Goal: Task Accomplishment & Management: Use online tool/utility

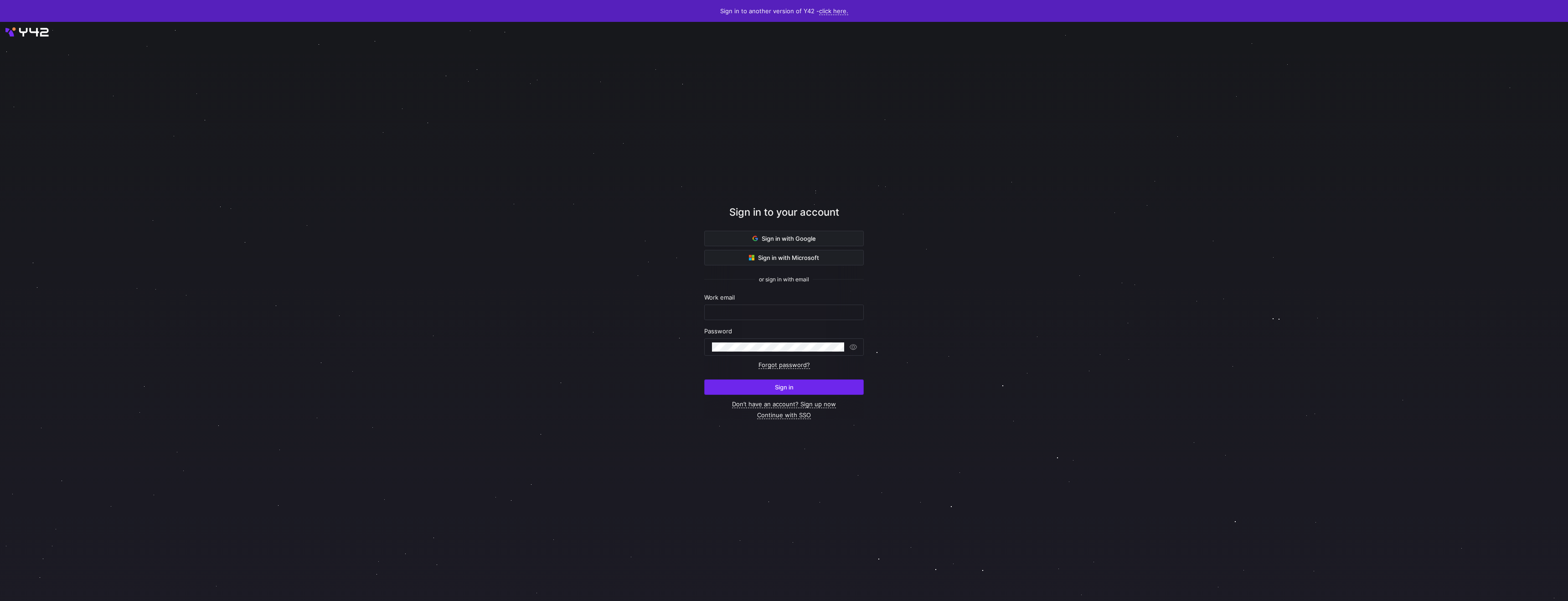
type input "[PERSON_NAME][EMAIL_ADDRESS][DOMAIN_NAME]"
click at [793, 391] on span "Sign in" at bounding box center [784, 387] width 19 height 7
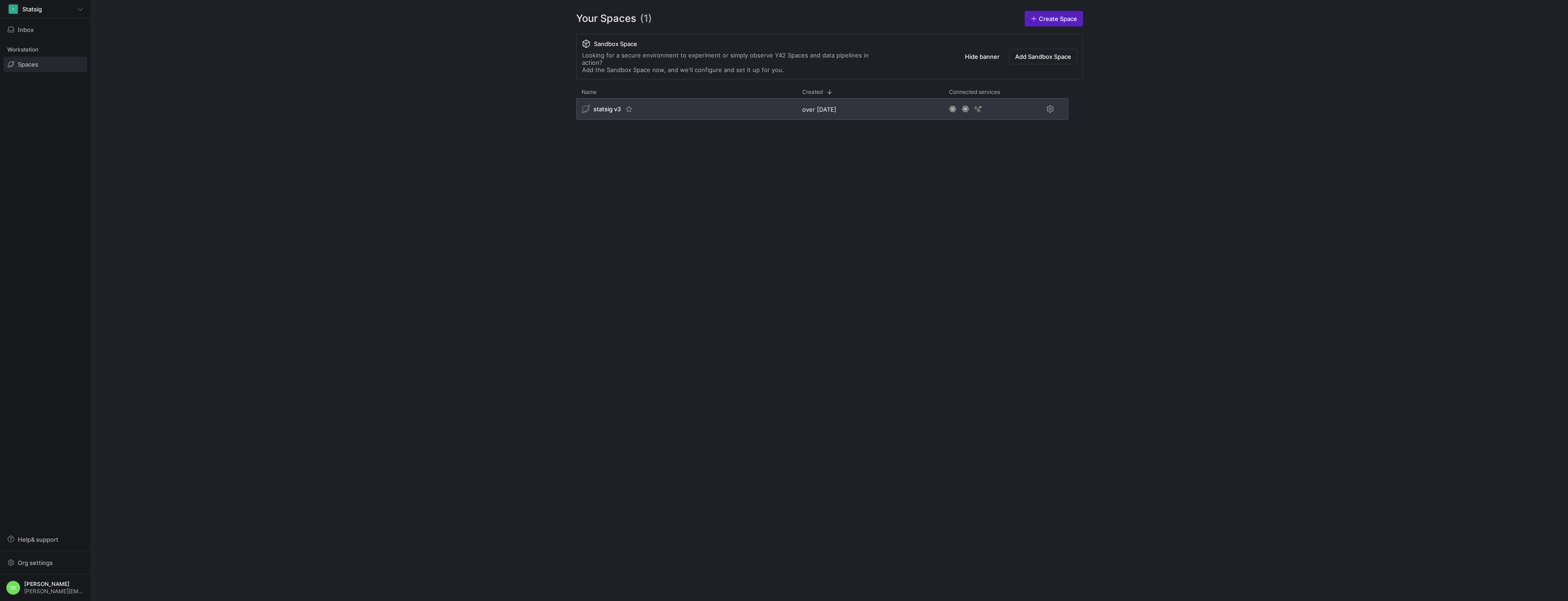
click at [612, 113] on span "statsig v3" at bounding box center [607, 109] width 27 height 7
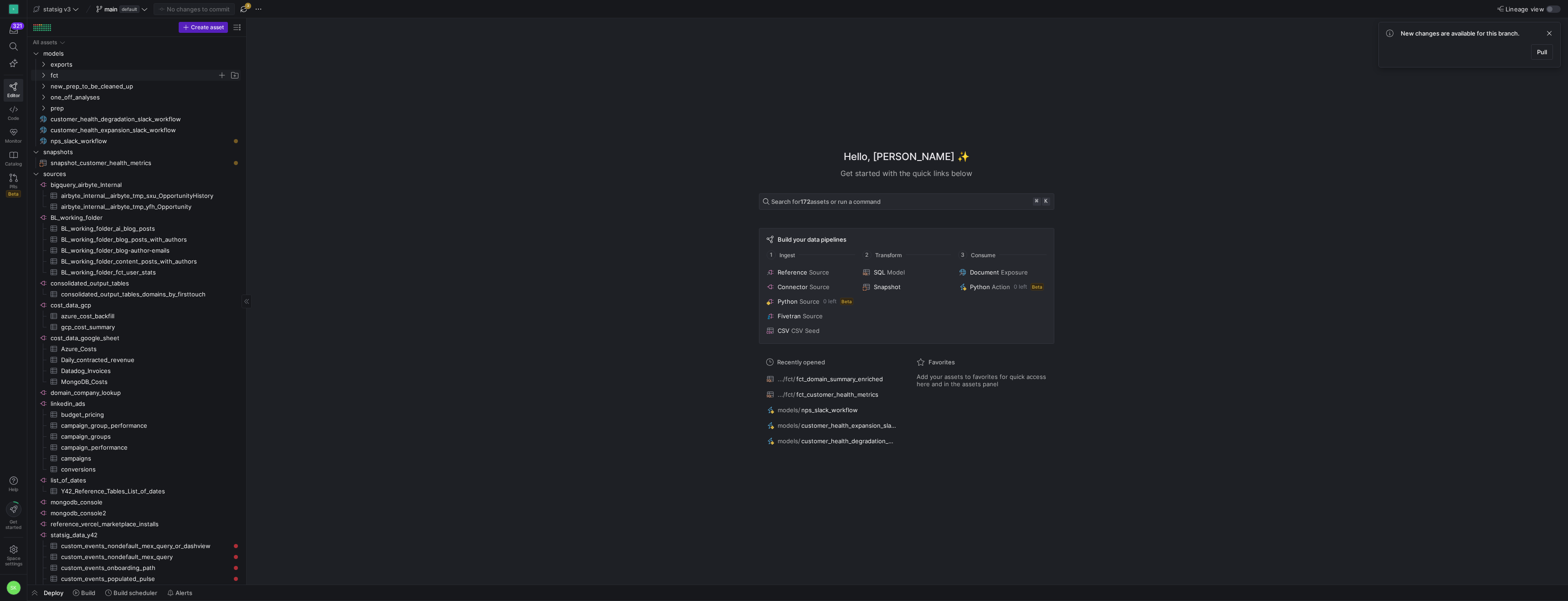
click at [44, 78] on icon "Press SPACE to select this row." at bounding box center [43, 75] width 6 height 5
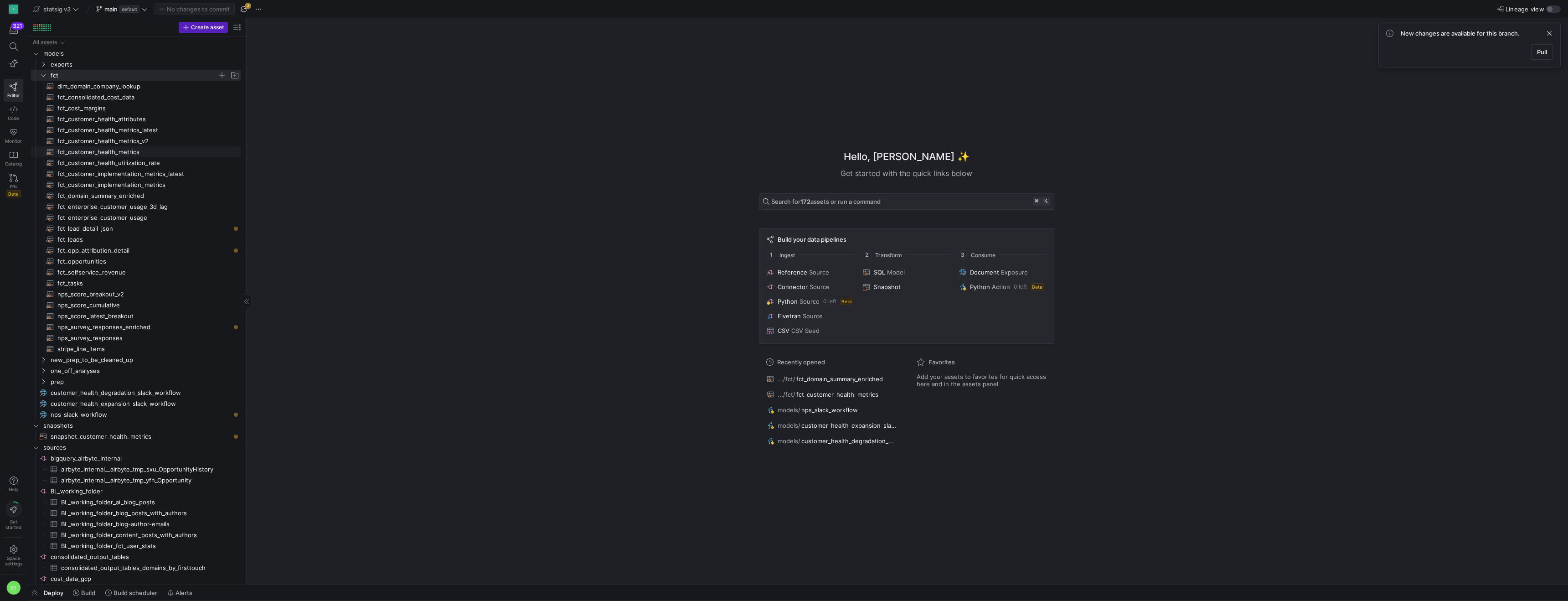
click at [119, 154] on span "fct_customer_health_metrics​​​​​​​​​​" at bounding box center [144, 152] width 173 height 10
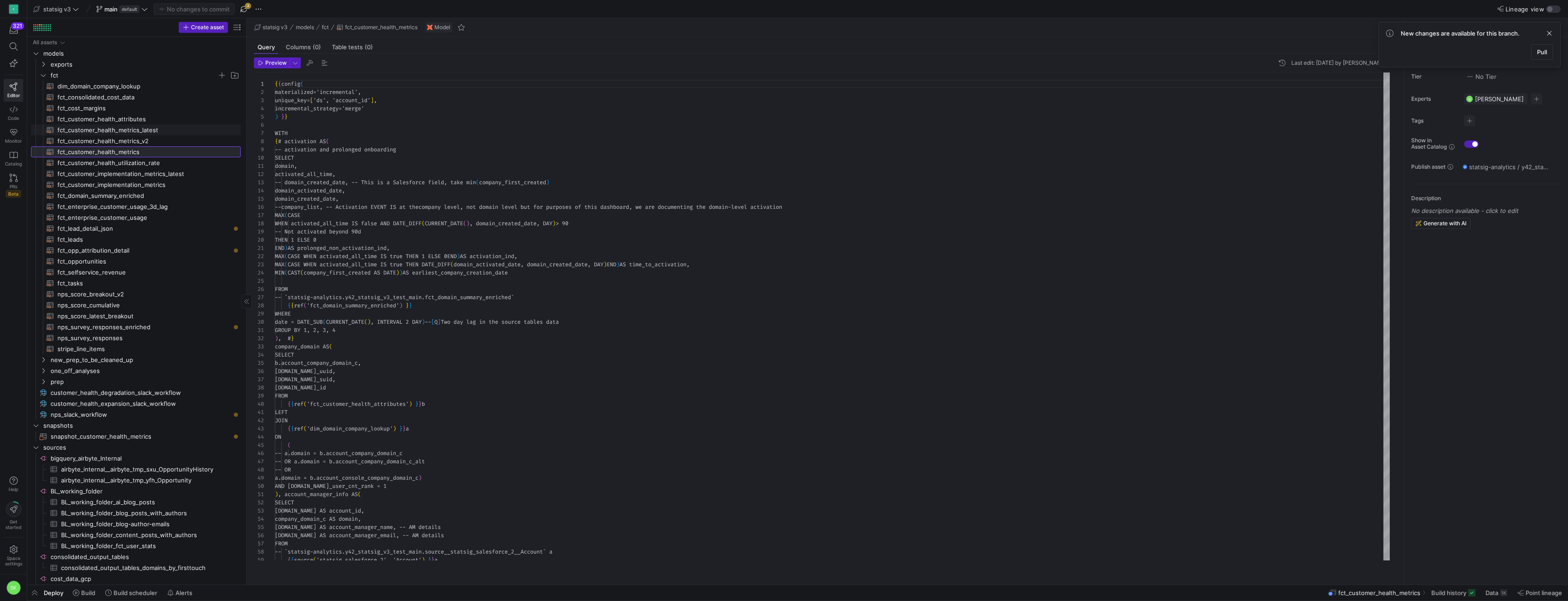
scroll to position [82, 0]
click at [503, 387] on div at bounding box center [784, 300] width 1568 height 601
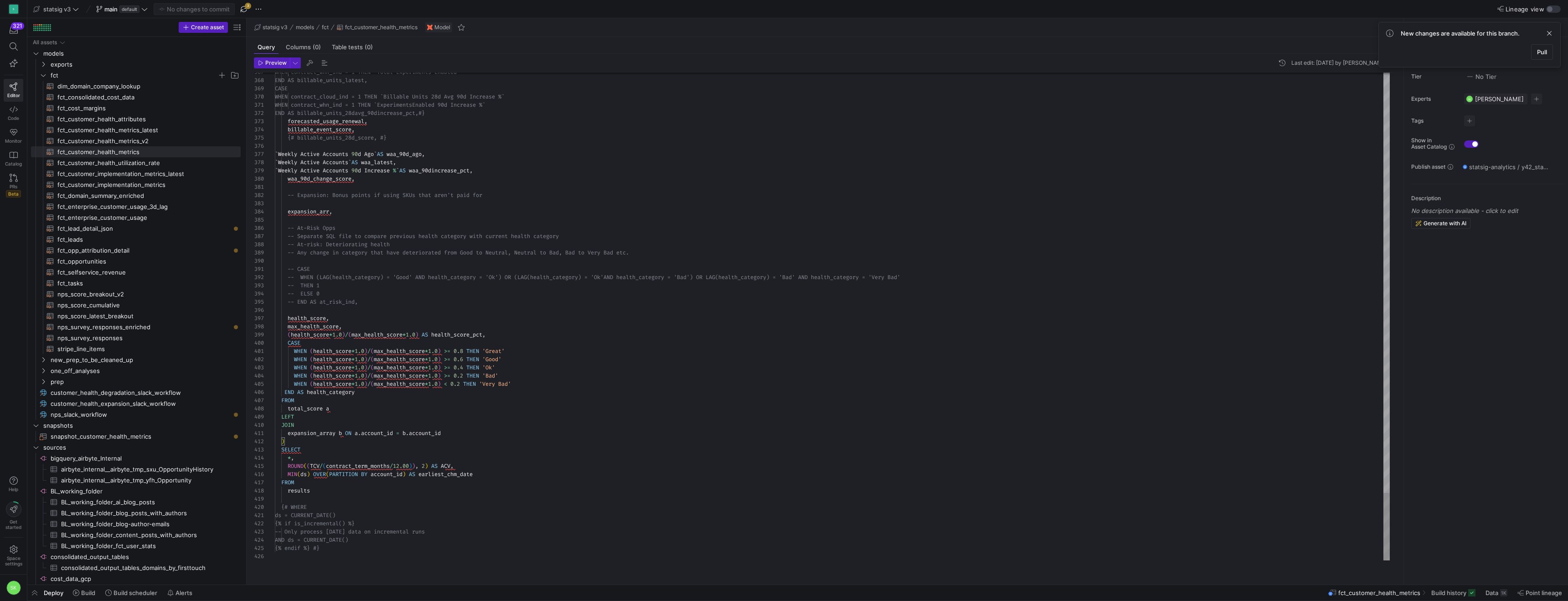
scroll to position [0, 0]
click at [276, 13] on div "statsig v3 main default No changes to commit 3" at bounding box center [284, 9] width 507 height 12
click at [250, 12] on span "button" at bounding box center [244, 9] width 11 height 11
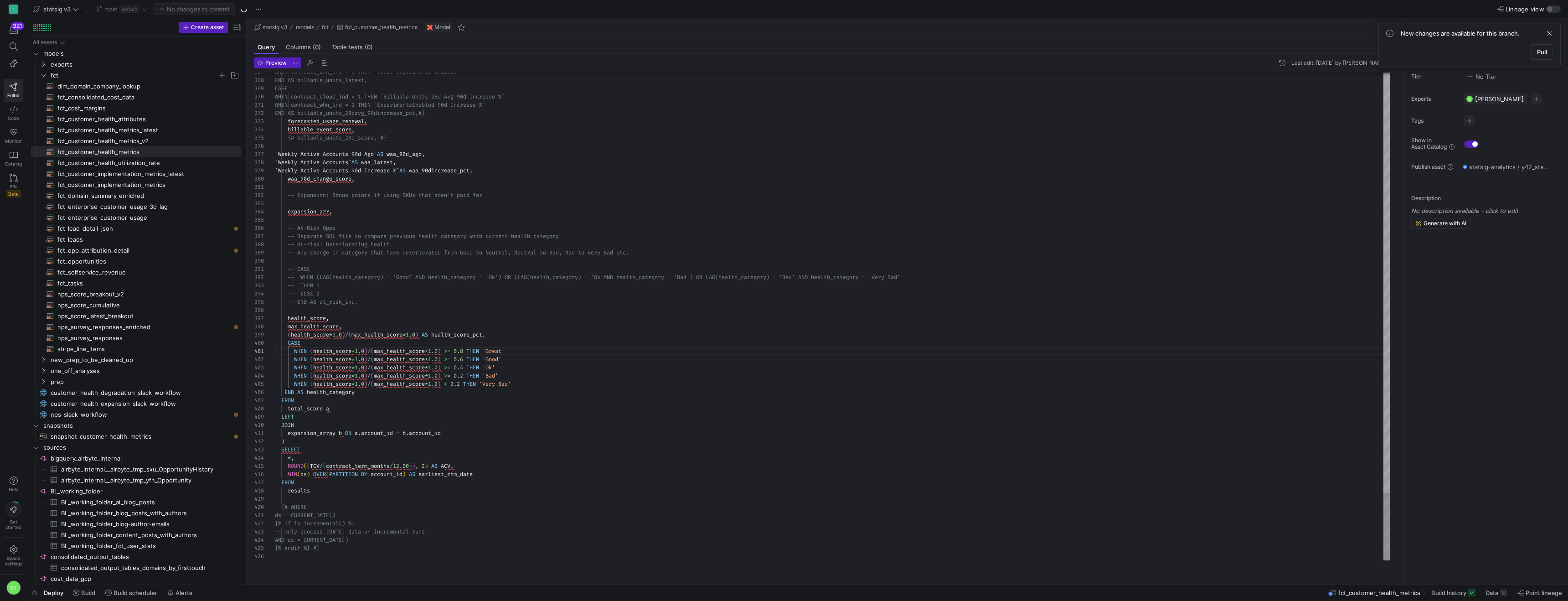
scroll to position [33, 88]
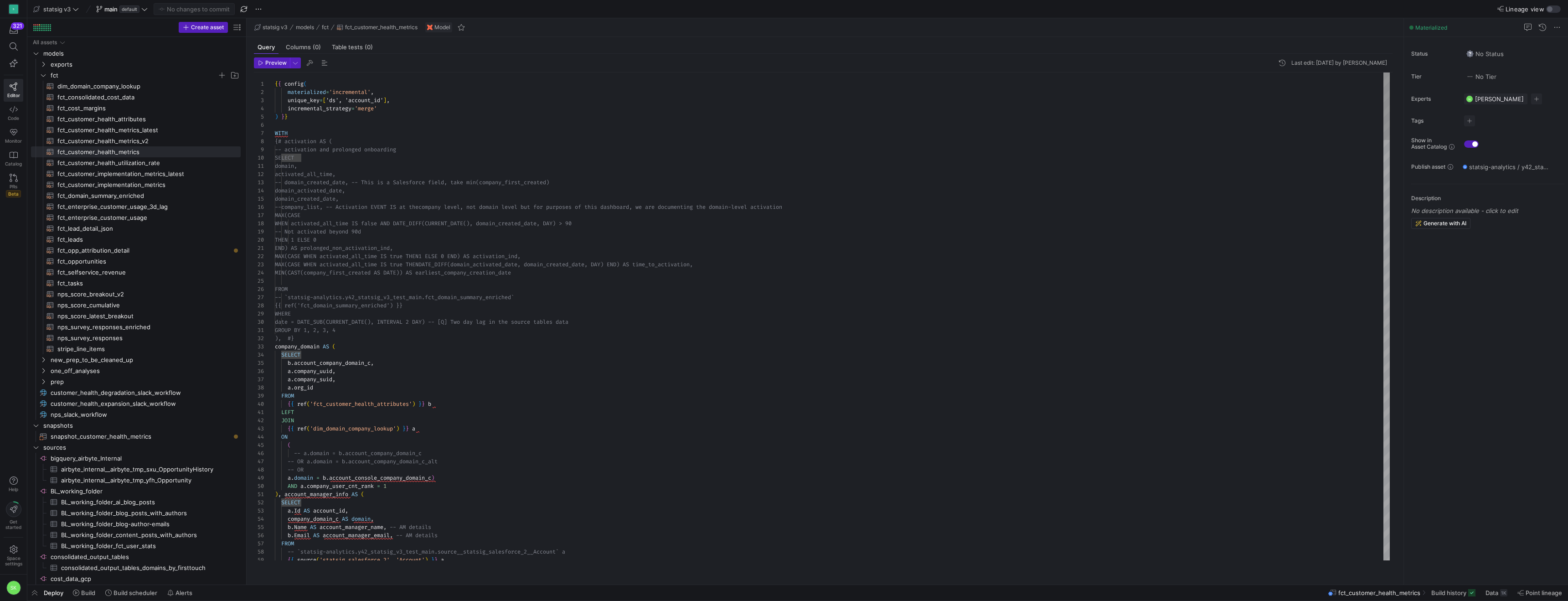
drag, startPoint x: 245, startPoint y: 156, endPoint x: 276, endPoint y: 169, distance: 33.6
click at [276, 169] on as-split "Create asset Drag here to set row groups Drag here to set column labels Group 1…" at bounding box center [797, 301] width 1541 height 566
click at [203, 174] on span "fct_customer_implementation_metrics_latest​​​​​​​​​​" at bounding box center [144, 174] width 173 height 10
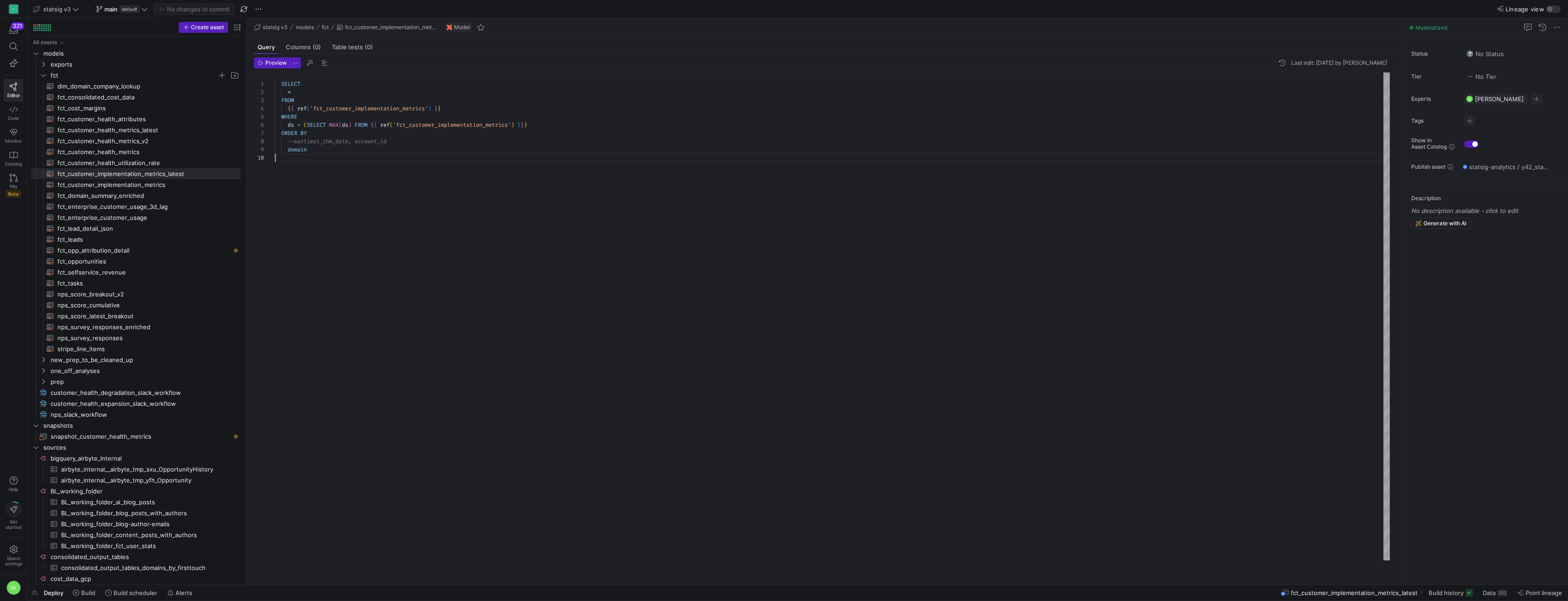
scroll to position [74, 0]
click at [366, 188] on div "SELECT * FROM { { ref ( 'fct_customer_implementation_metrics' ) } } WHERE ds = …" at bounding box center [833, 316] width 1115 height 488
click at [177, 144] on span "fct_customer_health_metrics_v2​​​​​​​​​​" at bounding box center [144, 141] width 173 height 10
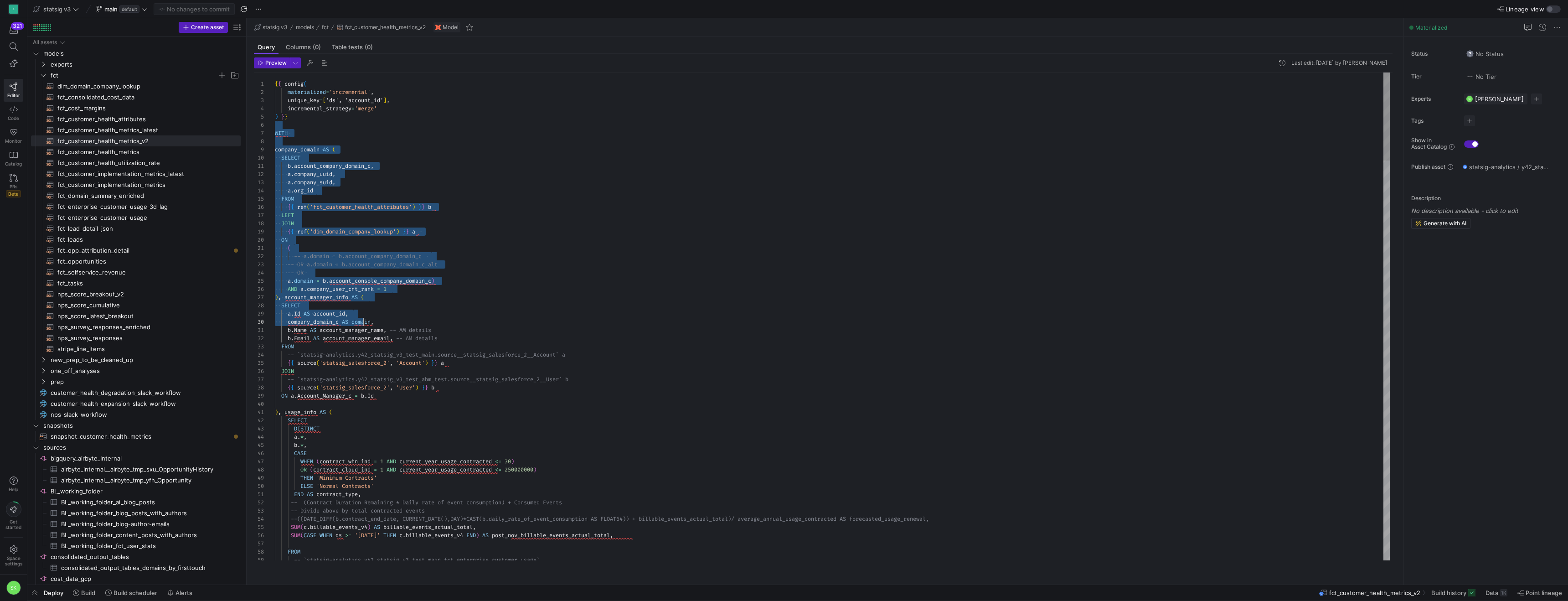
drag, startPoint x: 287, startPoint y: 136, endPoint x: 366, endPoint y: 332, distance: 211.3
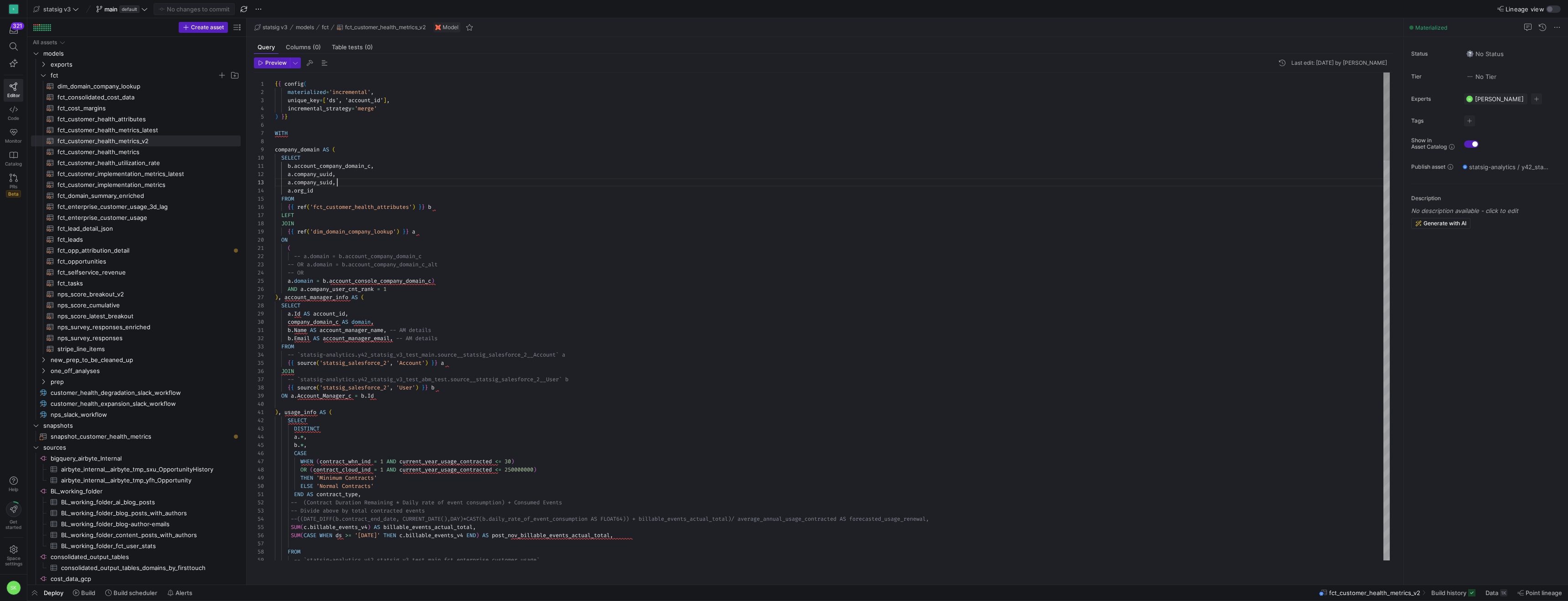
click at [147, 133] on span "fct_customer_health_metrics_latest​​​​​​​​​​" at bounding box center [144, 130] width 173 height 10
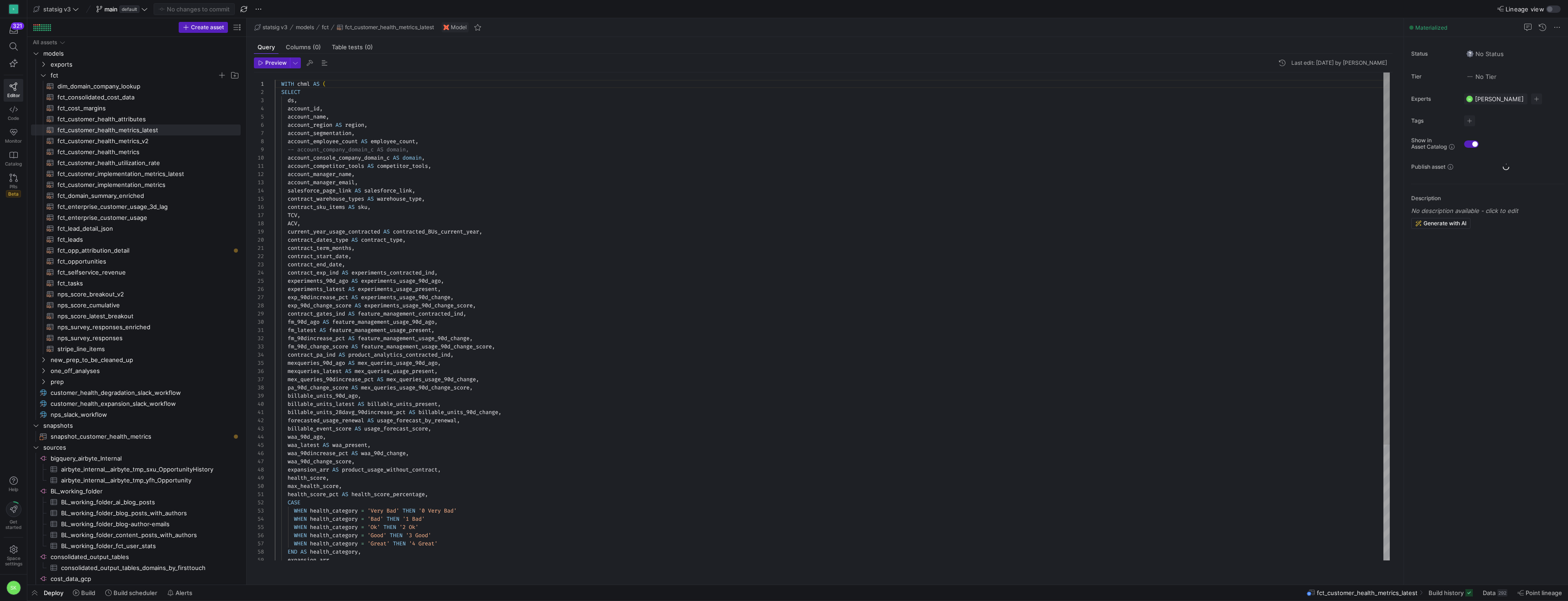
click at [407, 152] on div "WITH chml AS ( SELECT ds , account_id , account_name , account_region AS region…" at bounding box center [833, 392] width 1115 height 639
click at [166, 144] on span "fct_customer_health_metrics_v2​​​​​​​​​​" at bounding box center [144, 141] width 173 height 10
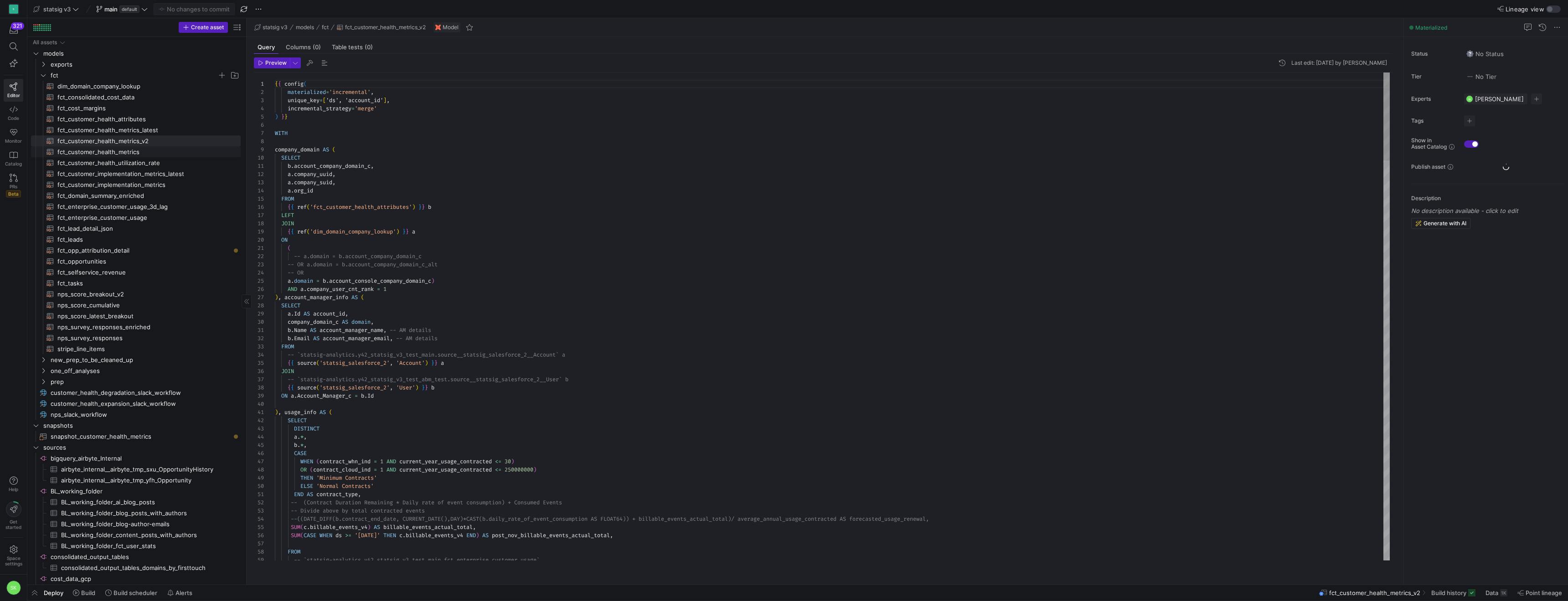
click at [172, 153] on span "fct_customer_health_metrics​​​​​​​​​​" at bounding box center [144, 152] width 173 height 10
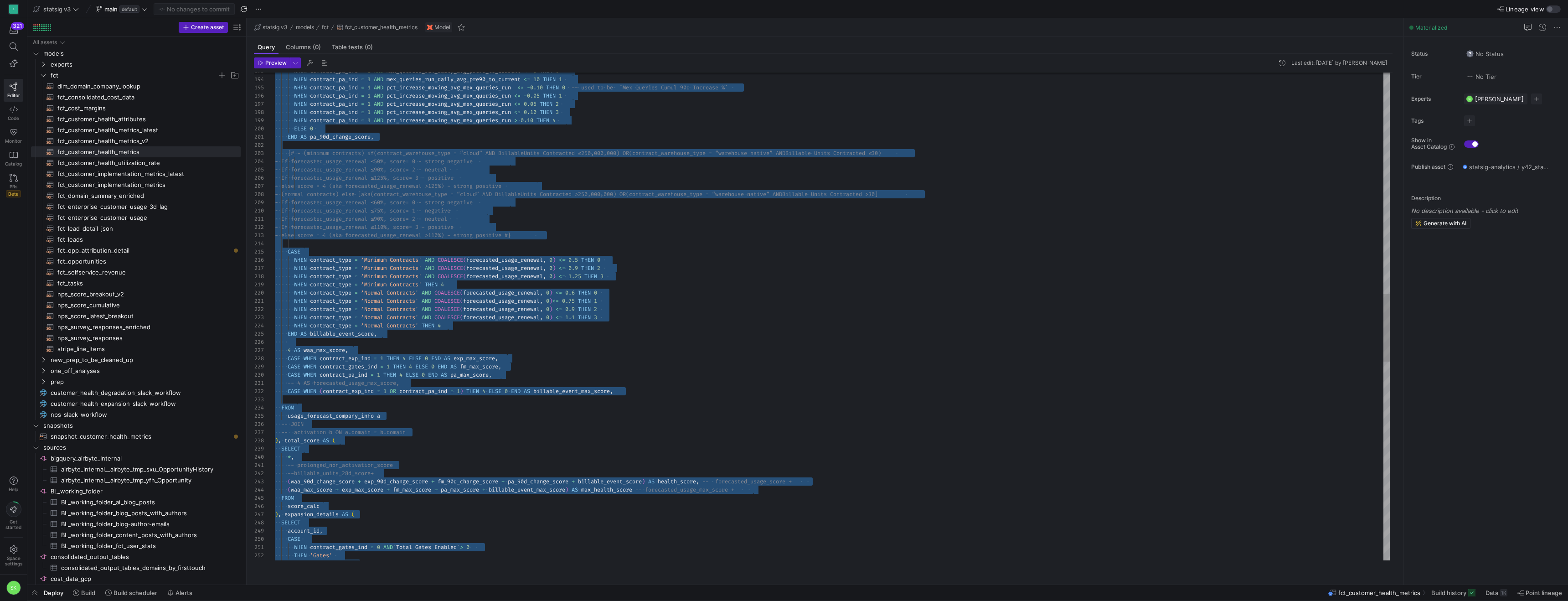
click at [464, 223] on div "WHEN contract_pa_ind = 1 AND mex_queries_run_daily_avg_pre90_to_current <= 5 TH…" at bounding box center [833, 236] width 1115 height 3504
type textarea "≤90%, score = 2 - neutral - If forecasted_usage_renewal ≤125%, score = 3 - posi…"
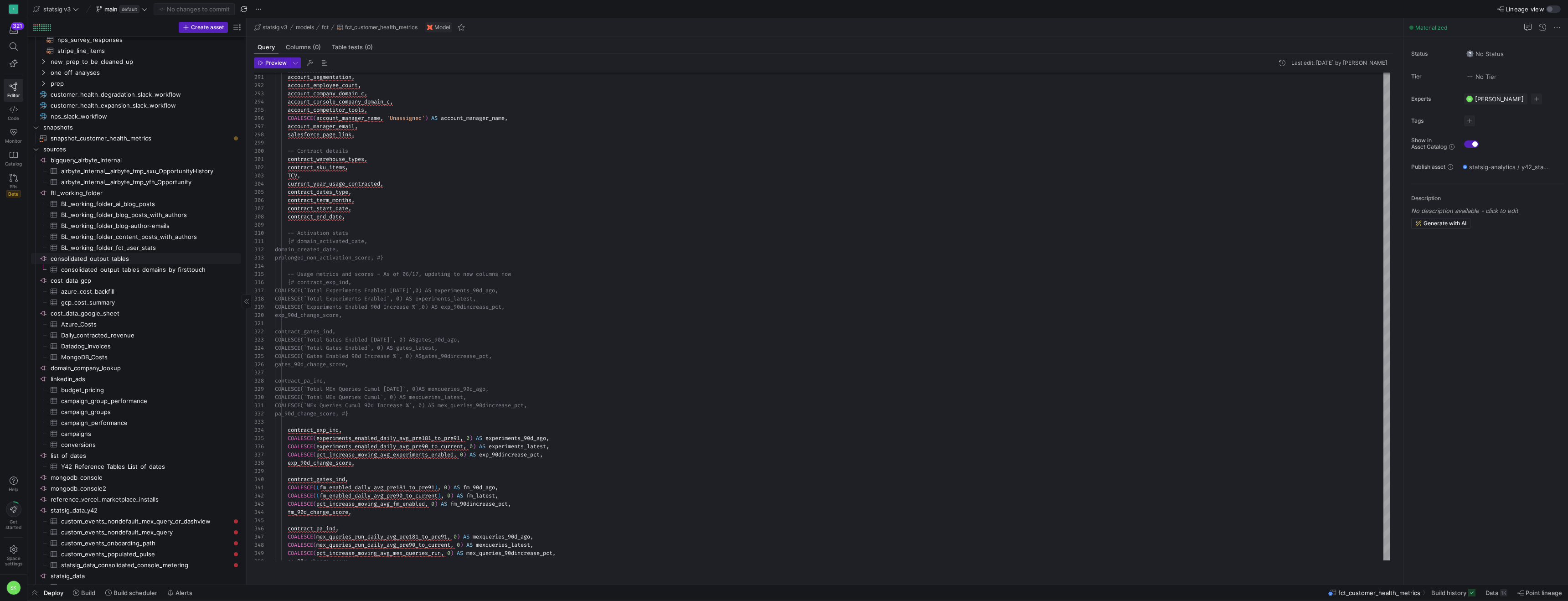
scroll to position [0, 0]
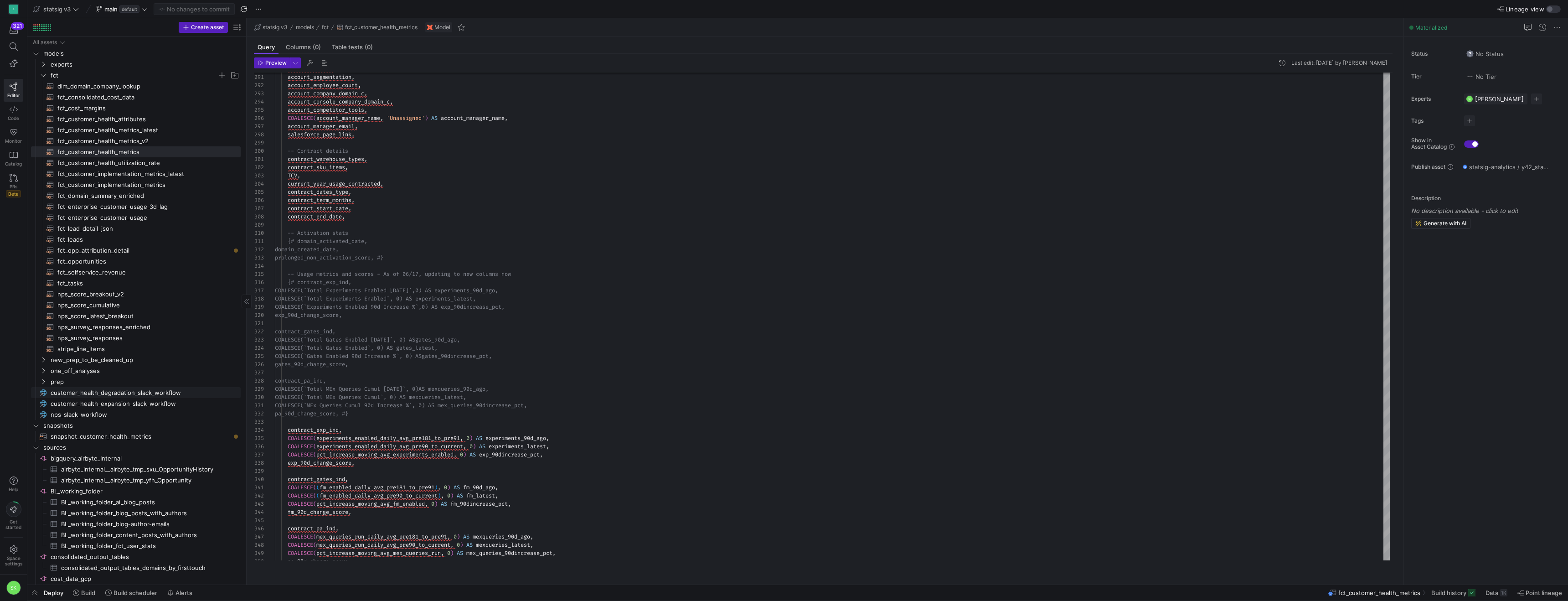
click at [151, 398] on span "customer_health_degradation_slack_workflow​​​​​" at bounding box center [140, 393] width 180 height 10
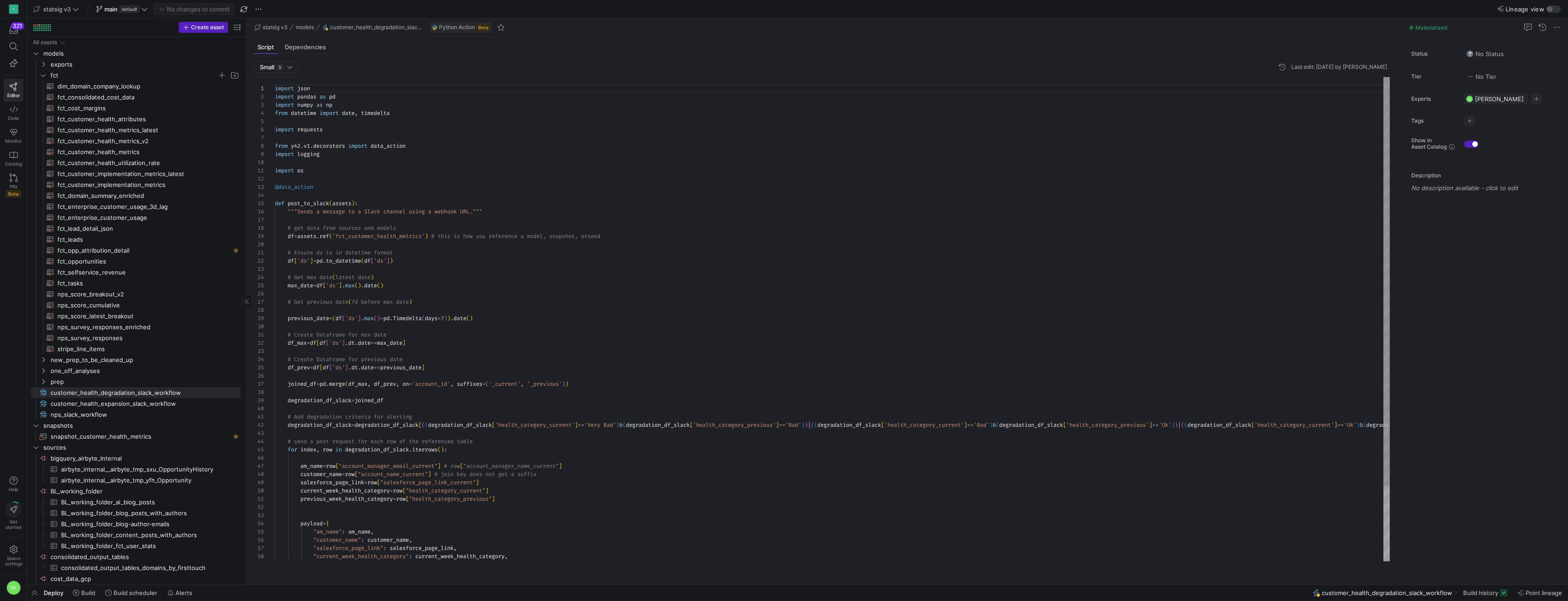
scroll to position [82, 0]
click at [505, 353] on div "import json import pandas as pd import numpy as np from datetime import date , …" at bounding box center [981, 370] width 1411 height 586
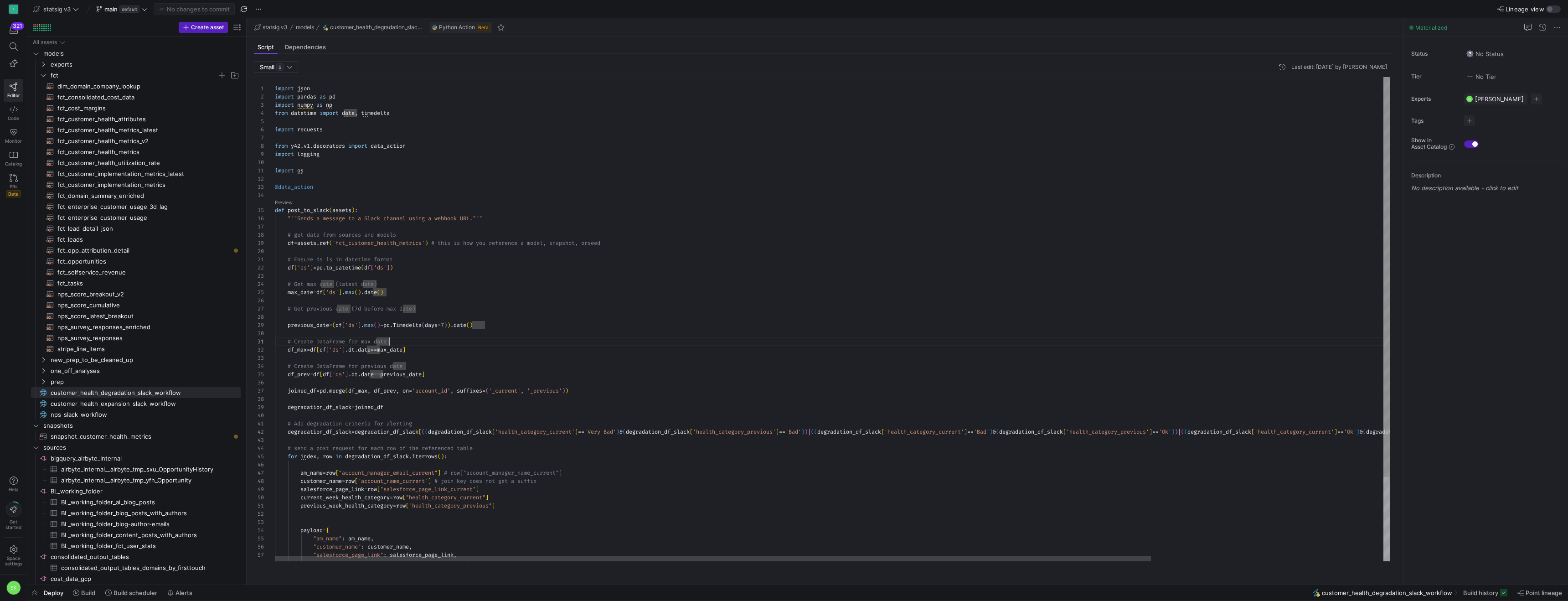
click at [524, 283] on div "import json import pandas as pd import numpy as np from datetime import date , …" at bounding box center [981, 370] width 1411 height 586
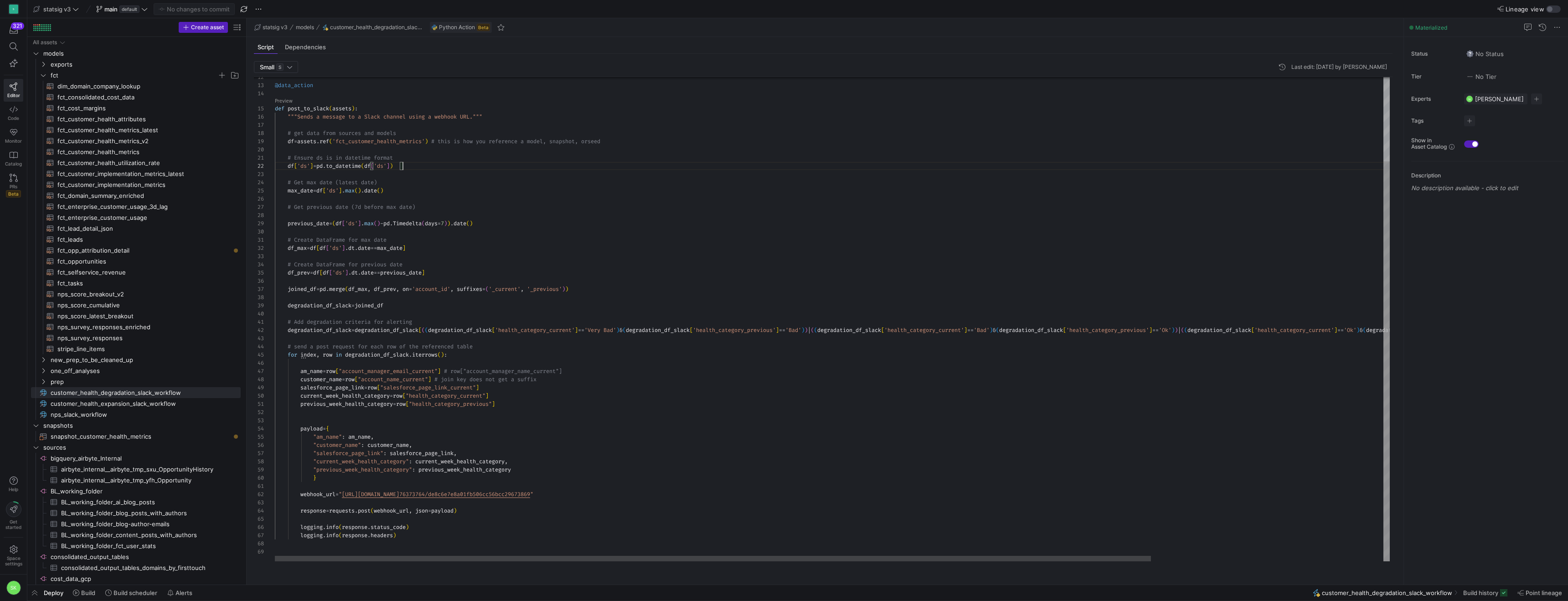
click at [556, 322] on div "@data_action def post_to_slack ( assets ) : """Sends a message to a Slack chann…" at bounding box center [981, 269] width 1411 height 586
click at [463, 239] on div "@data_action def post_to_slack ( assets ) : """Sends a message to a Slack chann…" at bounding box center [981, 269] width 1411 height 586
click at [484, 213] on div "@data_action def post_to_slack ( assets ) : """Sends a message to a Slack chann…" at bounding box center [981, 269] width 1411 height 586
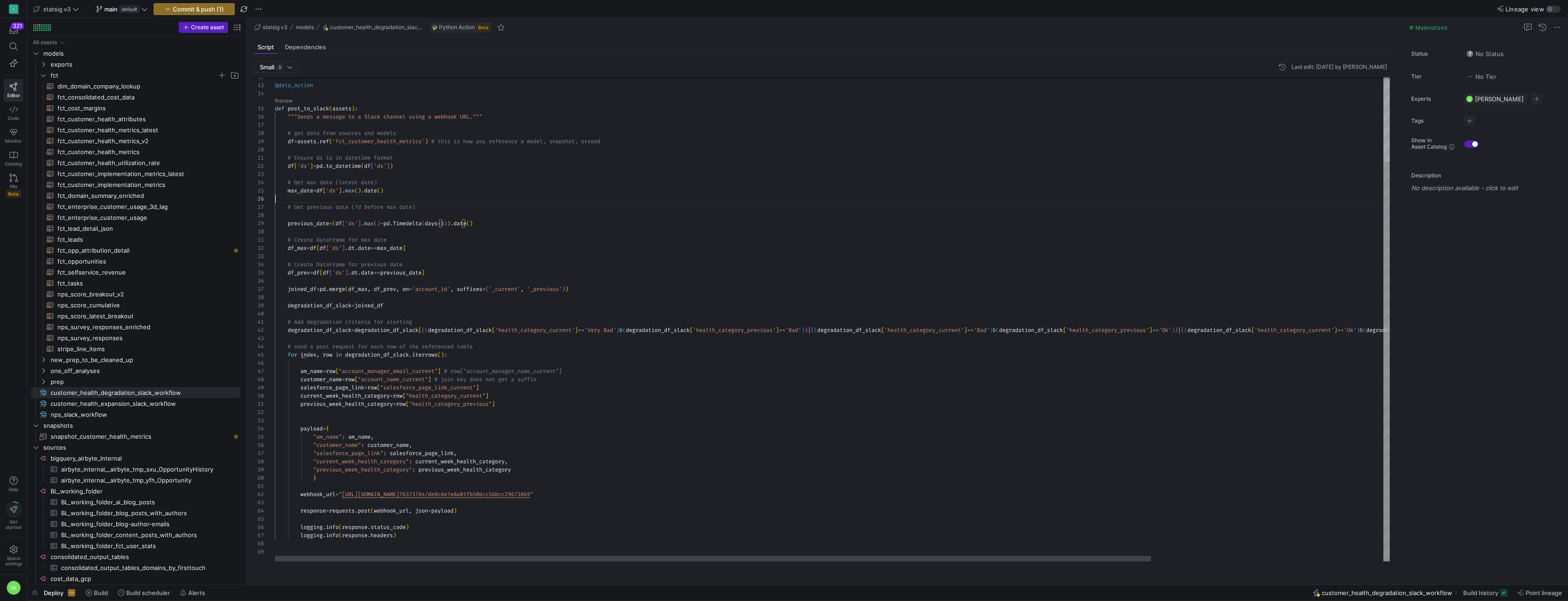
scroll to position [41, 0]
click at [166, 405] on span "customer_health_expansion_slack_workflow​​​​​" at bounding box center [140, 403] width 180 height 10
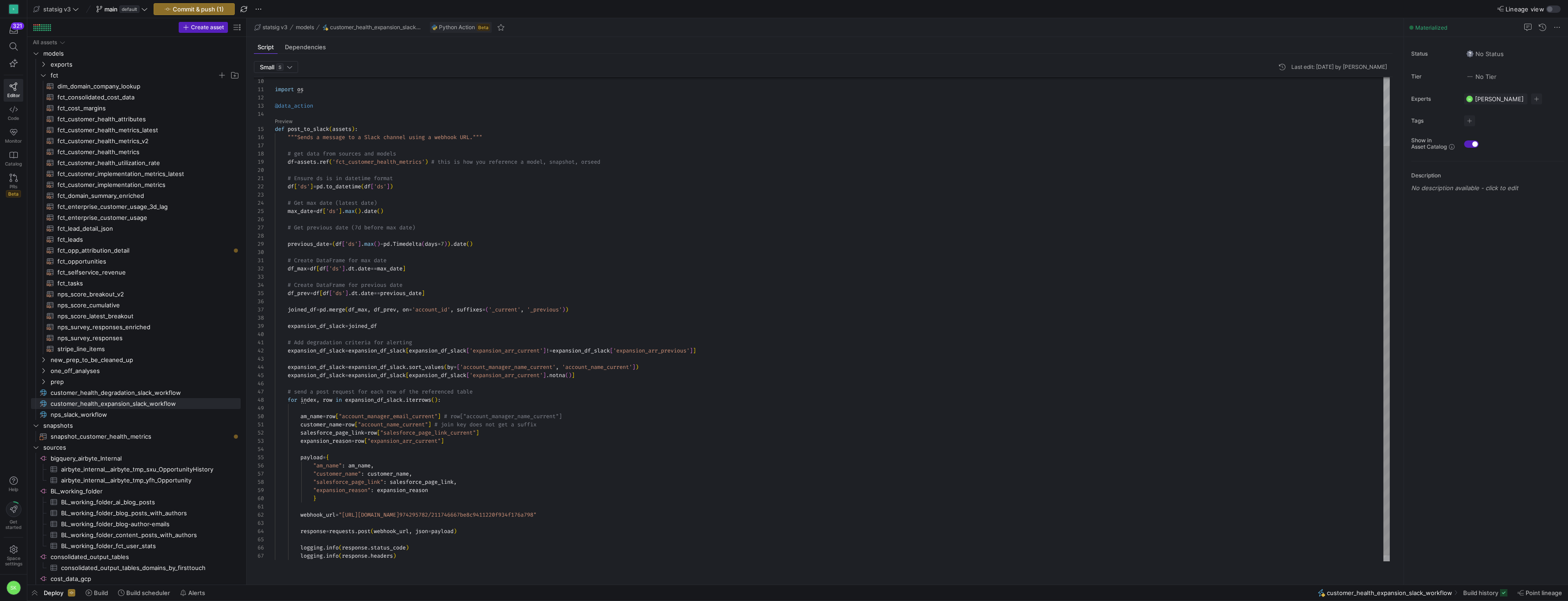
click at [461, 292] on div "import os @data_action def post_to_slack ( assets ) : """Sends a message to a S…" at bounding box center [833, 282] width 1115 height 572
click at [464, 255] on div "import os @data_action def post_to_slack ( assets ) : """Sends a message to a S…" at bounding box center [833, 282] width 1115 height 572
click at [589, 316] on div "import os @data_action def post_to_slack ( assets ) : """Sends a message to a S…" at bounding box center [833, 282] width 1115 height 572
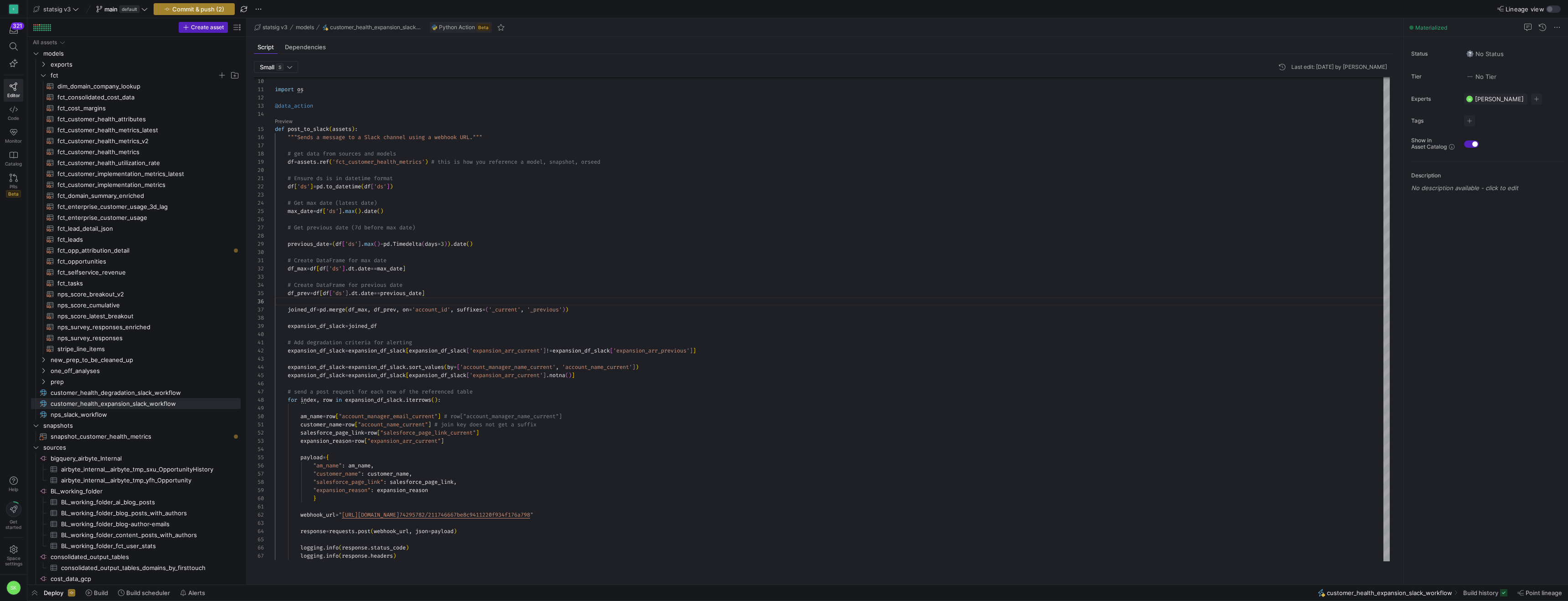
click at [206, 8] on span "Commit & push (2)" at bounding box center [198, 9] width 52 height 7
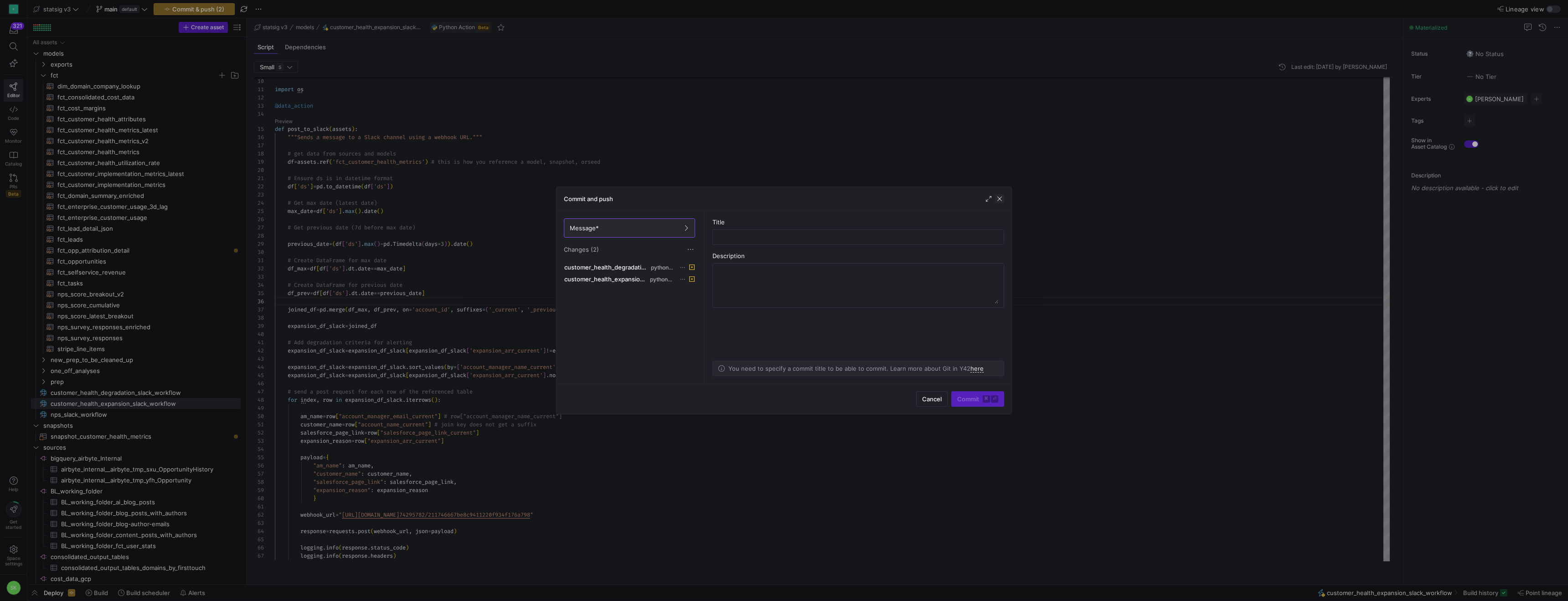
click at [998, 200] on span "button" at bounding box center [999, 199] width 9 height 9
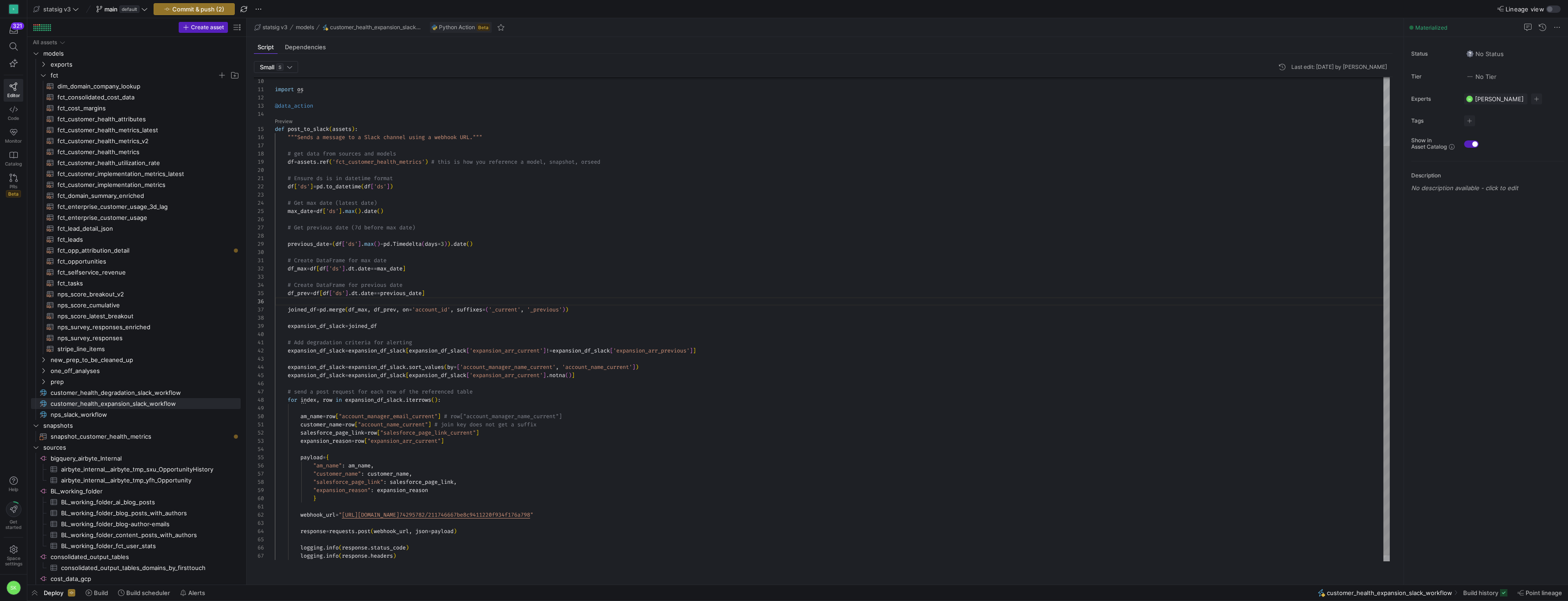
click at [463, 259] on div "import os @data_action def post_to_slack ( assets ) : """Sends a message to a S…" at bounding box center [833, 282] width 1115 height 572
click at [491, 226] on div "import os @data_action def post_to_slack ( assets ) : """Sends a message to a S…" at bounding box center [833, 282] width 1115 height 572
click at [491, 304] on div "import os @data_action def post_to_slack ( assets ) : """Sends a message to a S…" at bounding box center [833, 275] width 1115 height 572
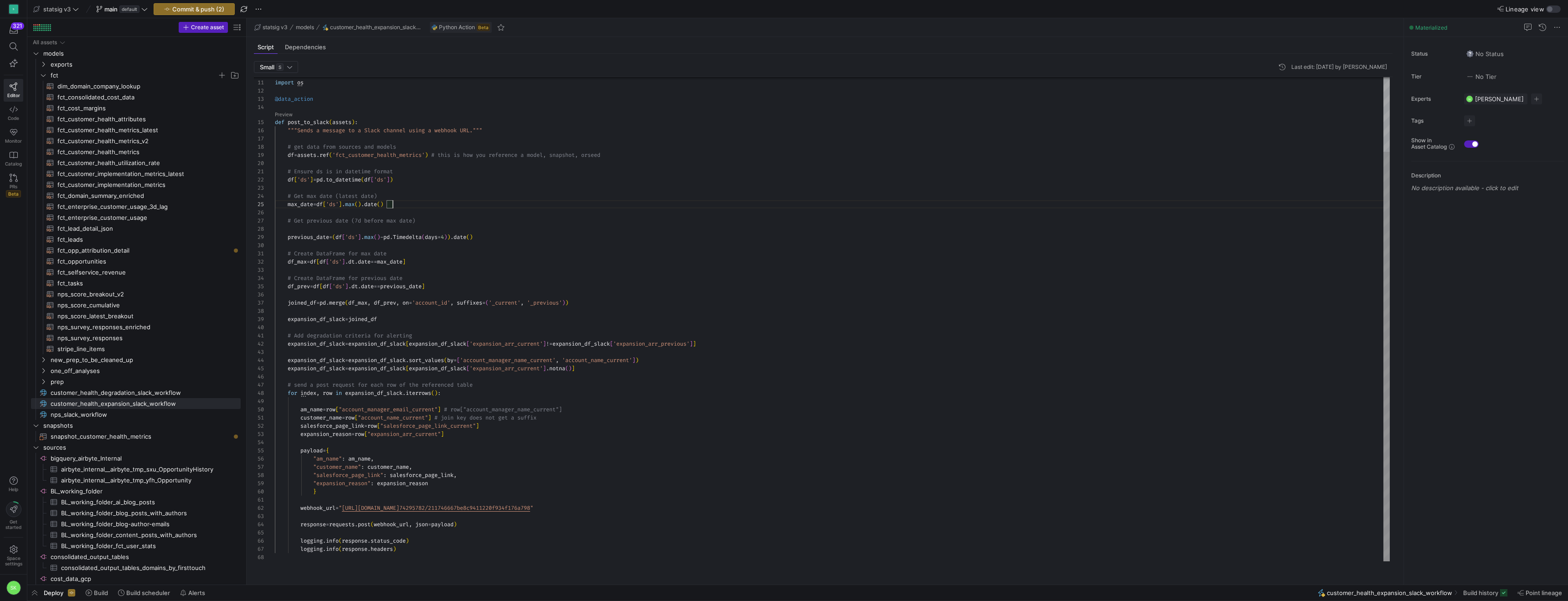
scroll to position [33, 167]
click at [183, 393] on span "customer_health_degradation_slack_workflow​​​​​" at bounding box center [140, 393] width 180 height 10
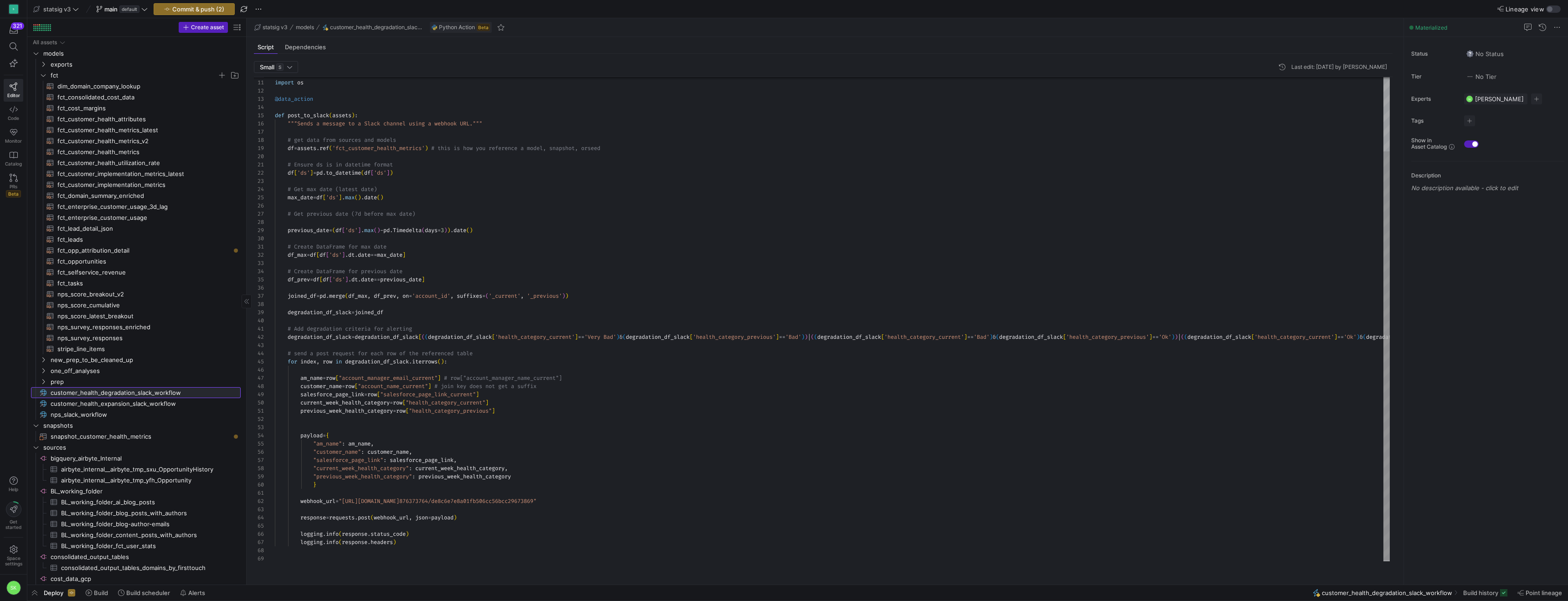
scroll to position [33, 134]
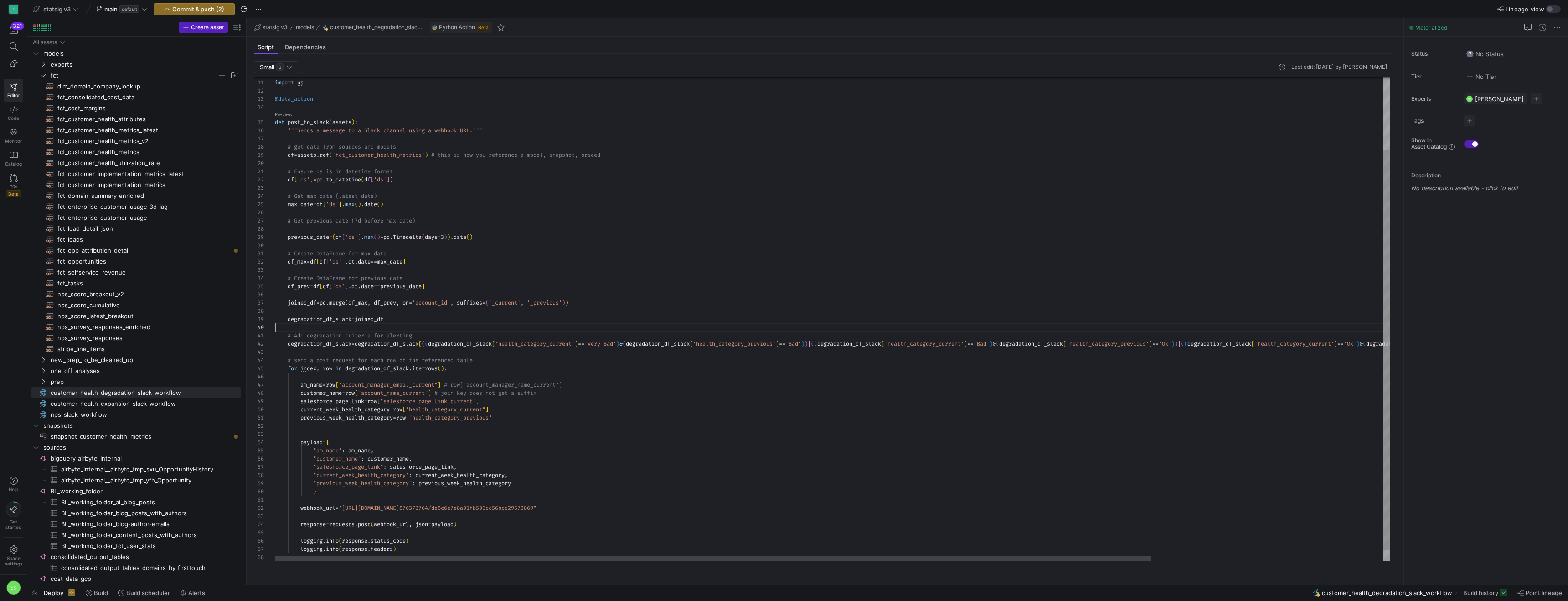
click at [494, 339] on div "import os @data_action def post_to_slack ( assets ) : """Sends a message to a S…" at bounding box center [981, 282] width 1411 height 586
click at [462, 251] on div "import os @data_action def post_to_slack ( assets ) : """Sends a message to a S…" at bounding box center [981, 282] width 1411 height 586
click at [522, 288] on div "import os @data_action def post_to_slack ( assets ) : """Sends a message to a S…" at bounding box center [981, 282] width 1411 height 586
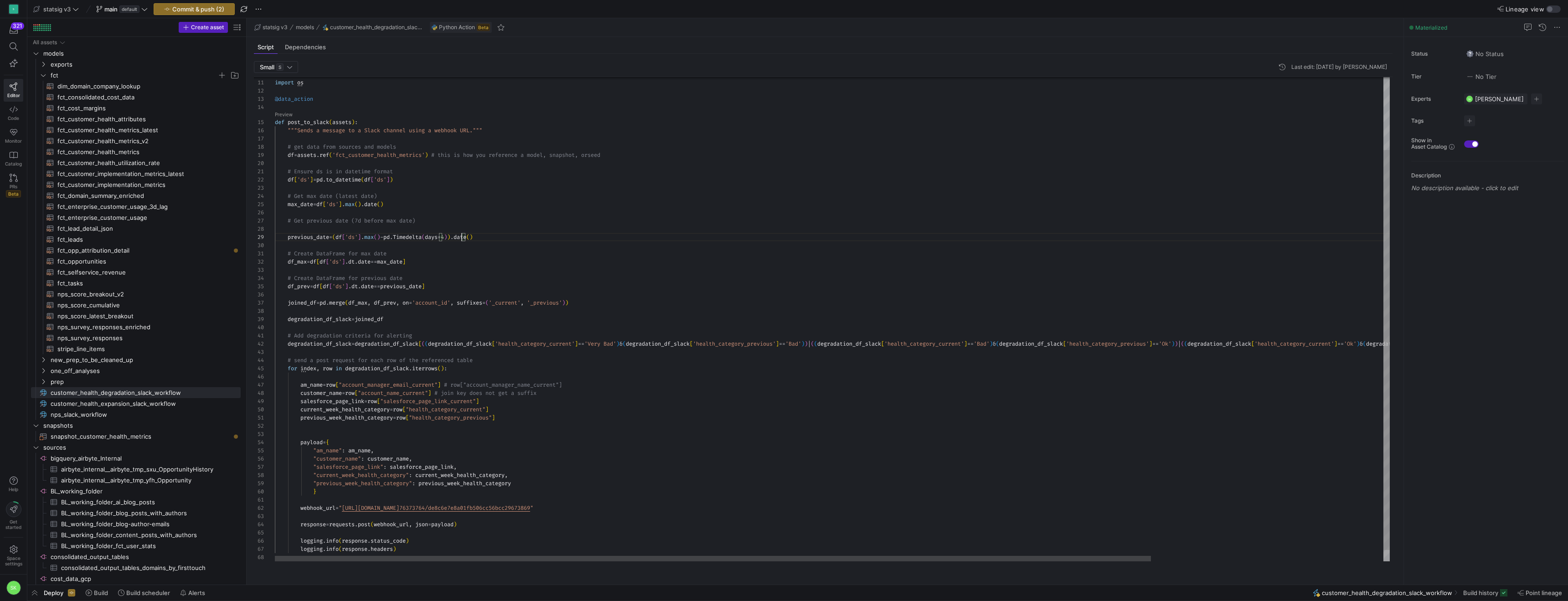
scroll to position [24, 131]
click at [522, 269] on div "import os @data_action def post_to_slack ( assets ) : """Sends a message to a S…" at bounding box center [981, 282] width 1411 height 586
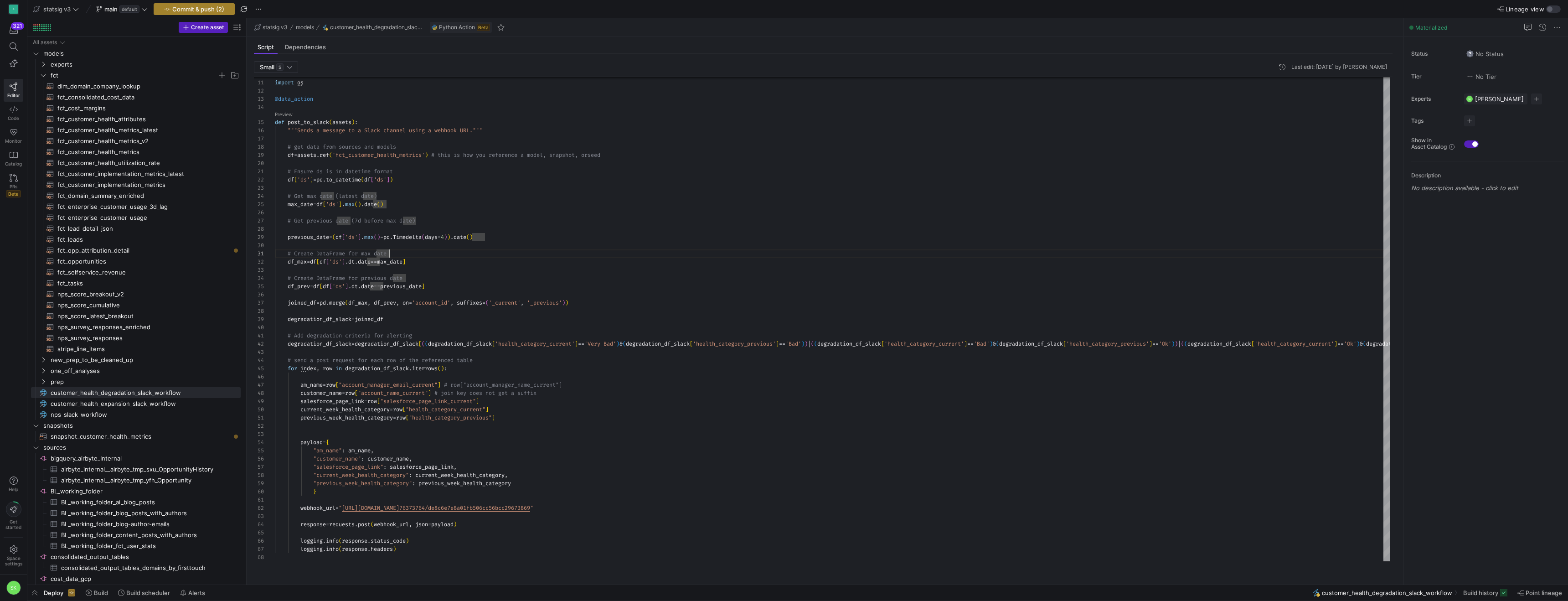
type textarea "# Create DataFrame for max date df_max = df[df['ds'].[DOMAIN_NAME] == max_date]…"
click at [224, 12] on span "Commit & push (2)" at bounding box center [198, 9] width 52 height 7
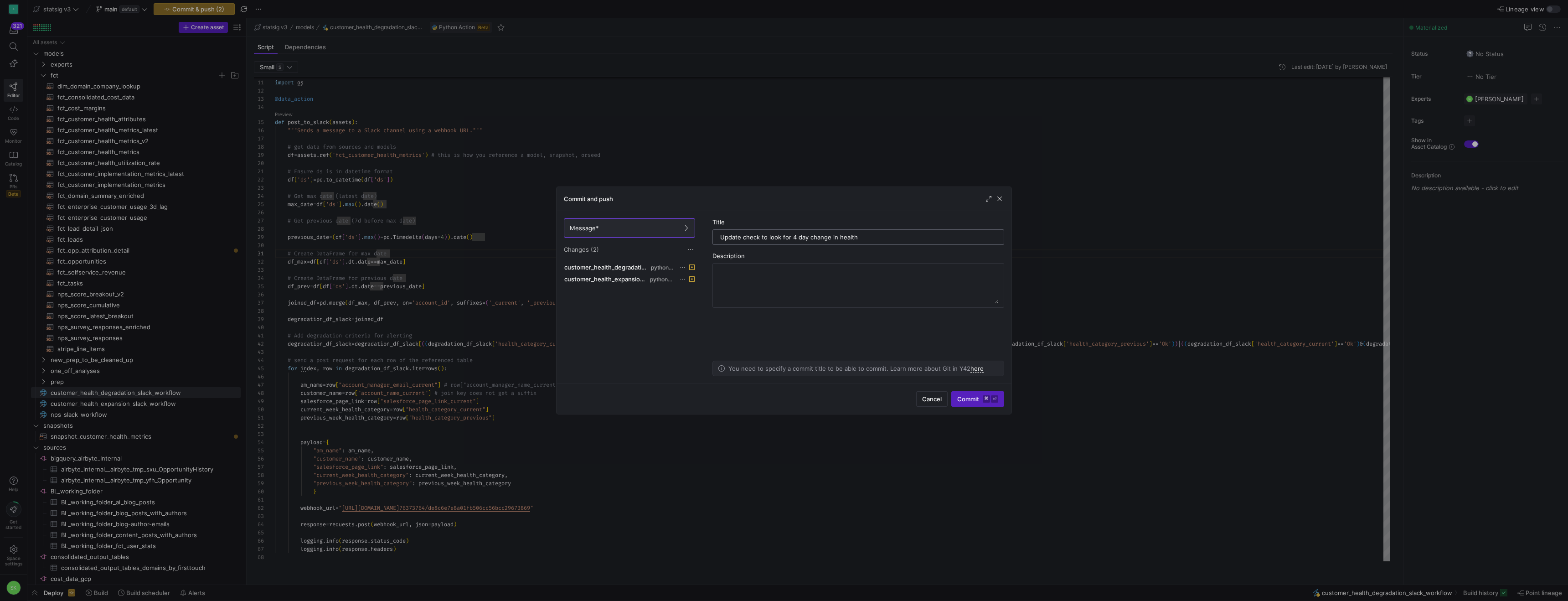
type input "Update check to look for 4 day change in health"
drag, startPoint x: 919, startPoint y: 240, endPoint x: 727, endPoint y: 244, distance: 192.0
click at [727, 244] on div "Update check to look for 4 day change in health" at bounding box center [858, 237] width 276 height 15
drag, startPoint x: 725, startPoint y: 245, endPoint x: 905, endPoint y: 244, distance: 180.0
click at [905, 241] on input "Update check to look for 4 day change in health" at bounding box center [858, 237] width 276 height 7
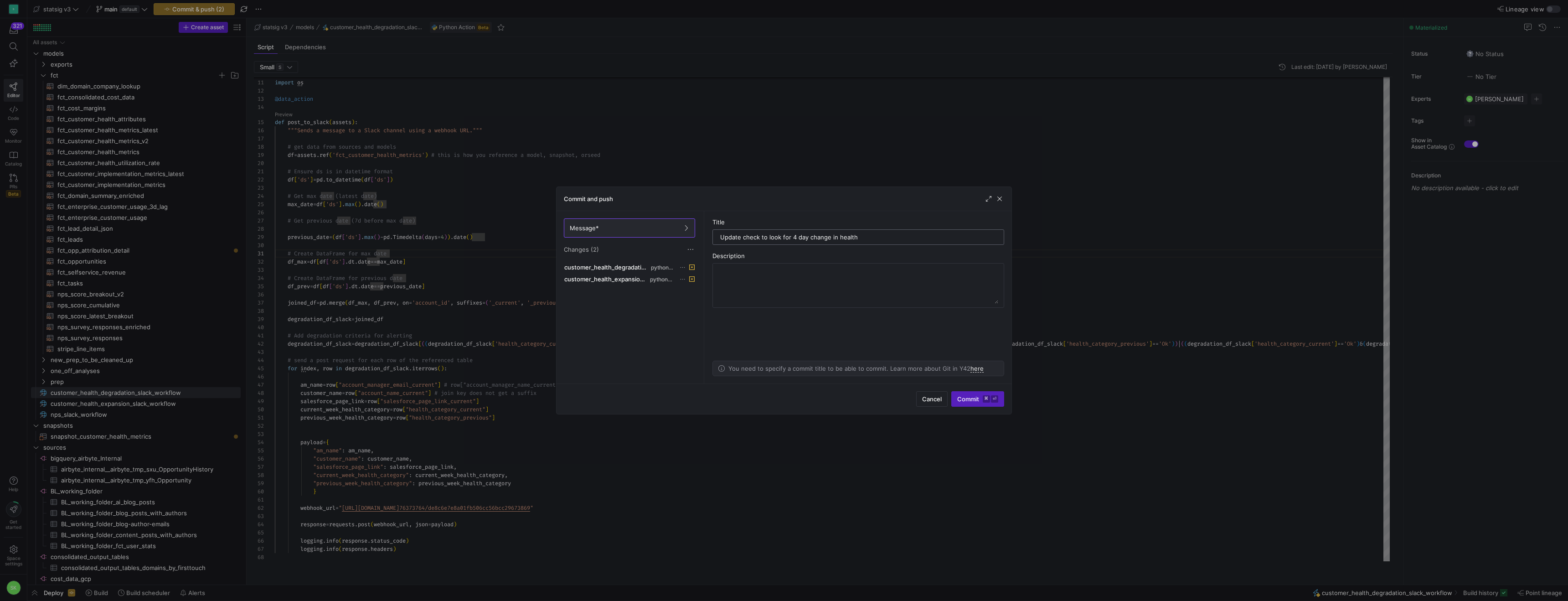
click at [814, 241] on input "Update check to look for 4 day change in health" at bounding box center [858, 237] width 276 height 7
drag, startPoint x: 810, startPoint y: 244, endPoint x: 823, endPoint y: 251, distance: 14.8
click at [823, 241] on input "Update check to look for 4 day change in health" at bounding box center [858, 237] width 276 height 7
click at [956, 241] on input "Update check to look for 4 day change in health" at bounding box center [858, 237] width 276 height 7
click at [957, 397] on span "Commit ⌘ ⏎" at bounding box center [978, 399] width 41 height 7
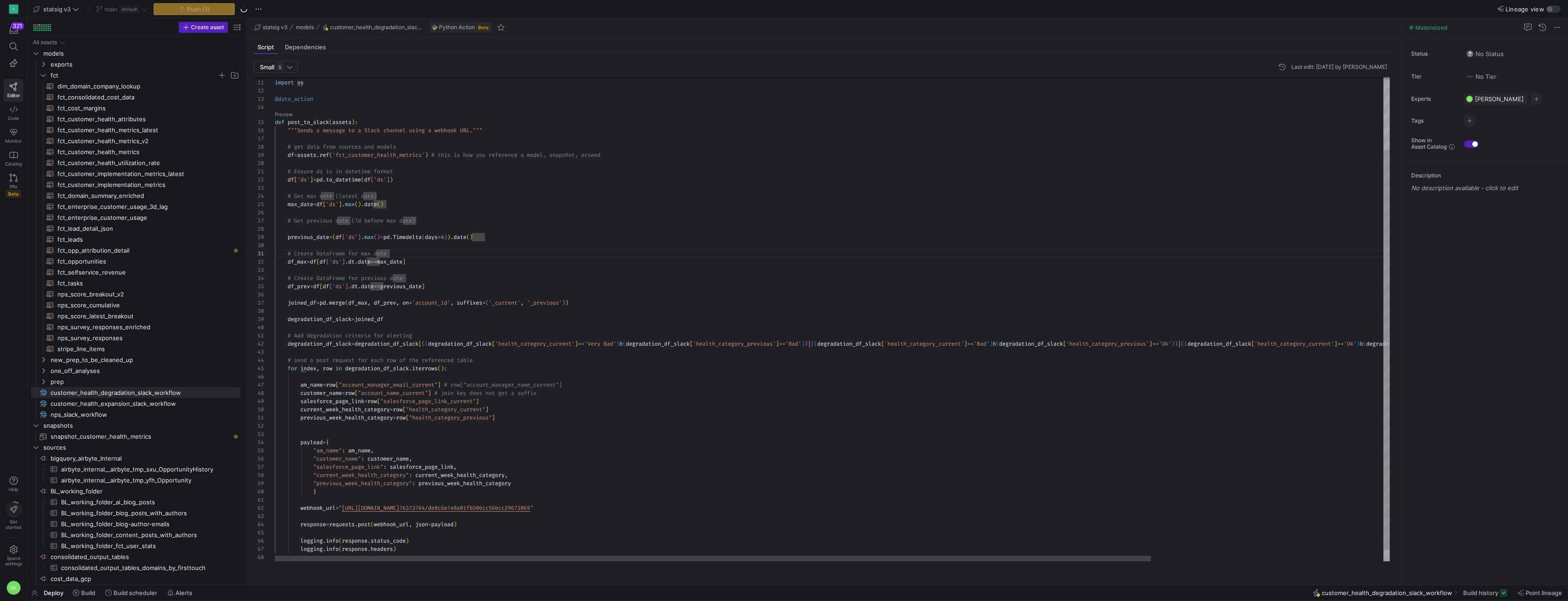
click at [628, 268] on div "import os @data_action def post_to_slack ( assets ) : """Sends a message to a S…" at bounding box center [981, 282] width 1411 height 586
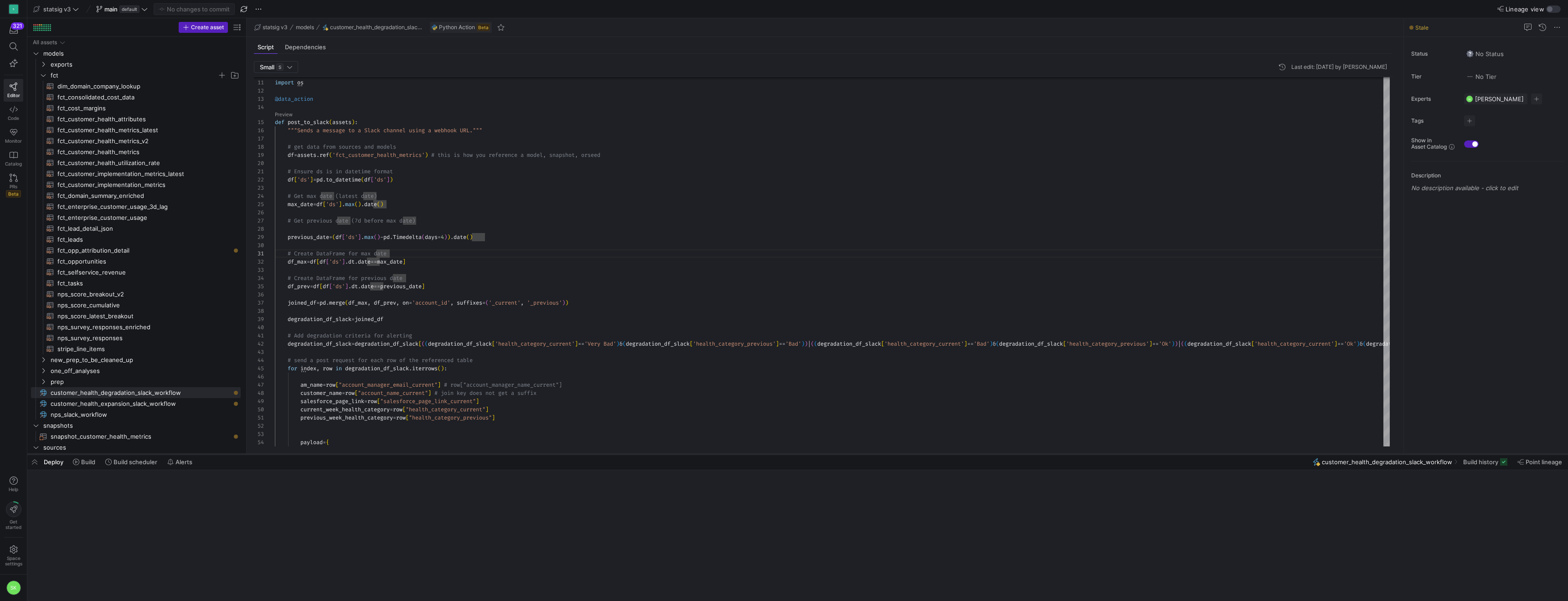
drag, startPoint x: 872, startPoint y: 584, endPoint x: 874, endPoint y: 453, distance: 131.0
click at [874, 453] on div at bounding box center [797, 454] width 1541 height 4
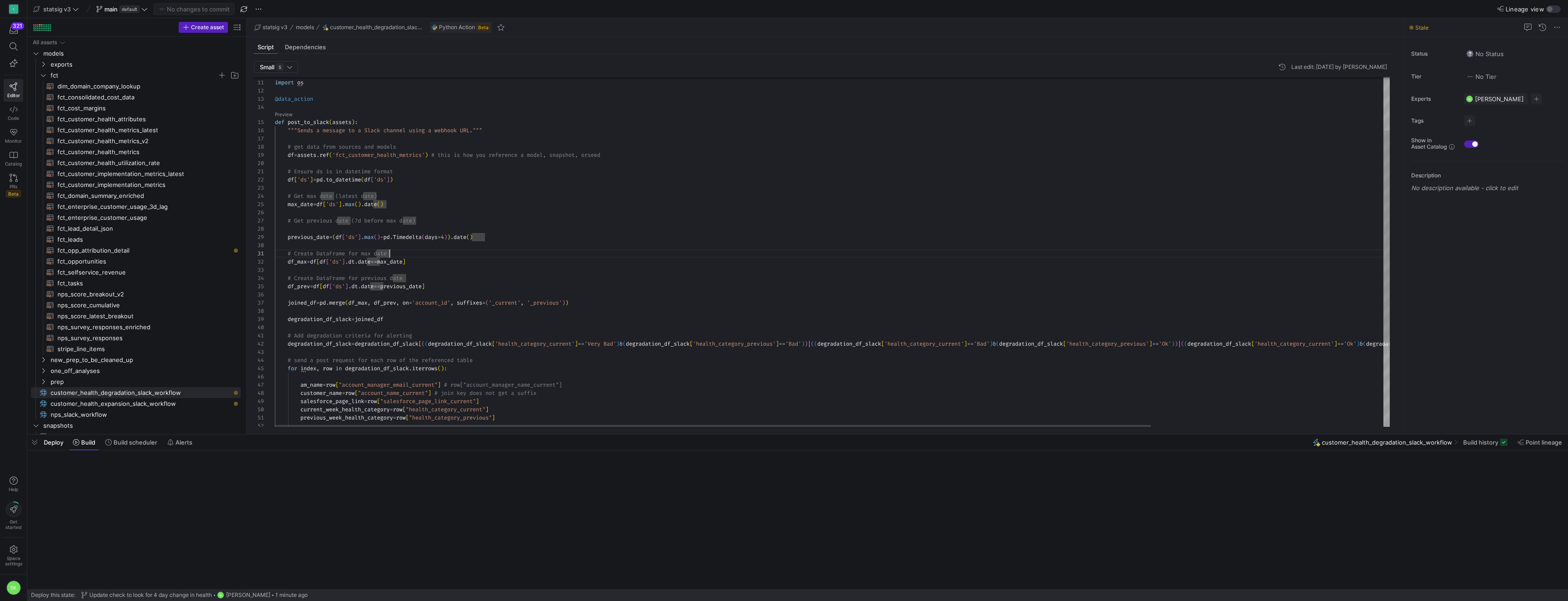
click at [757, 258] on div "# Create DataFrame for max date" at bounding box center [981, 253] width 1411 height 8
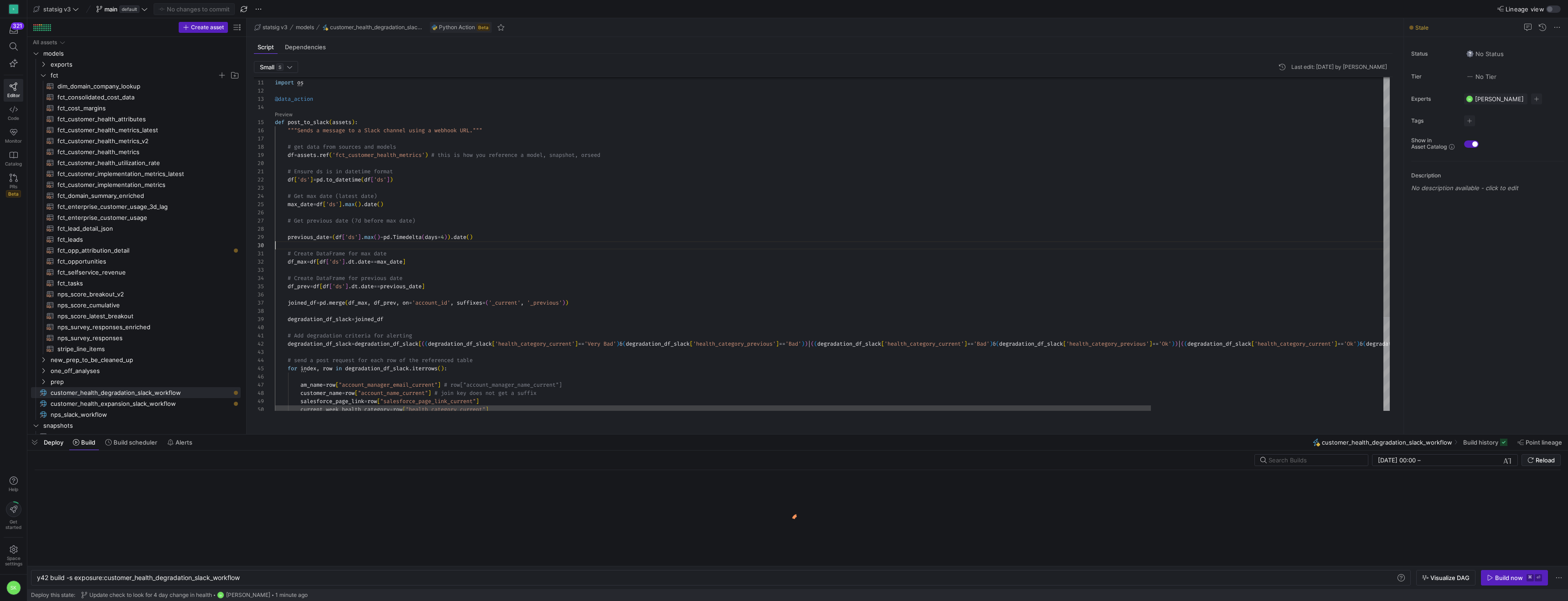
scroll to position [0, 205]
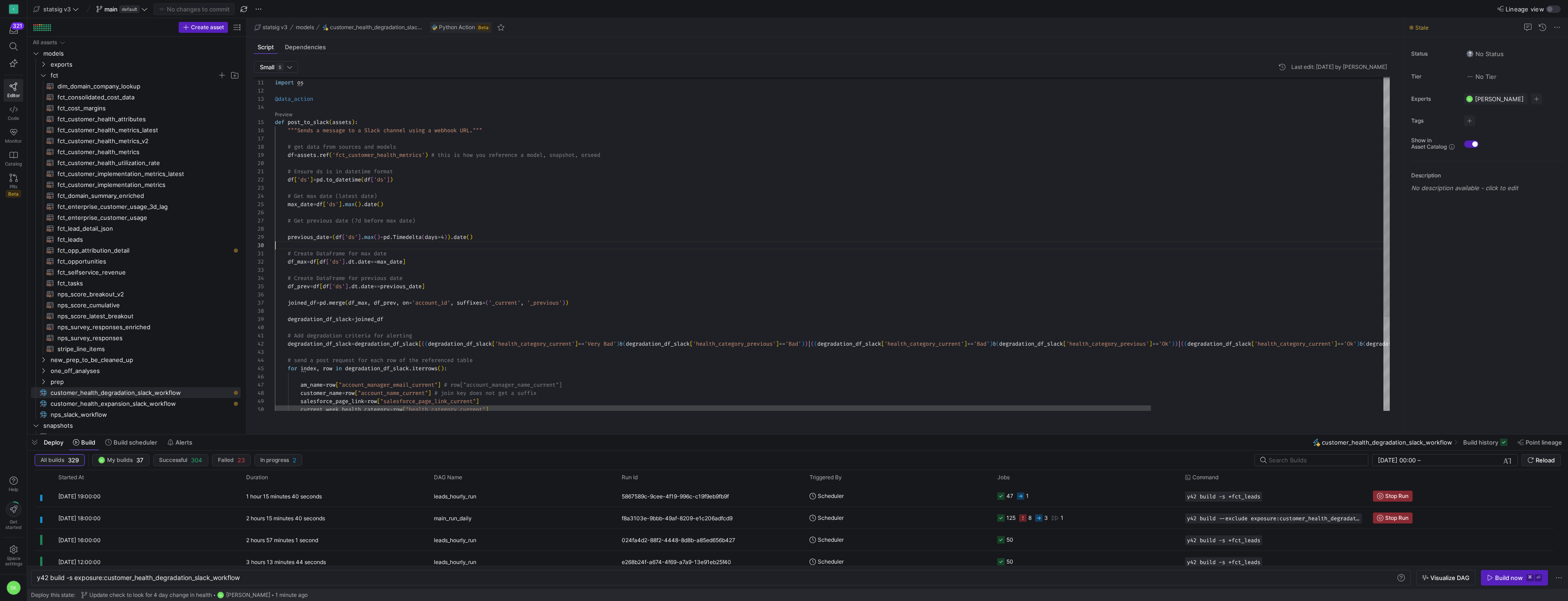
click at [630, 202] on div "import os @data_action def post_to_slack ( assets ) : """Sends a message to a S…" at bounding box center [981, 282] width 1411 height 586
click at [1495, 574] on div "Build now" at bounding box center [1509, 578] width 28 height 7
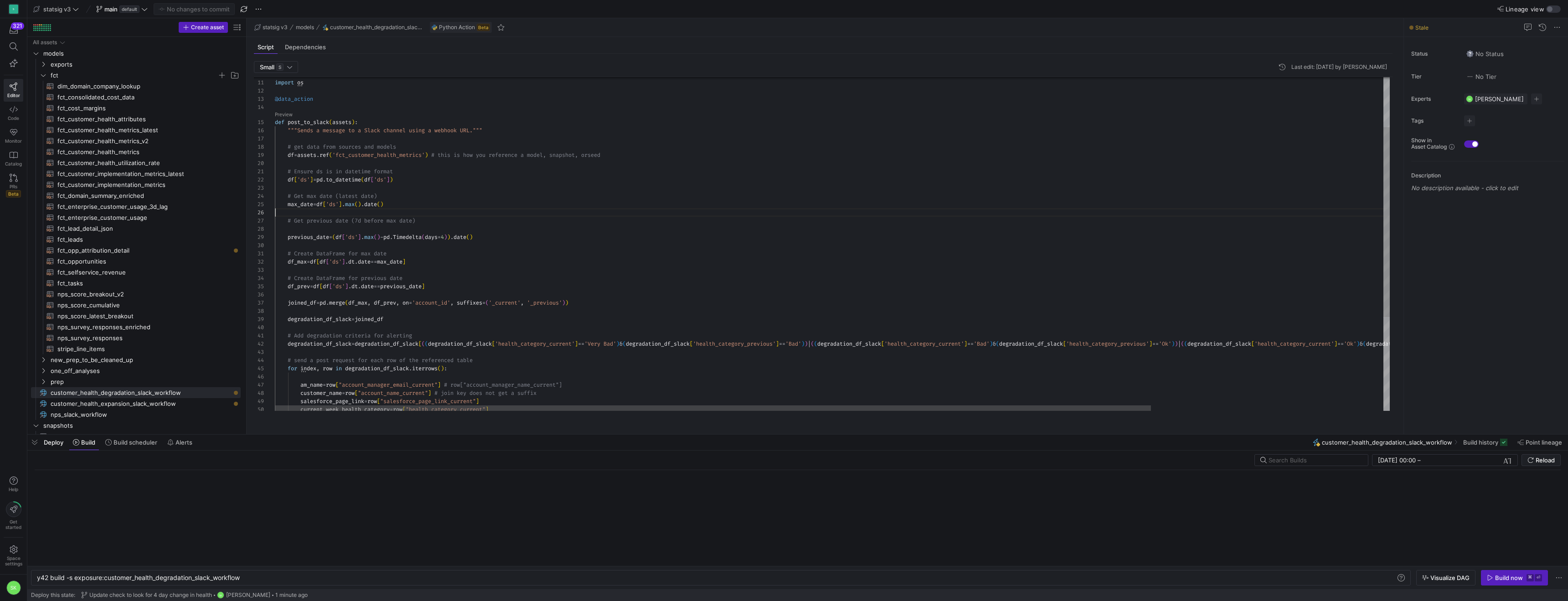
click at [504, 227] on div "import os @data_action def post_to_slack ( assets ) : """Sends a message to a S…" at bounding box center [981, 282] width 1411 height 586
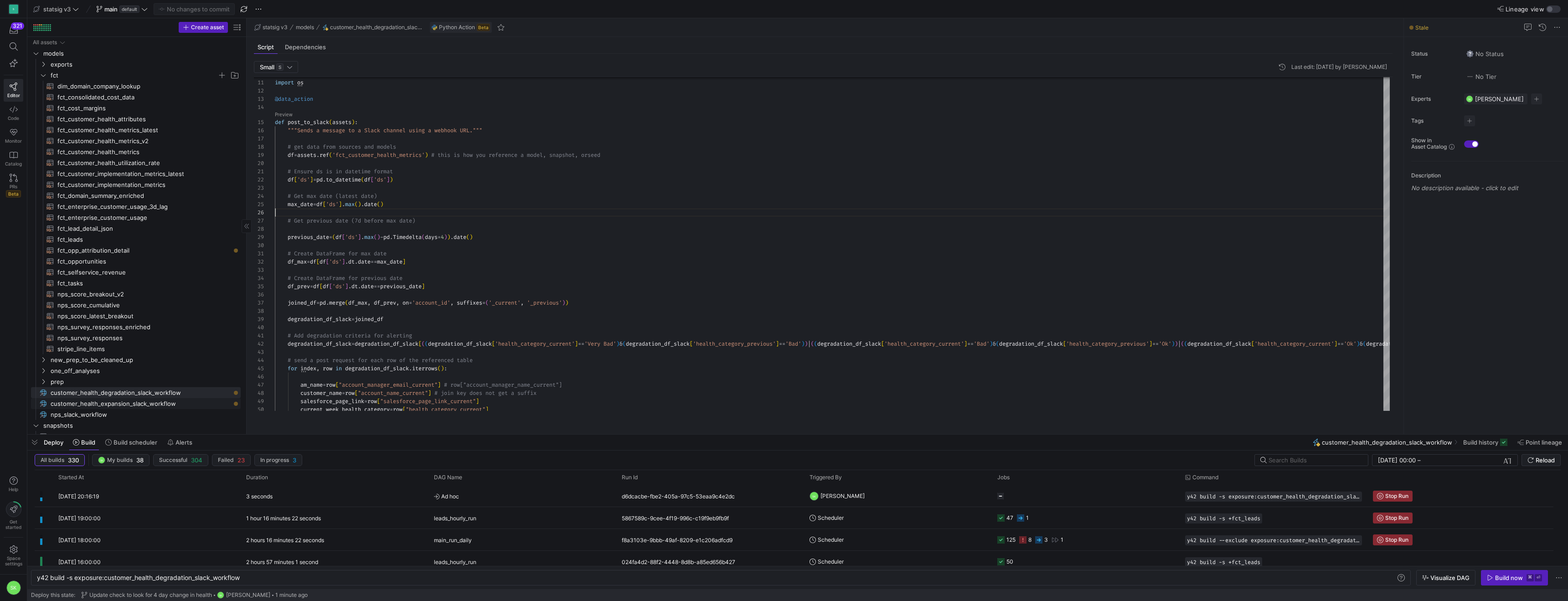
click at [180, 408] on span "customer_health_expansion_slack_workflow​​​​​" at bounding box center [140, 403] width 180 height 10
type textarea "import json import pandas as pd import numpy as np from datetime import date, t…"
type textarea "y42 build -s exposure:customer_health_expansion_slack_workflow"
click at [850, 214] on div "import os @data_action def post_to_slack ( assets ) : """Sends a message to a S…" at bounding box center [833, 275] width 1115 height 572
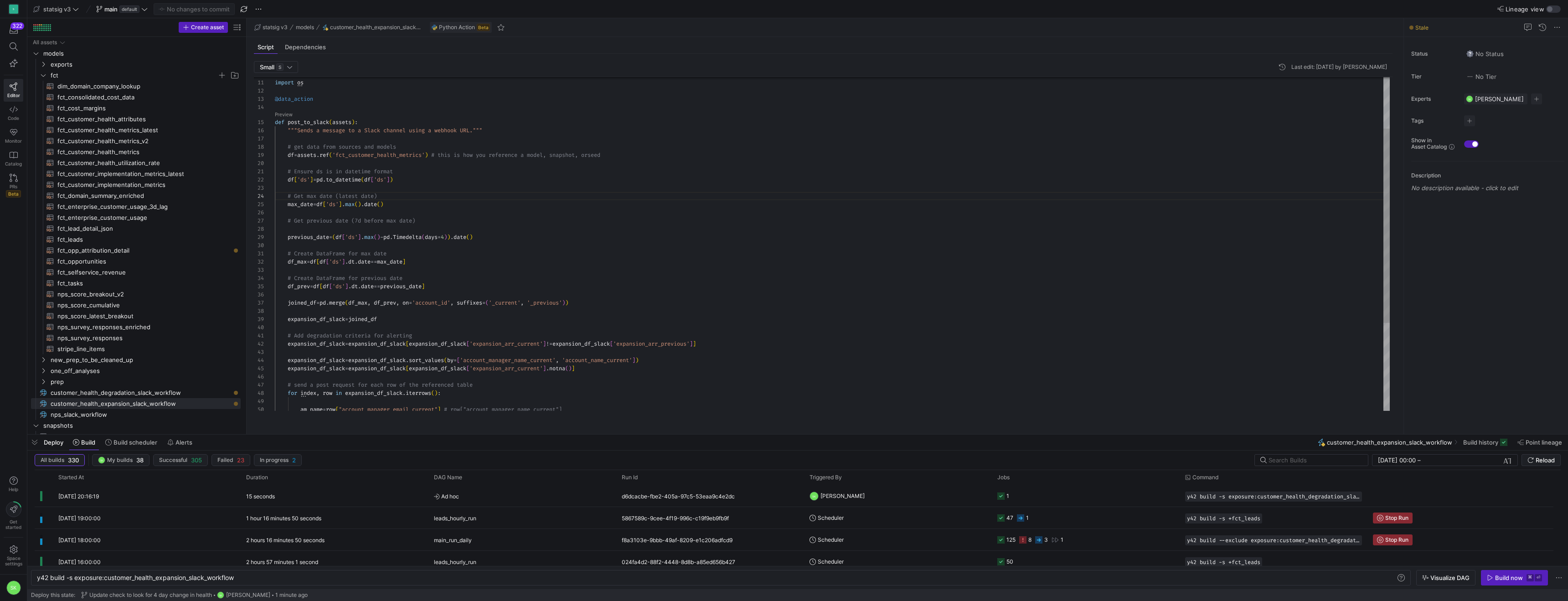
scroll to position [66, 216]
click at [738, 248] on div "import os @data_action def post_to_slack ( assets ) : """Sends a message to a S…" at bounding box center [833, 275] width 1115 height 572
click at [185, 395] on span "customer_health_degradation_slack_workflow​​​​​" at bounding box center [140, 393] width 180 height 10
type textarea "import json import pandas as pd import numpy as np from datetime import date, t…"
type textarea "y42 build -s exposure:customer_health_degradation_slack_workflow"
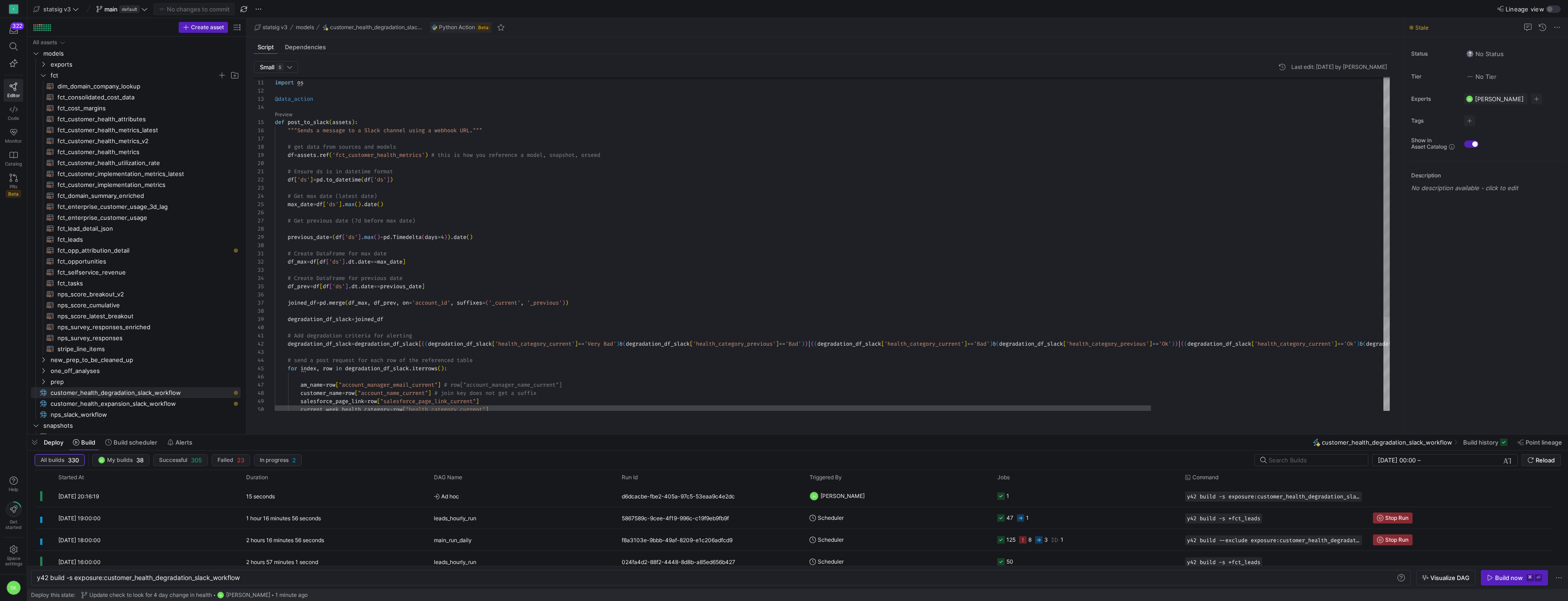
click at [439, 299] on div "import os @data_action def post_to_slack ( assets ) : """Sends a message to a S…" at bounding box center [981, 282] width 1411 height 586
click at [1502, 574] on div "Build now" at bounding box center [1509, 578] width 28 height 7
click at [74, 463] on span "All builds 331" at bounding box center [59, 460] width 37 height 7
click at [505, 247] on div "import os @data_action def post_to_slack ( assets ) : """Sends a message to a S…" at bounding box center [981, 282] width 1411 height 586
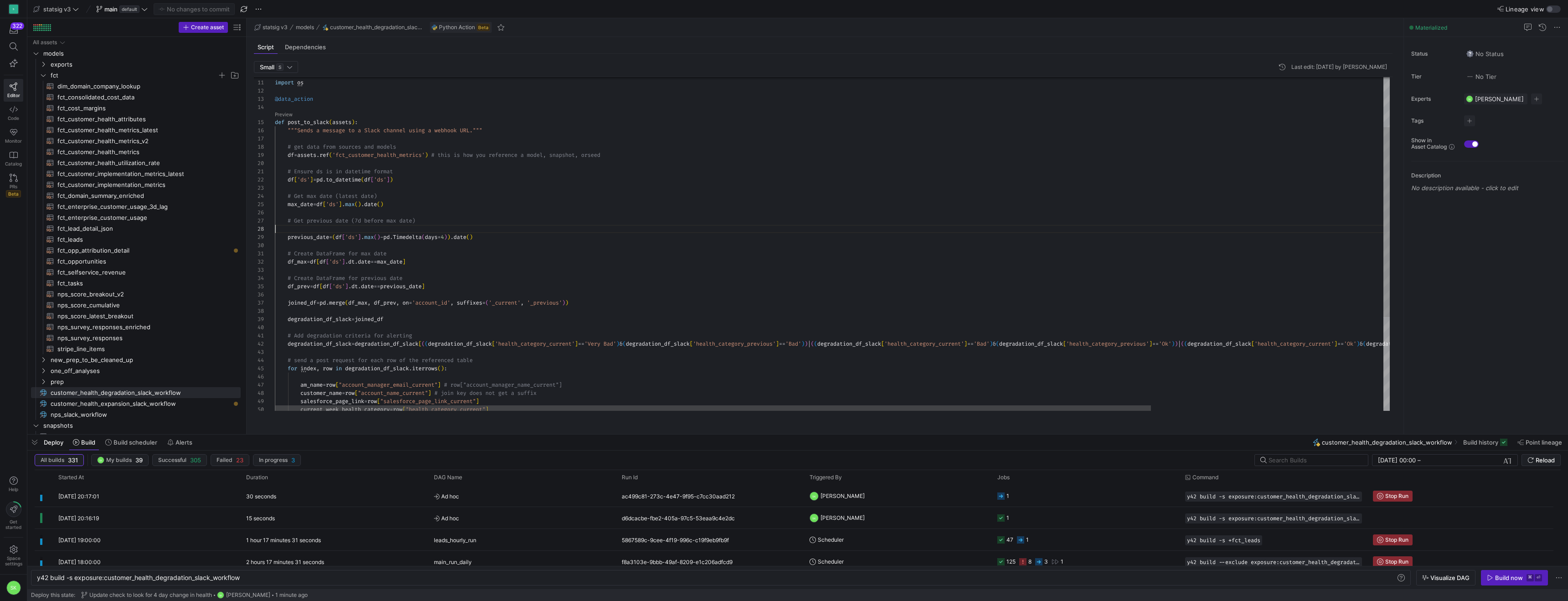
scroll to position [57, 0]
click at [527, 299] on div "import os @data_action def post_to_slack ( assets ) : """Sends a message to a S…" at bounding box center [981, 282] width 1411 height 586
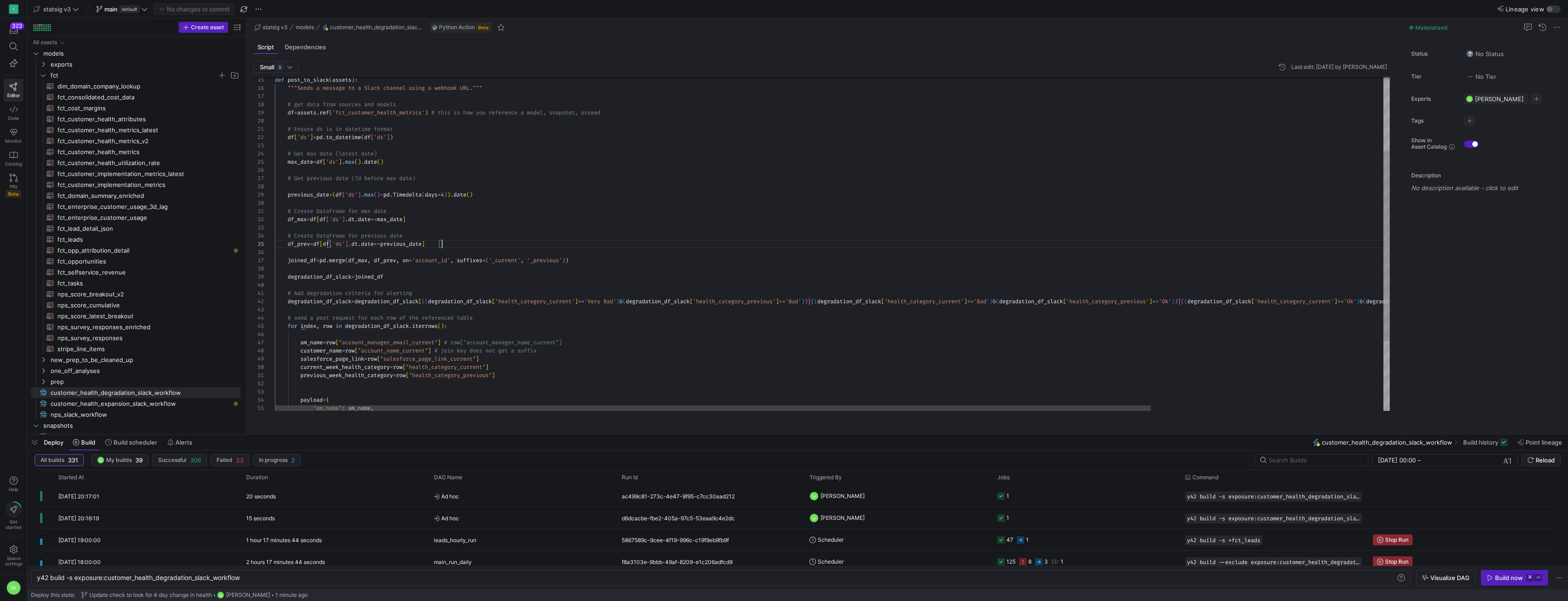
click at [462, 209] on div "def post_to_slack ( assets ) : """Sends a message to a Slack channel using a we…" at bounding box center [981, 239] width 1411 height 586
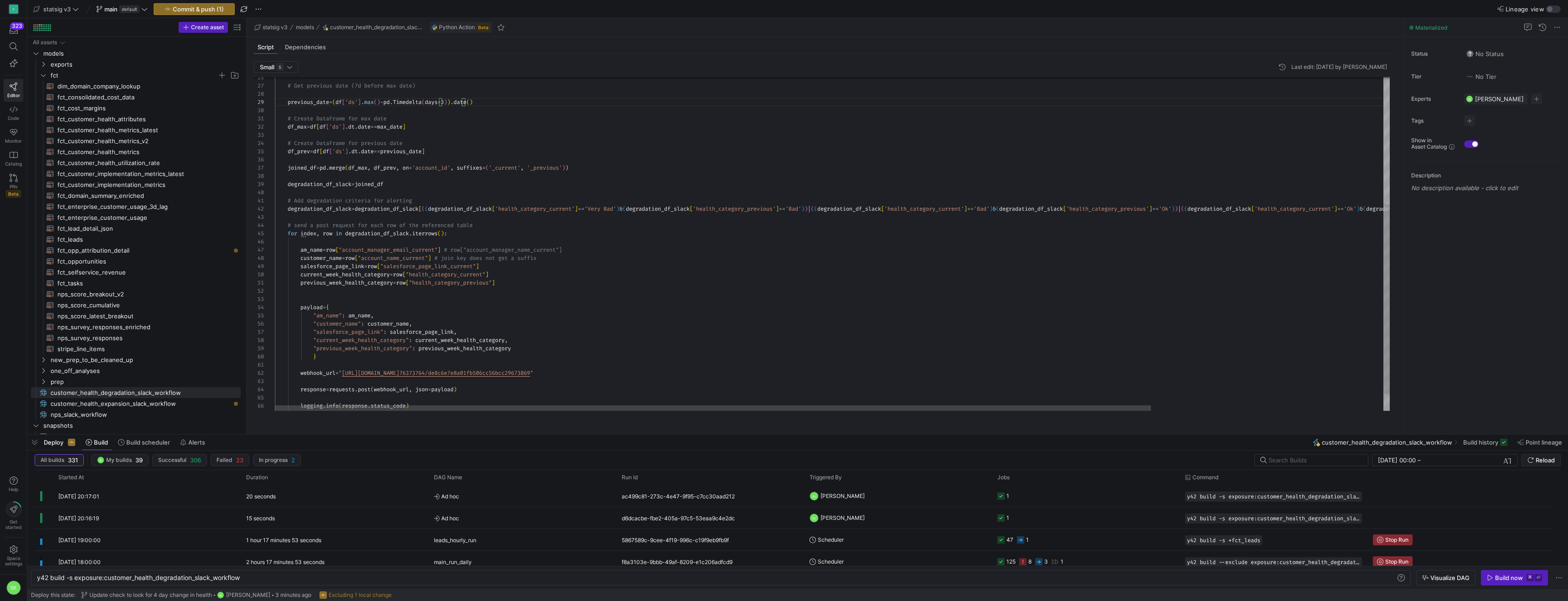
click at [502, 144] on div "# Create DataFrame for max date df_max = df [ df [ 'ds' ] . dt . date == max_da…" at bounding box center [981, 147] width 1411 height 586
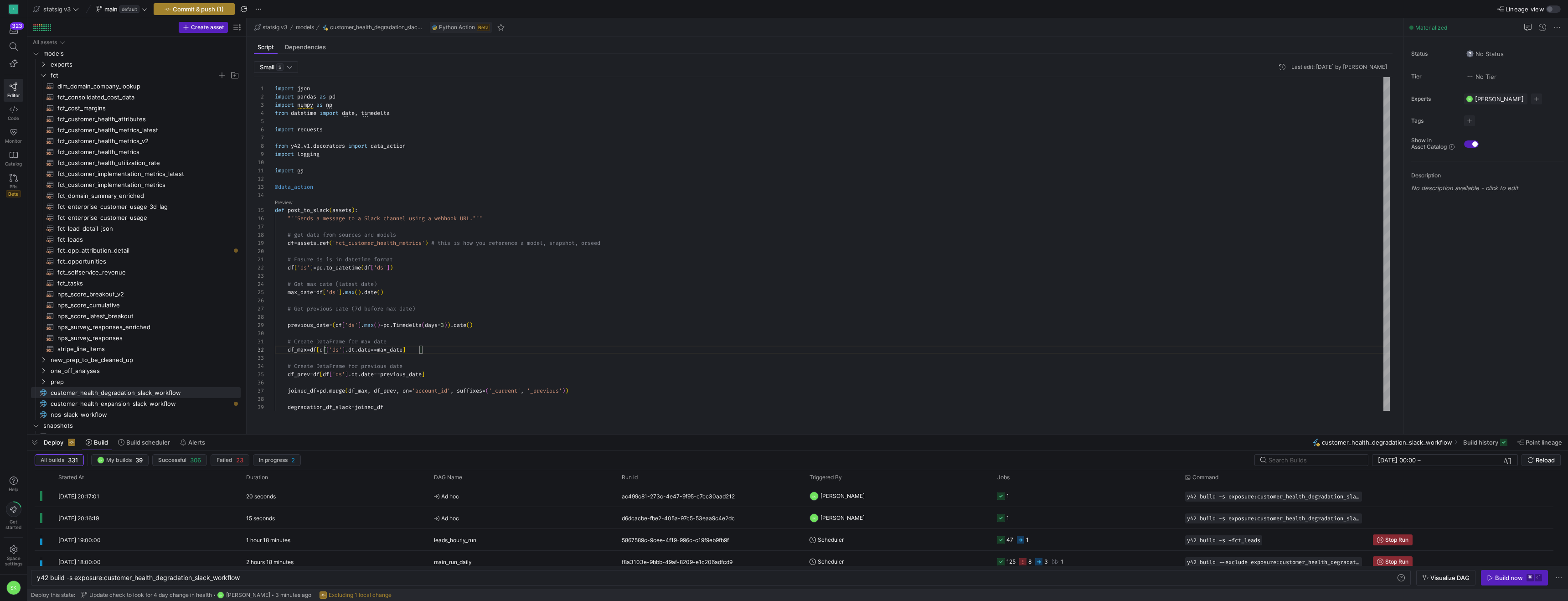
type textarea "# Create DataFrame for max date df_max = df[df['ds'].[DOMAIN_NAME] == max_date]…"
click at [222, 10] on span "Commit & push (1)" at bounding box center [198, 9] width 51 height 7
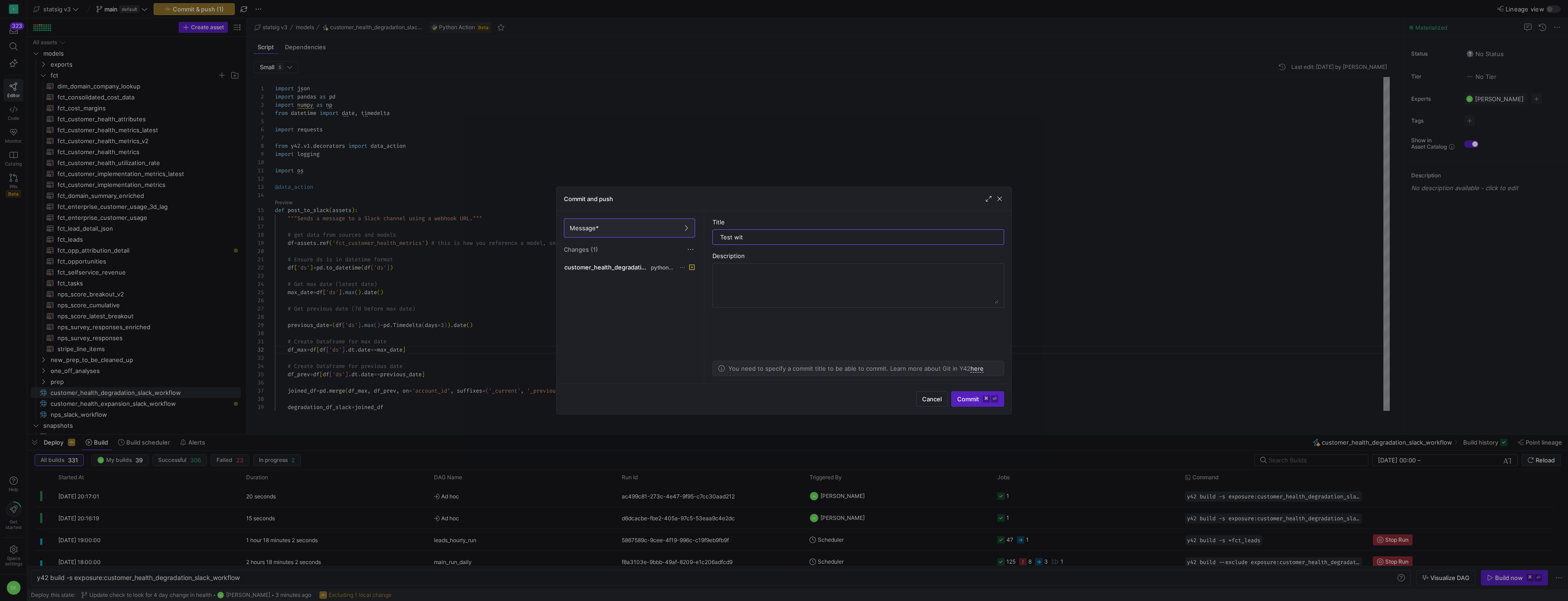
type input "Test with"
type input "e"
type input "Test wi"
click at [999, 200] on span "button" at bounding box center [999, 199] width 9 height 9
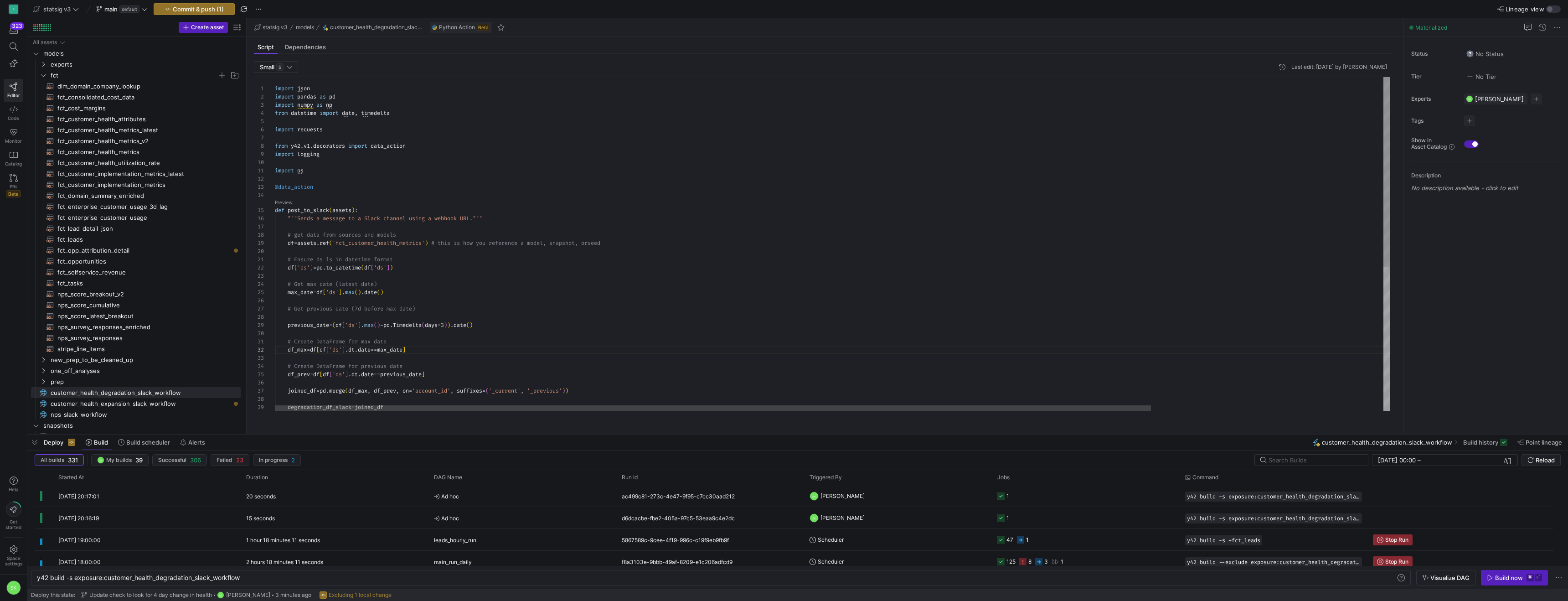
click at [545, 173] on div "# Create DataFrame for max date df_max = df [ df [ 'ds' ] . dt . date == max_da…" at bounding box center [981, 370] width 1411 height 586
click at [480, 180] on div "# Create DataFrame for max date df_max = df [ df [ 'ds' ] . dt . date == max_da…" at bounding box center [981, 370] width 1411 height 586
type textarea "import json import pandas as pd import numpy as np from datetime import date, t…"
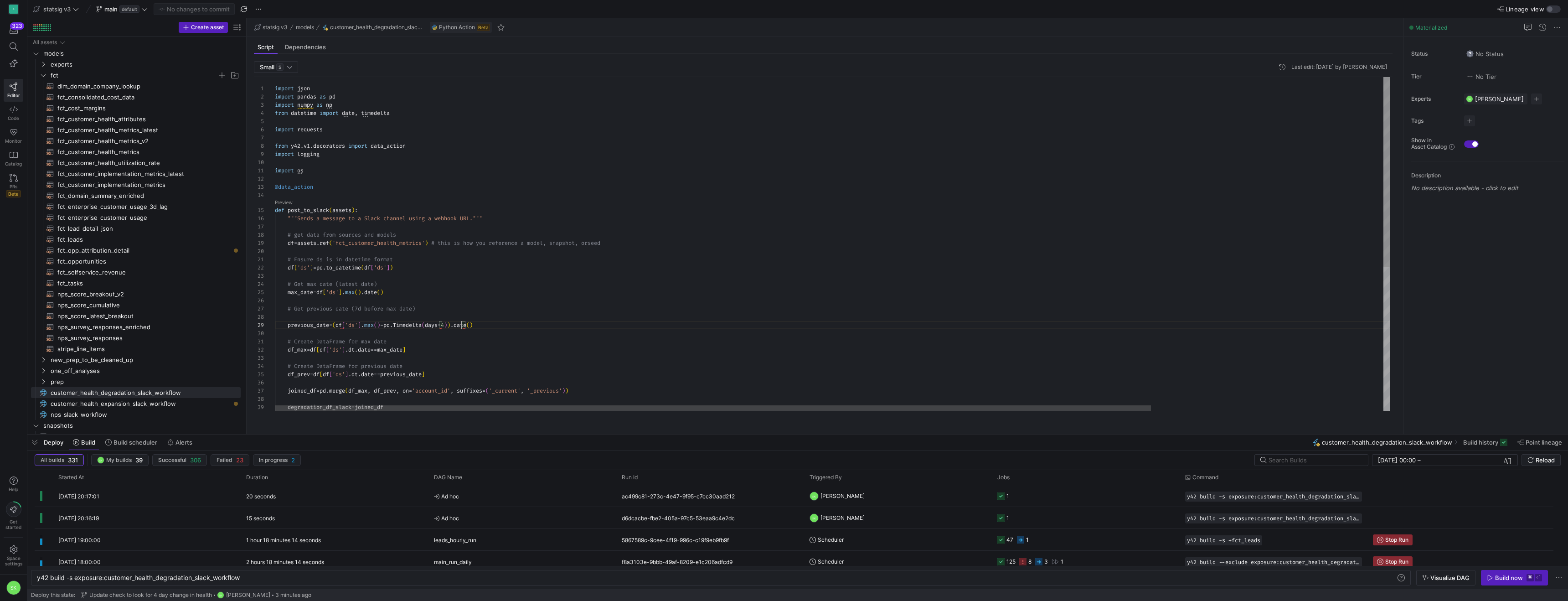
click at [480, 180] on div "# Create DataFrame for max date df_max = df [ df [ 'ds' ] . dt . date == max_da…" at bounding box center [981, 370] width 1411 height 586
click at [329, 435] on div at bounding box center [797, 435] width 1541 height 4
click at [1549, 7] on div "button" at bounding box center [1550, 9] width 5 height 5
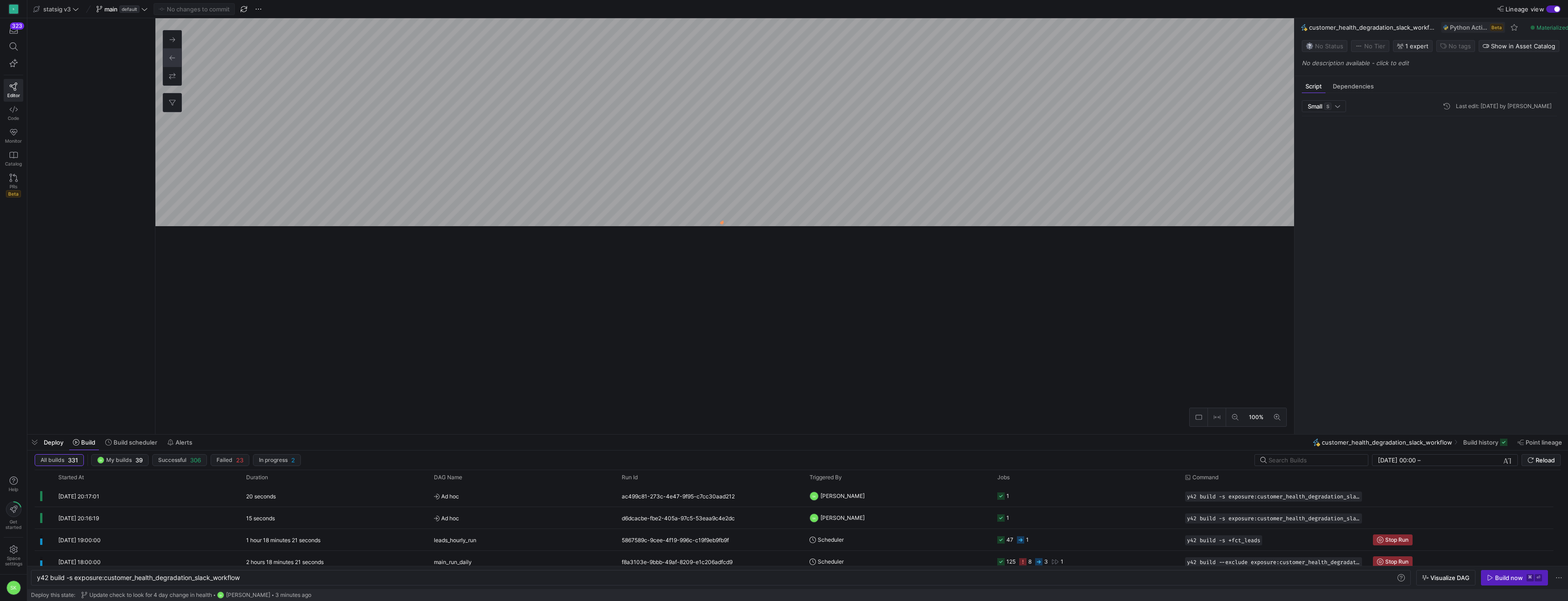
scroll to position [82, 0]
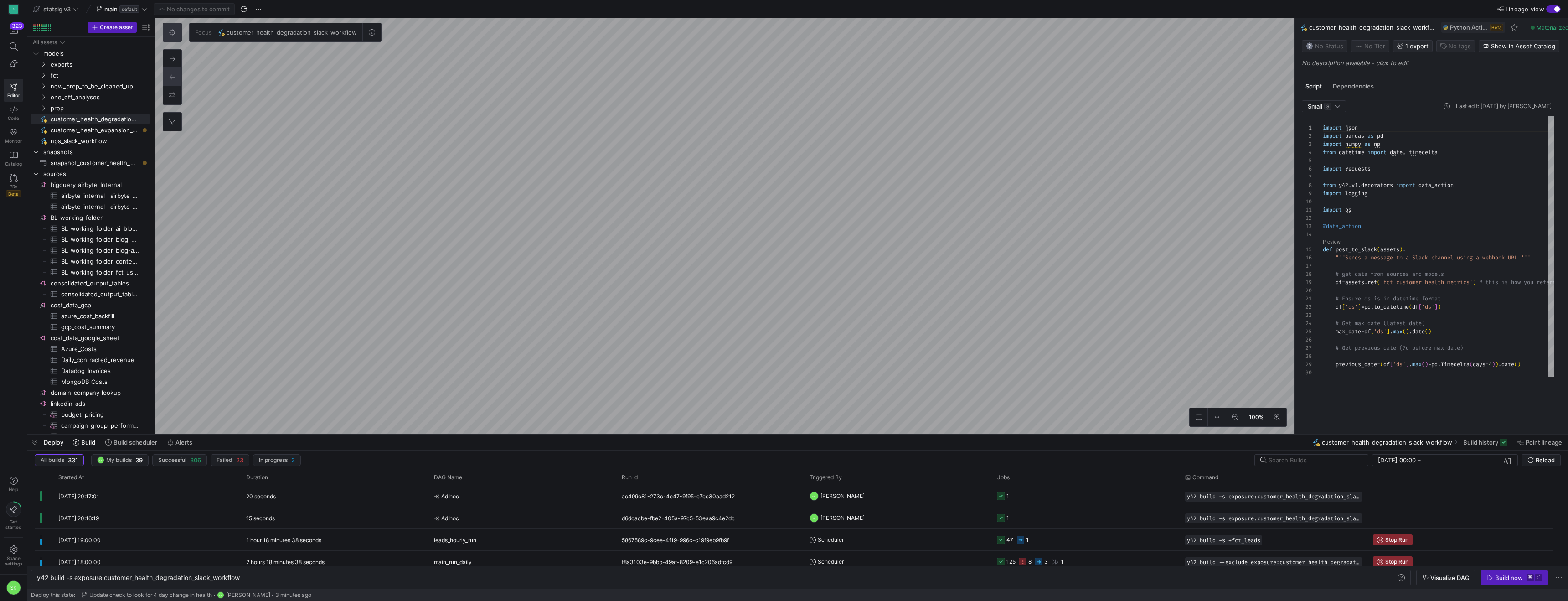
click at [375, 29] on icon at bounding box center [372, 32] width 6 height 6
click at [816, 0] on html "S 323 Editor Code Monitor Catalog PRs Beta Help Get started Space settings SK s…" at bounding box center [784, 300] width 1568 height 601
click at [790, 0] on html "S 323 Editor Code Monitor Catalog PRs Beta Help Get started Space settings SK s…" at bounding box center [784, 300] width 1568 height 601
click at [641, 458] on as-split "statsig v3 main default No changes to commit Lineage view Create asset Drag her…" at bounding box center [797, 300] width 1541 height 601
click at [555, 497] on as-split "statsig v3 main default No changes to commit Lineage view Create asset Drag her…" at bounding box center [797, 300] width 1541 height 601
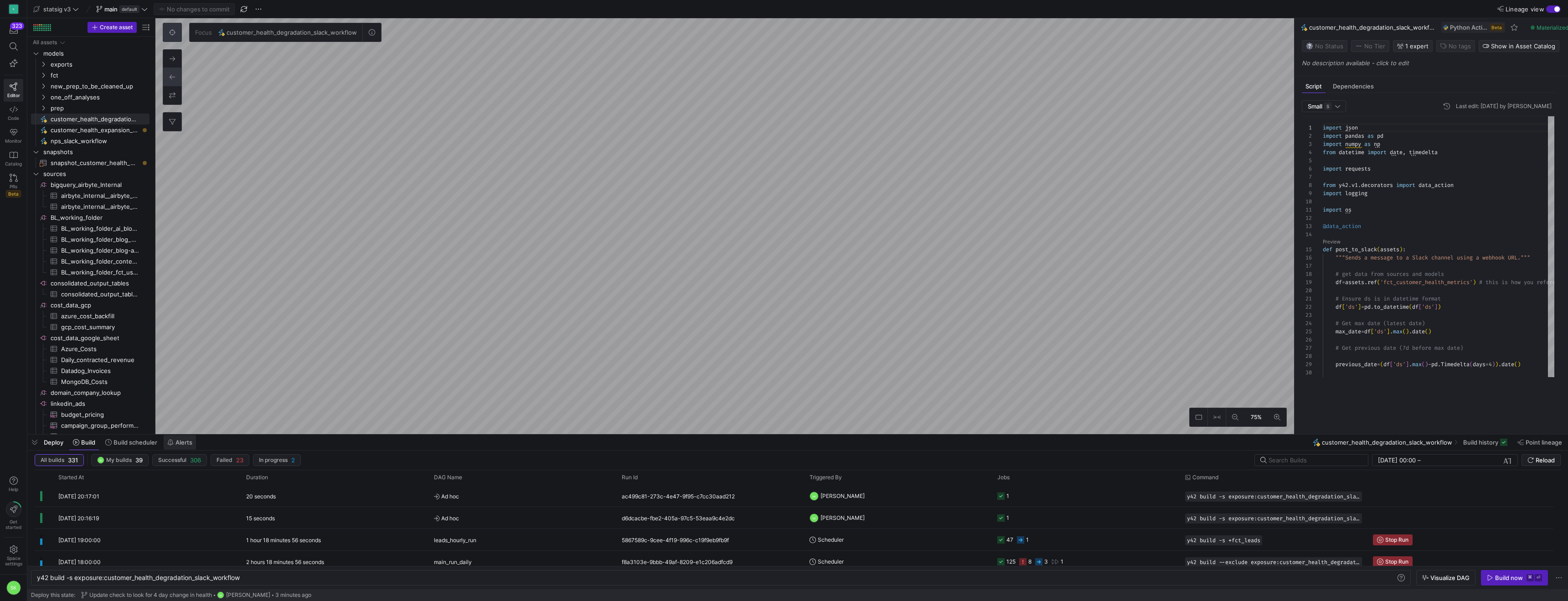
click at [192, 446] on span "Alerts" at bounding box center [184, 442] width 17 height 7
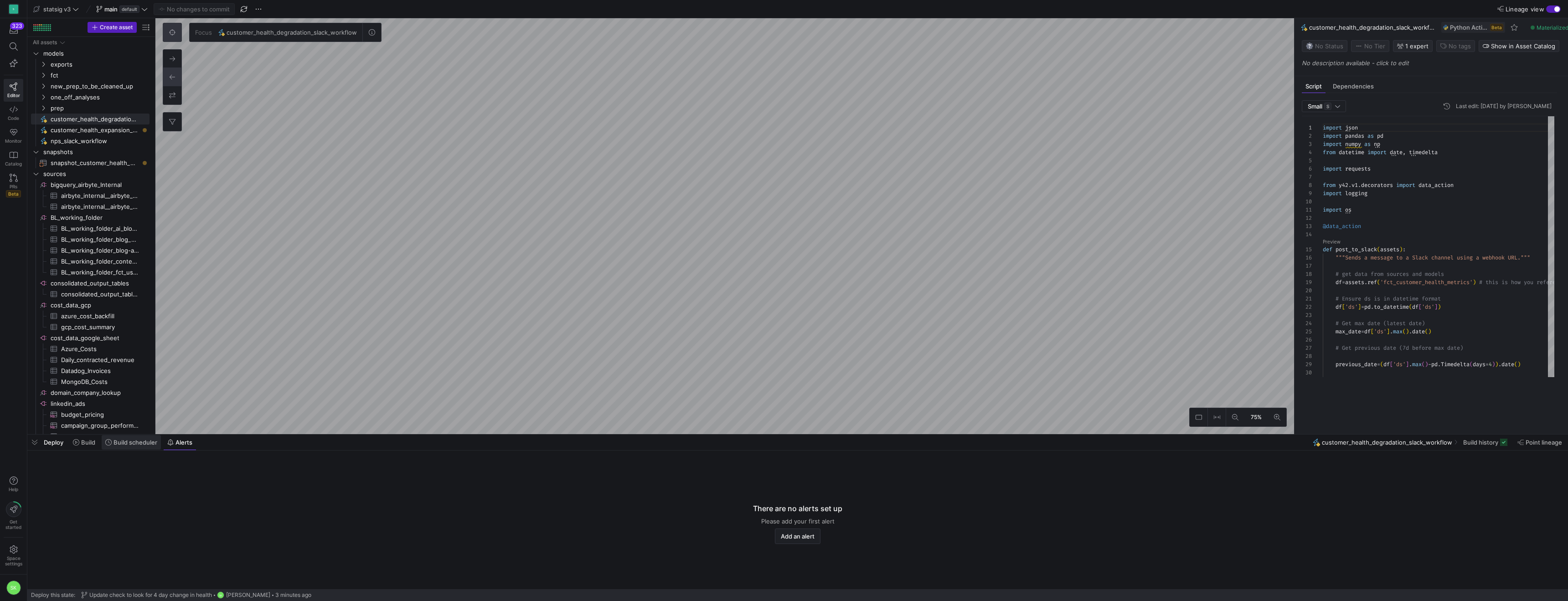
click at [111, 440] on icon at bounding box center [108, 442] width 6 height 6
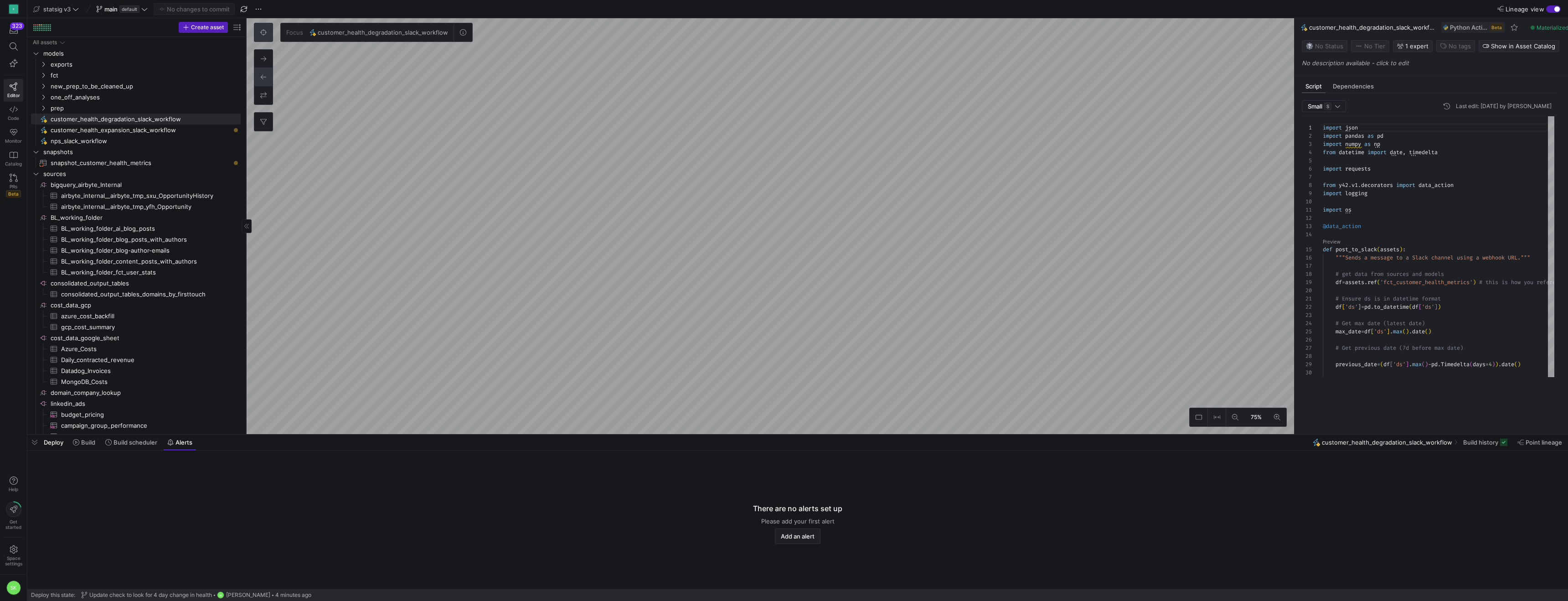
click at [259, 166] on as-split "Create asset Drag here to set row groups Drag here to set column labels Group 1…" at bounding box center [797, 226] width 1541 height 416
click at [158, 123] on span "customer_health_degradation_slack_workflow​​​​​" at bounding box center [140, 119] width 180 height 10
click at [167, 135] on span "customer_health_expansion_slack_workflow​​​​​" at bounding box center [140, 130] width 180 height 10
click at [1552, 10] on div "button" at bounding box center [1553, 9] width 15 height 7
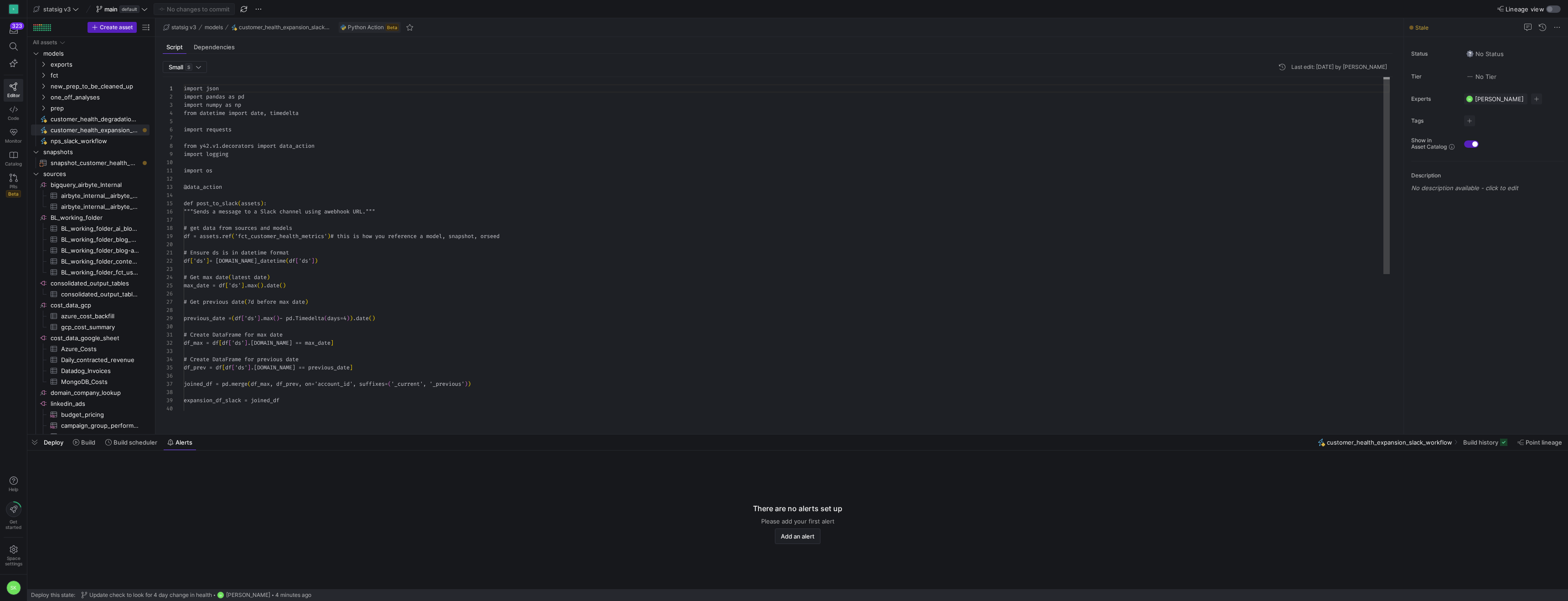
scroll to position [82, 0]
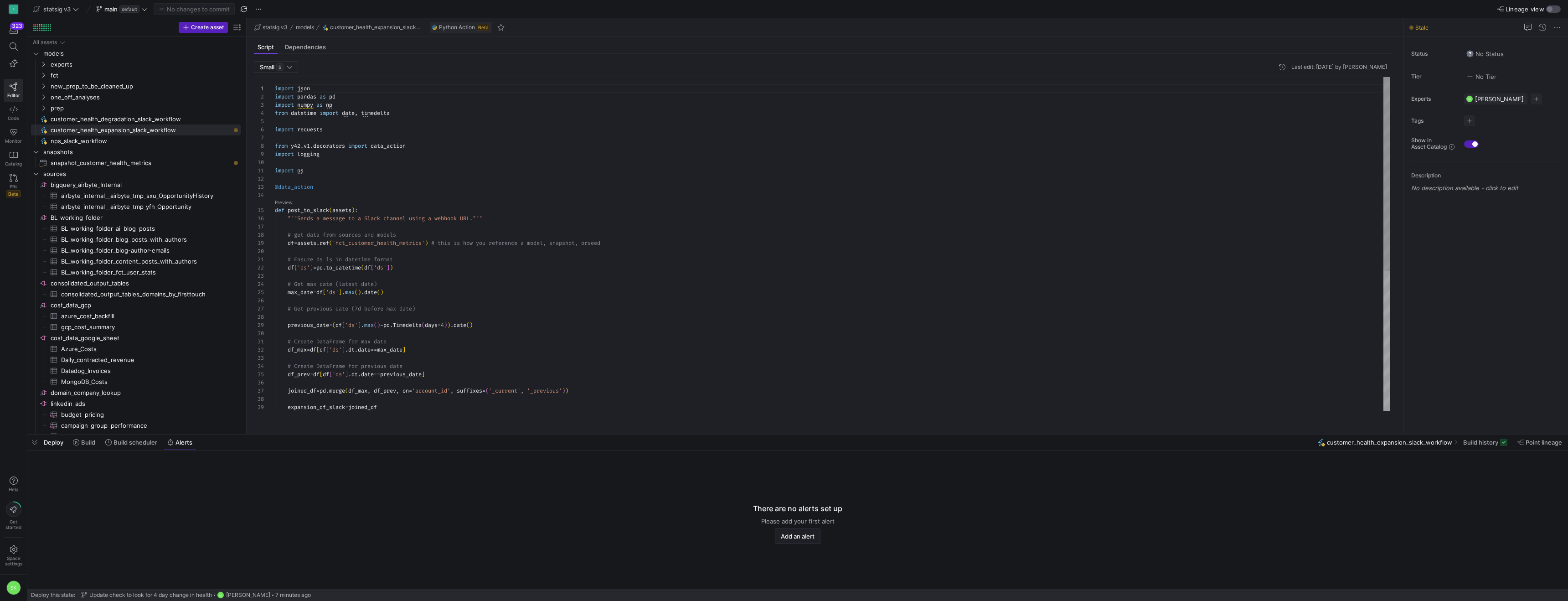
drag, startPoint x: 156, startPoint y: 194, endPoint x: 288, endPoint y: 206, distance: 132.5
click at [288, 206] on as-split "Create asset Drag here to set row groups Drag here to set column labels Group 1…" at bounding box center [797, 226] width 1541 height 416
click at [375, 177] on div "import json import pandas as pd import numpy as np from datetime import date , …" at bounding box center [833, 364] width 1115 height 572
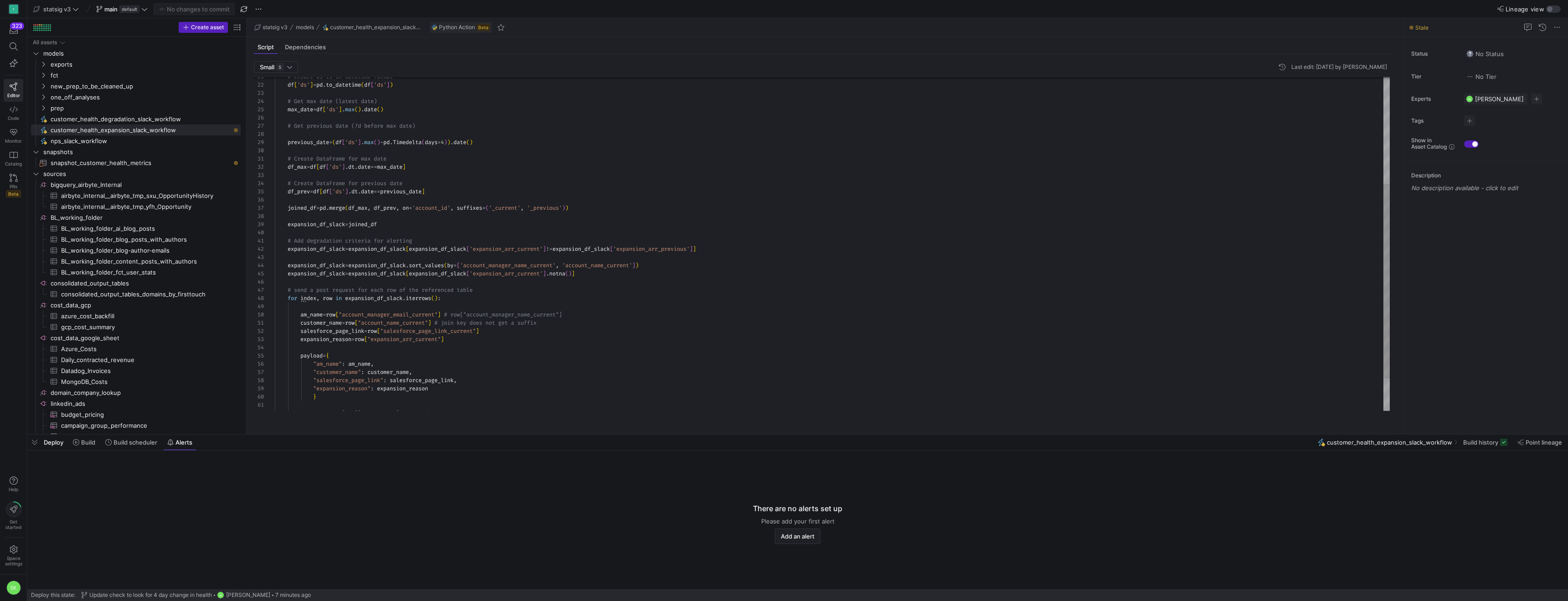
click at [490, 176] on div "previous_date = ( df [ 'ds' ] . [PERSON_NAME] ( ) - pd . Timedelta ( days = 4 )…" at bounding box center [833, 180] width 1115 height 572
click at [477, 249] on div "previous_date = ( df [ 'ds' ] . [PERSON_NAME] ( ) - pd . Timedelta ( days = 4 )…" at bounding box center [833, 180] width 1115 height 572
click at [466, 163] on div "previous_date = ( df [ 'ds' ] . [PERSON_NAME] ( ) - pd . Timedelta ( days = 4 )…" at bounding box center [833, 188] width 1115 height 572
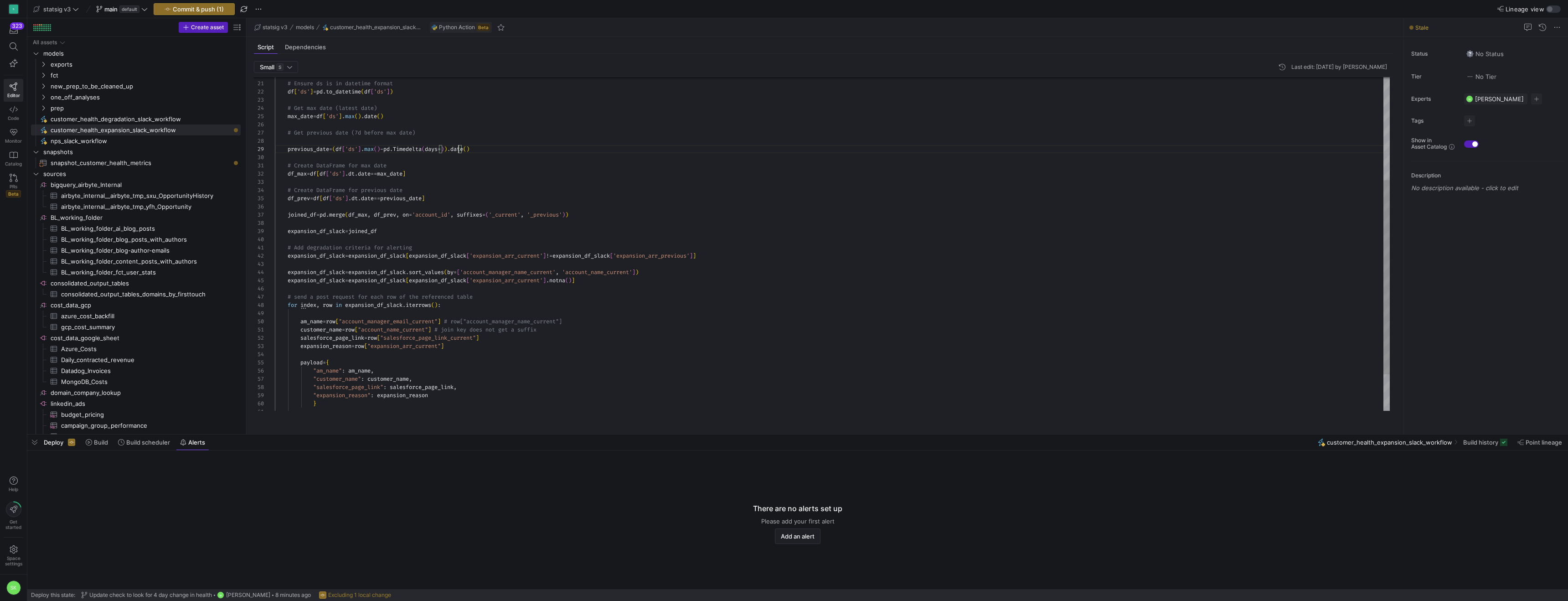
scroll to position [66, 187]
click at [197, 113] on span "prep" at bounding box center [134, 108] width 167 height 10
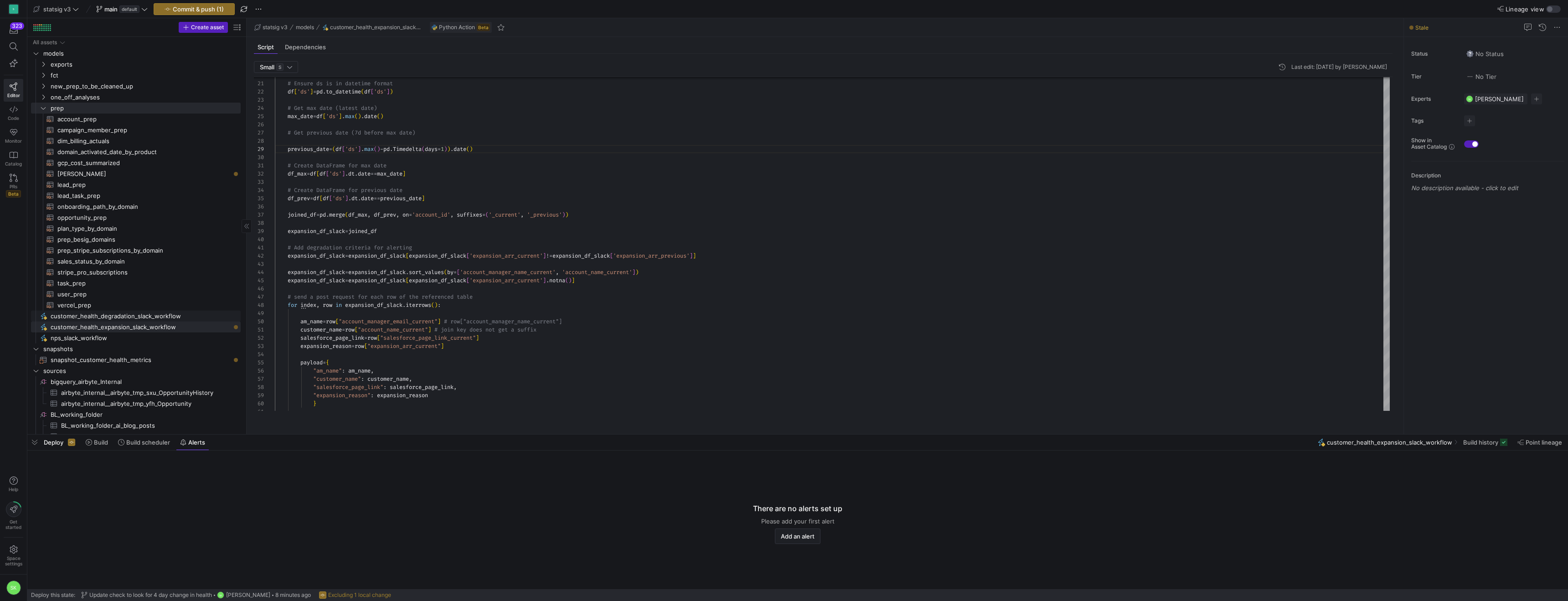
click at [178, 318] on span "customer_health_degradation_slack_workflow​​​​​" at bounding box center [140, 316] width 180 height 10
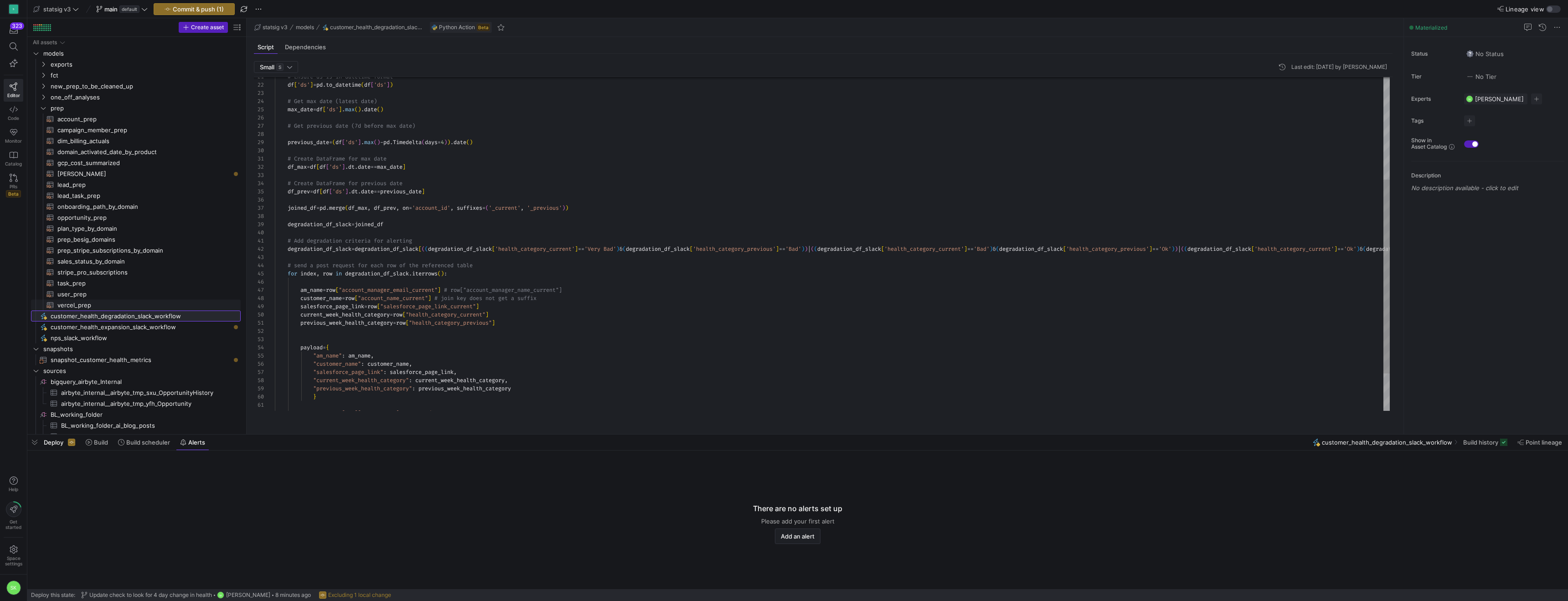
scroll to position [66, 134]
click at [500, 234] on div "# Ensure ds is in datetime format df [ 'ds' ] = pd . to_datetime ( df [ 'ds' ] …" at bounding box center [981, 187] width 1411 height 586
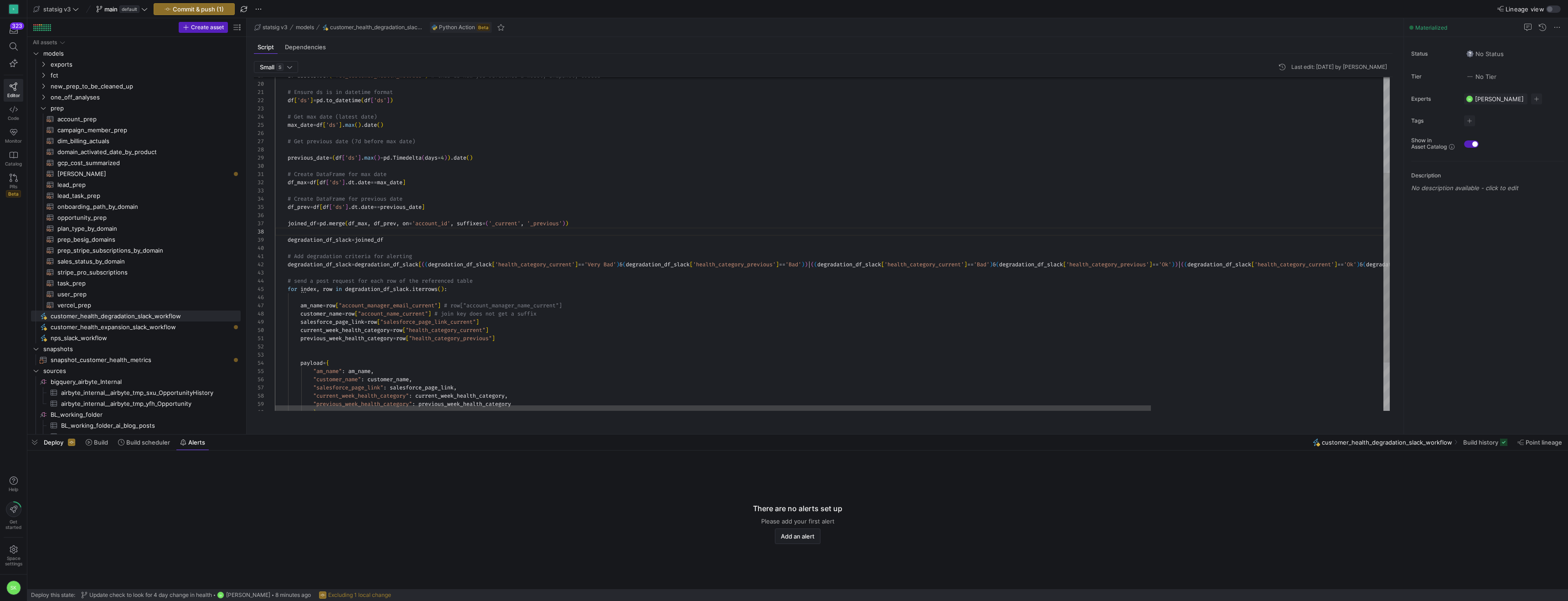
click at [464, 172] on div "# Ensure ds is in datetime format df [ 'ds' ] = pd . to_datetime ( df [ 'ds' ] …" at bounding box center [981, 203] width 1411 height 586
type textarea "# Ensure ds is in datetime format df['ds'] = [DOMAIN_NAME]_datetime(df['ds']) #…"
click at [224, 13] on span "Commit & push (2)" at bounding box center [198, 9] width 52 height 7
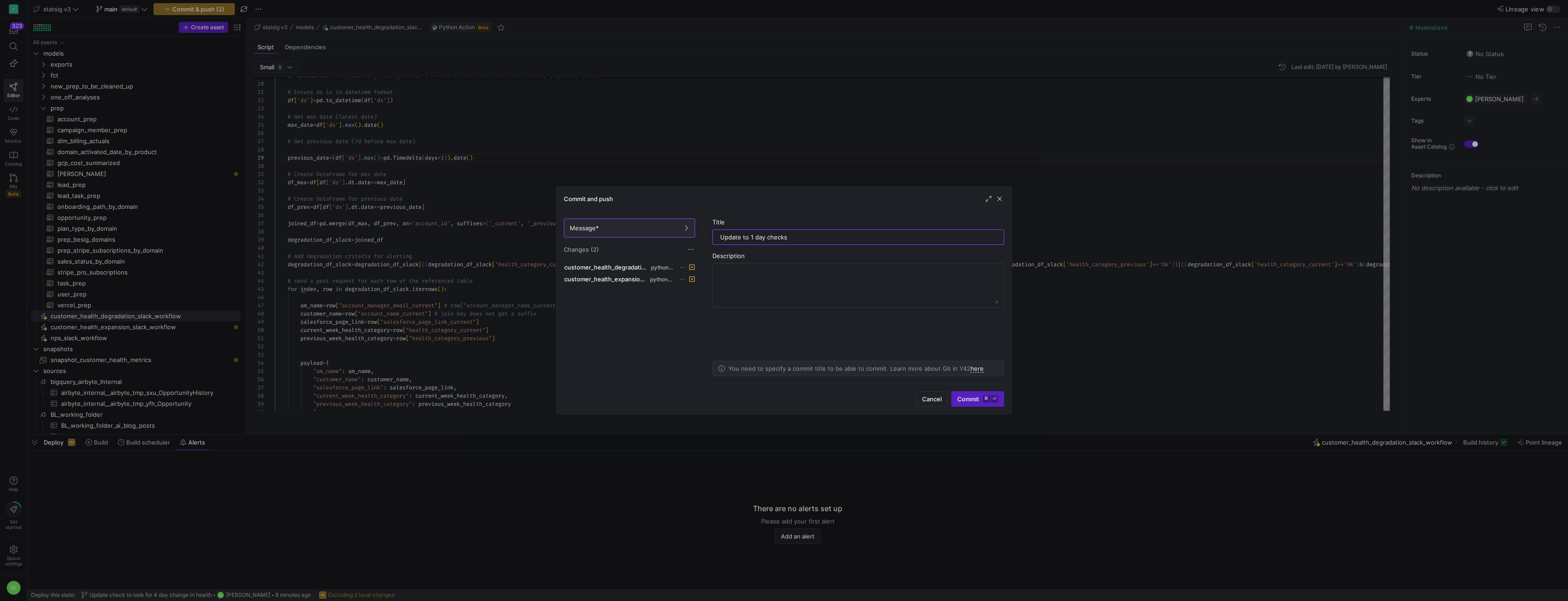
type input "Update to 1 day checks"
click at [958, 405] on div "Cancel Commit ⌘ ⏎" at bounding box center [783, 399] width 455 height 30
click at [957, 397] on span "Commit ⌘ ⏎" at bounding box center [978, 399] width 41 height 7
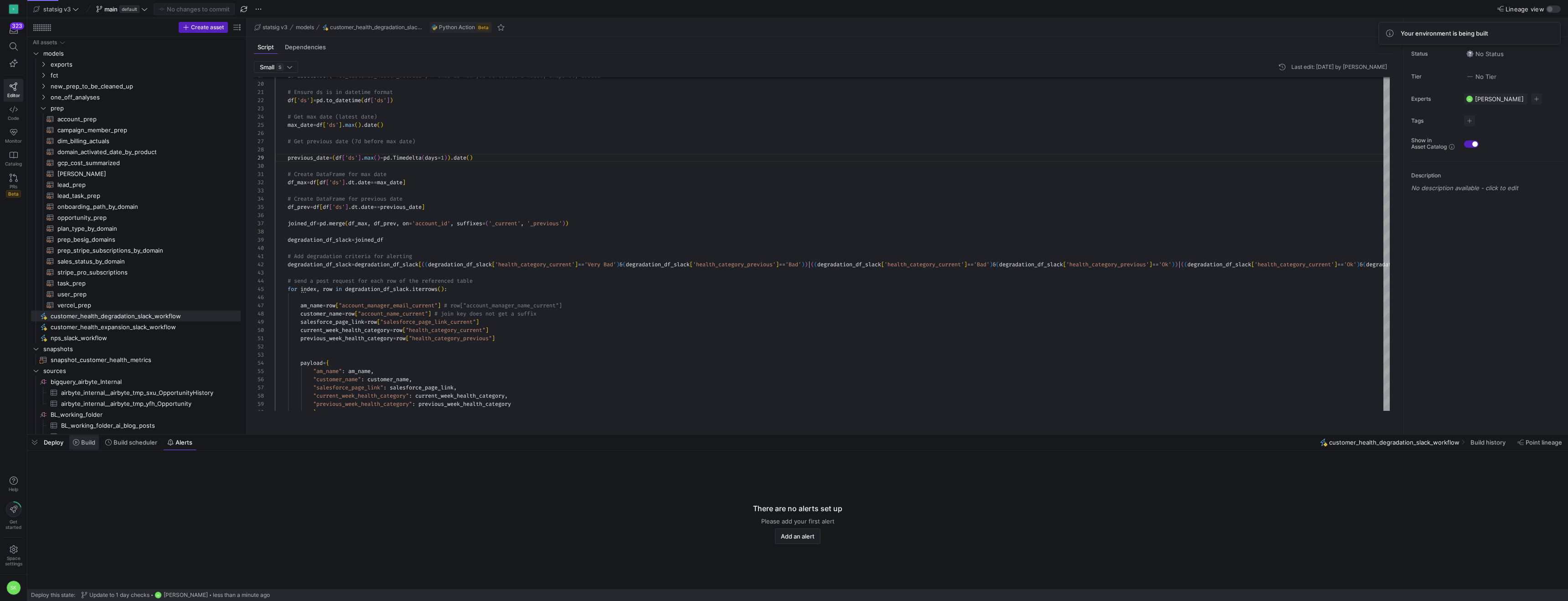
click at [79, 444] on icon at bounding box center [76, 442] width 6 height 6
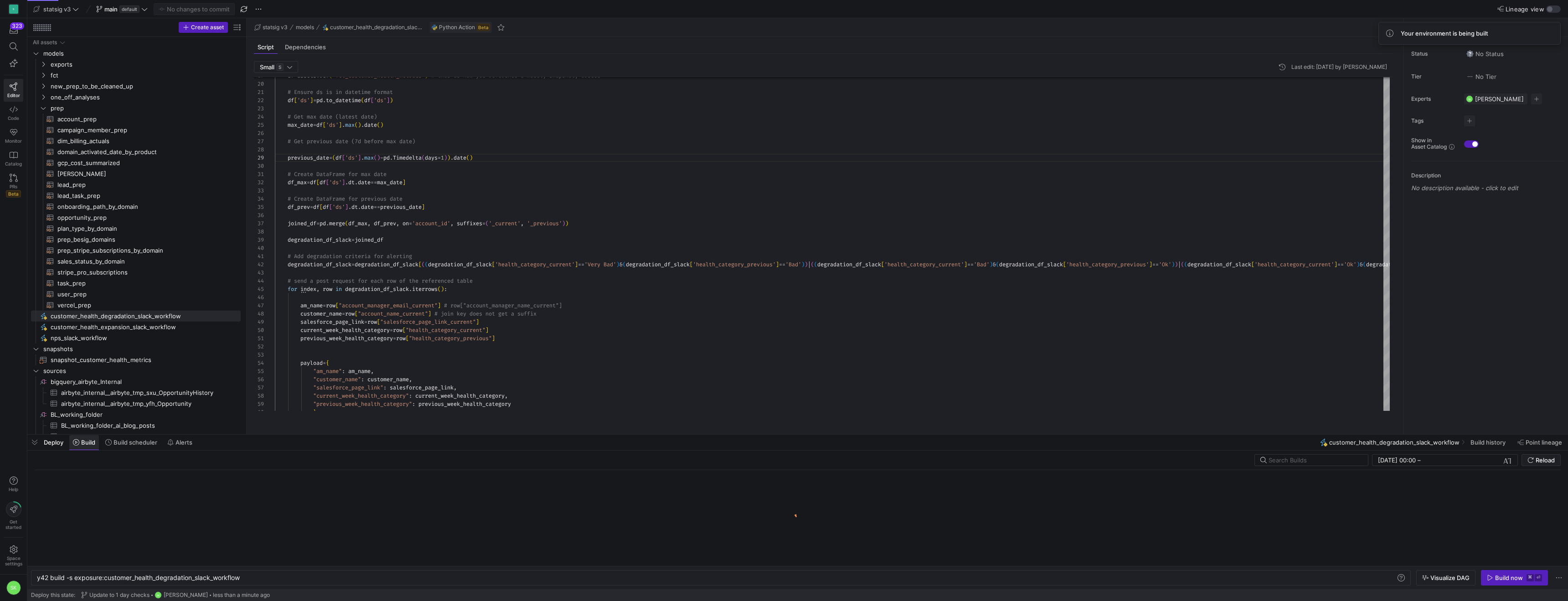
scroll to position [0, 205]
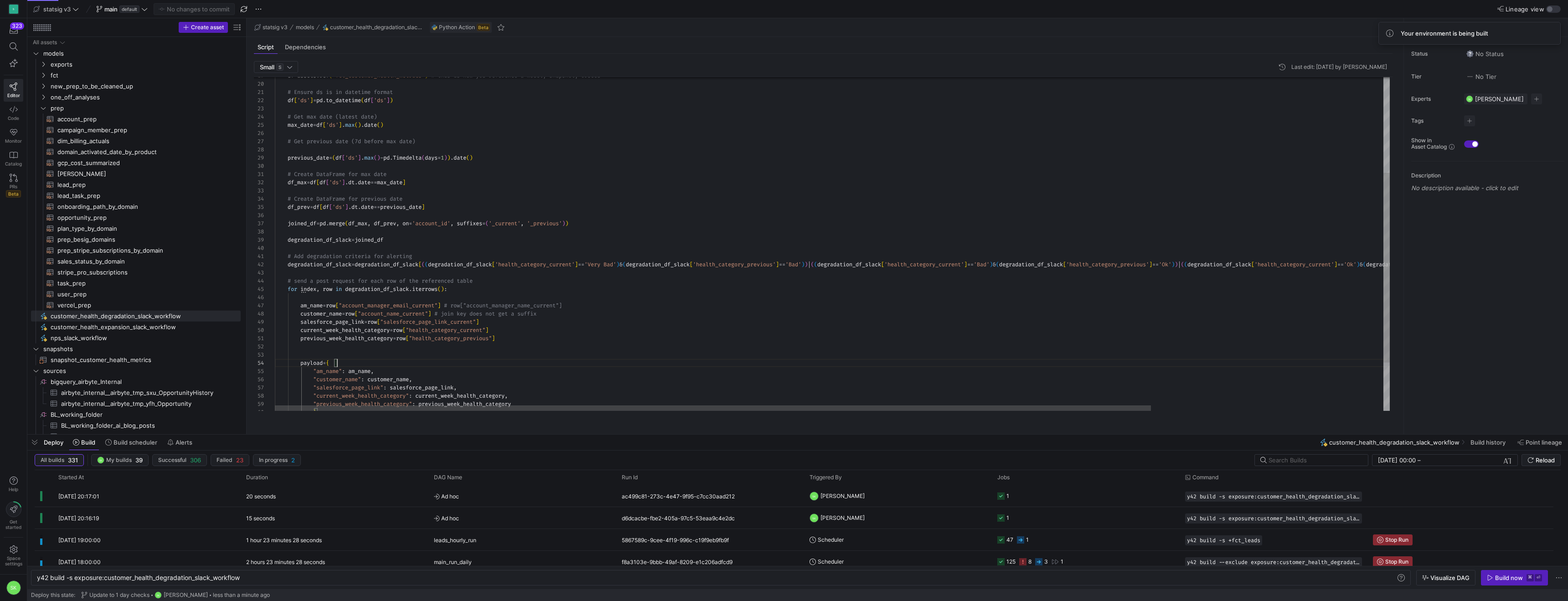
click at [410, 374] on div "# Ensure ds is in datetime format df [ 'ds' ] = pd . to_datetime ( df [ 'ds' ] …" at bounding box center [981, 203] width 1411 height 586
click at [1496, 574] on div "Build now" at bounding box center [1509, 578] width 28 height 7
click at [897, 306] on div "# Ensure ds is in datetime format df [ 'ds' ] = pd . to_datetime ( df [ 'ds' ] …" at bounding box center [981, 203] width 1411 height 586
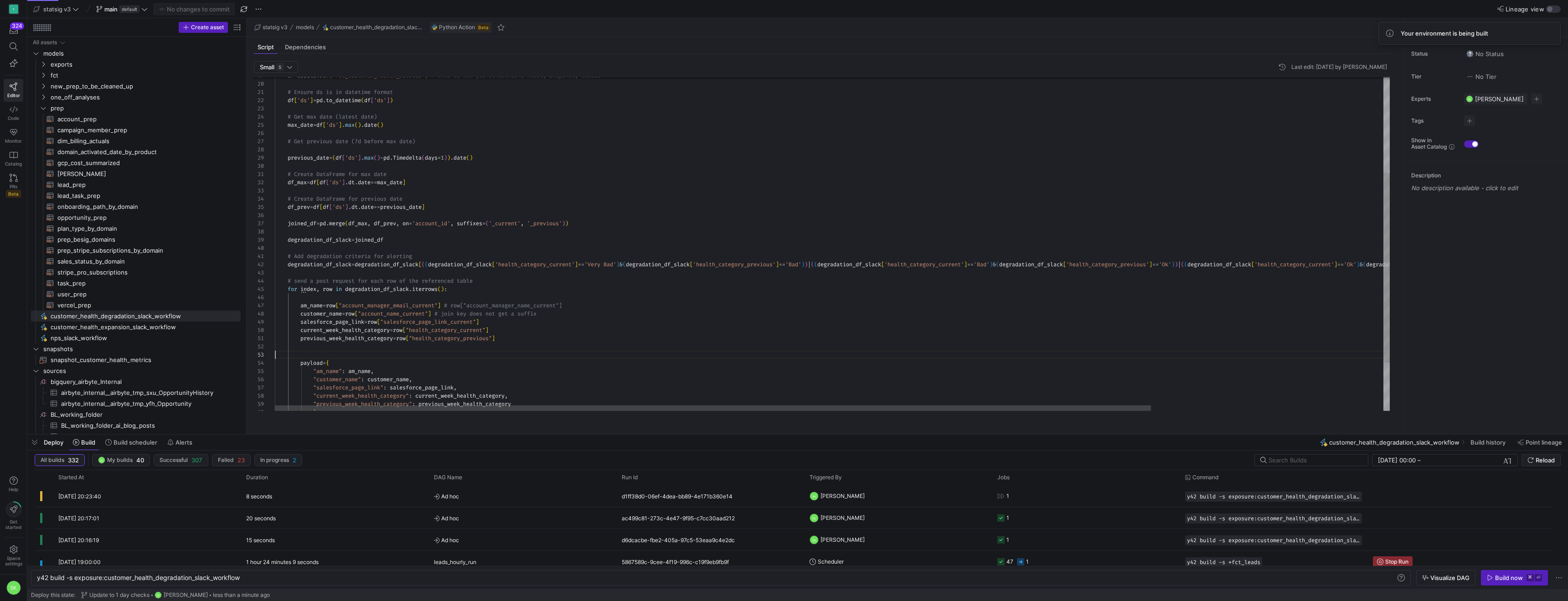
click at [452, 368] on div "# Ensure ds is in datetime format df [ 'ds' ] = pd . to_datetime ( df [ 'ds' ] …" at bounding box center [981, 203] width 1411 height 586
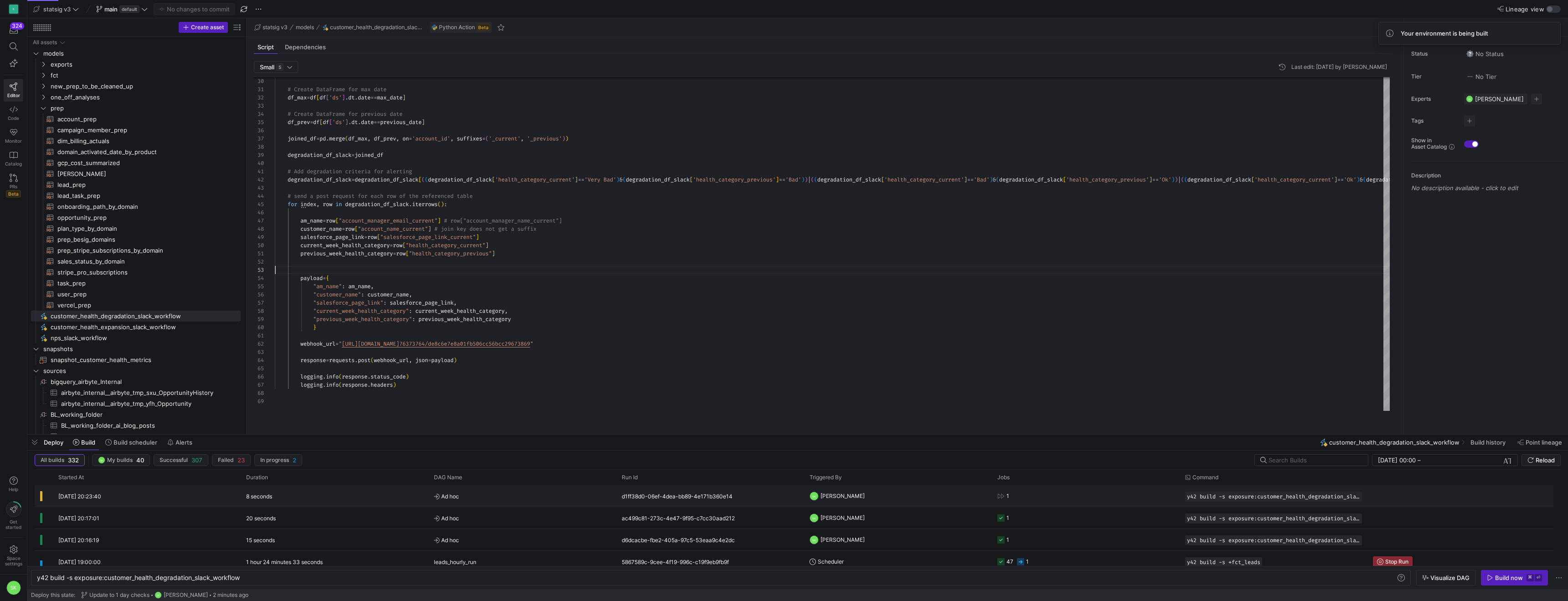
click at [47, 500] on y42-orchestration-run-status-cell-renderer "Press SPACE to select this row." at bounding box center [44, 496] width 7 height 21
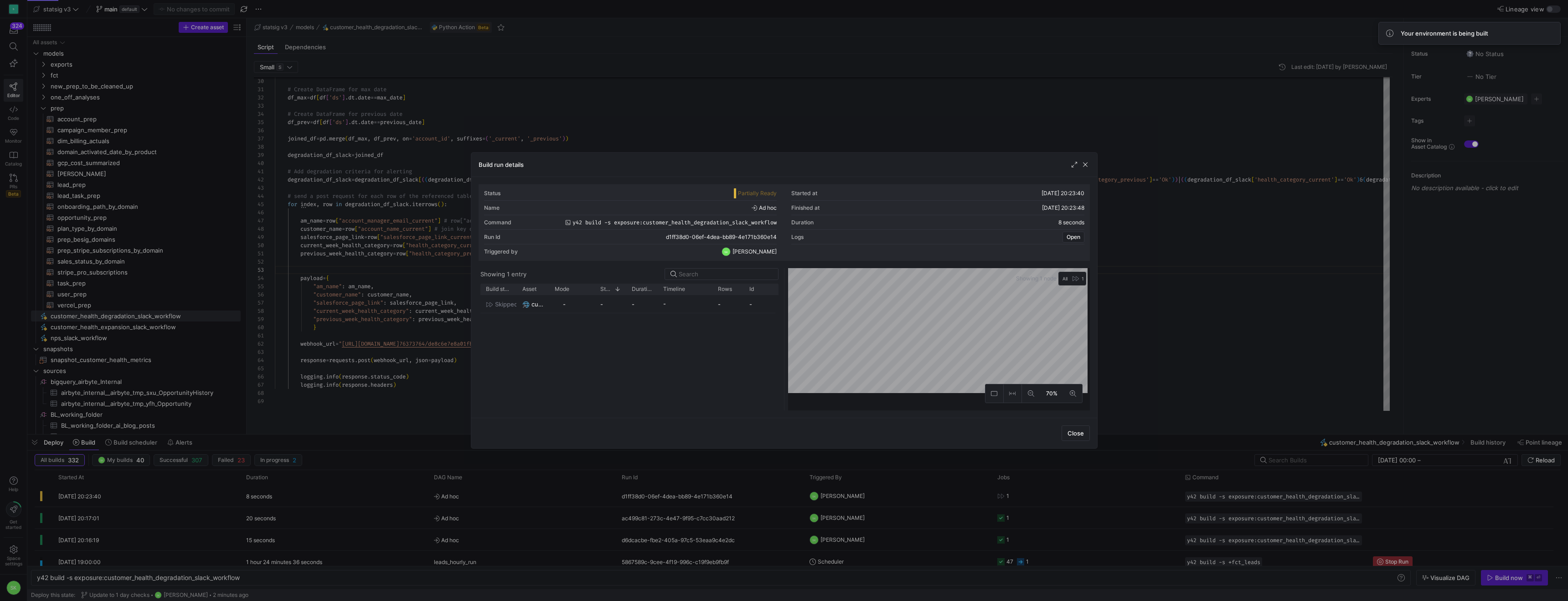
click at [858, 135] on div at bounding box center [784, 300] width 1568 height 601
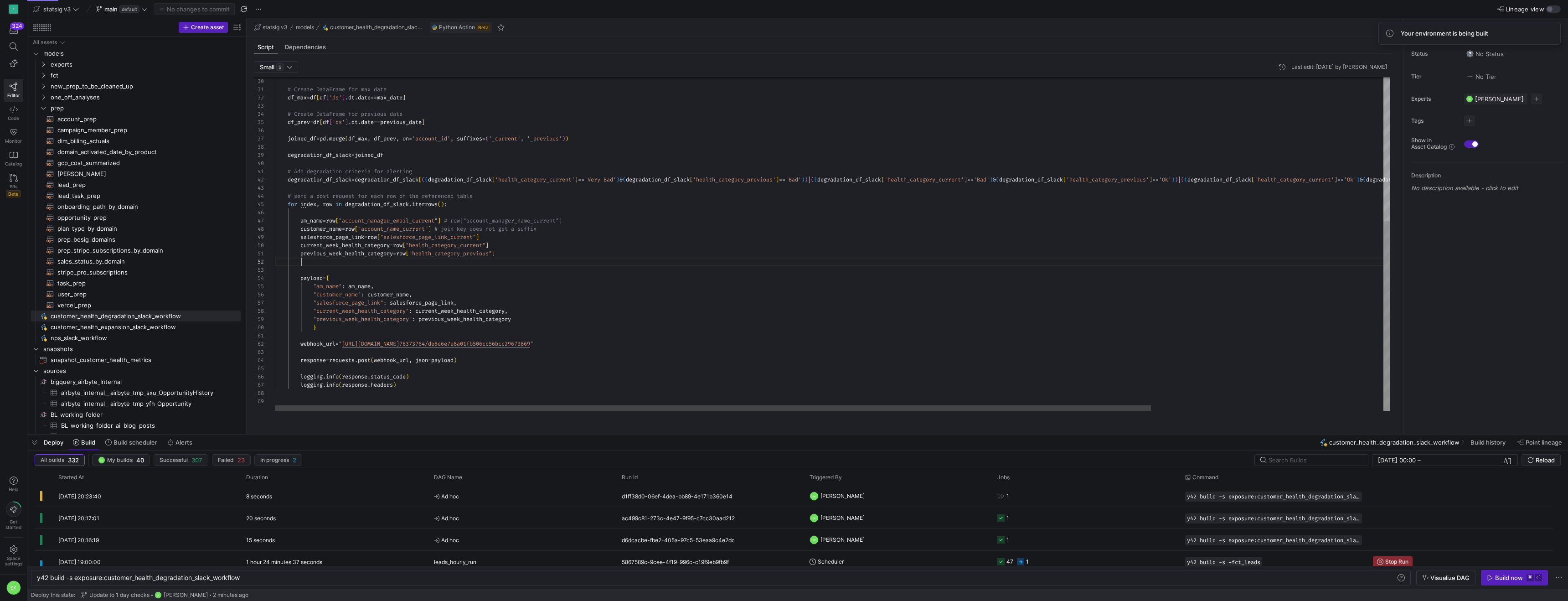
click at [745, 277] on div "# Create DataFrame for max date df_max = df [ df [ 'ds' ] . dt . date == max_da…" at bounding box center [981, 118] width 1411 height 586
click at [156, 331] on span "customer_health_expansion_slack_workflow​​​​​" at bounding box center [140, 327] width 180 height 10
type textarea "import json import pandas as pd import numpy as np from datetime import date, t…"
type textarea "y42 build -s exposure:customer_health_expansion_slack_workflow"
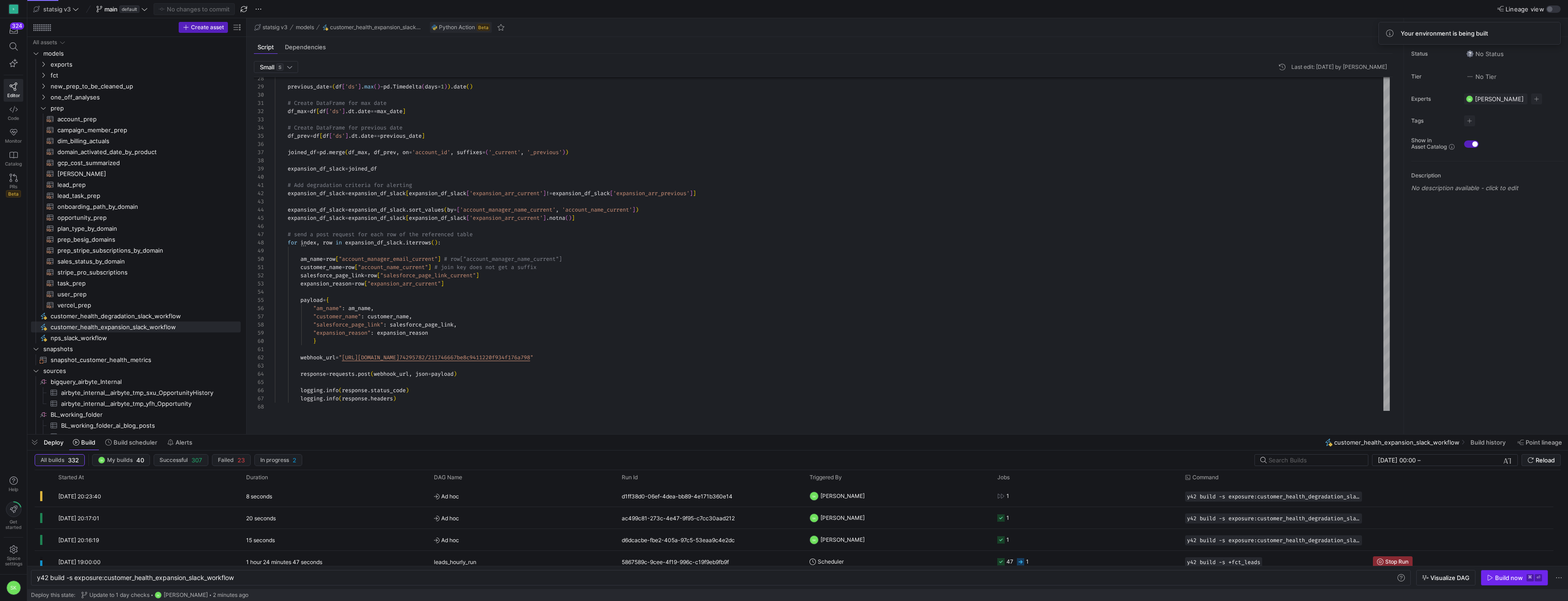
click at [1495, 574] on div "Build now" at bounding box center [1509, 578] width 28 height 7
click at [46, 498] on y42-orchestration-run-status-cell-renderer "Press SPACE to select this row." at bounding box center [44, 496] width 7 height 21
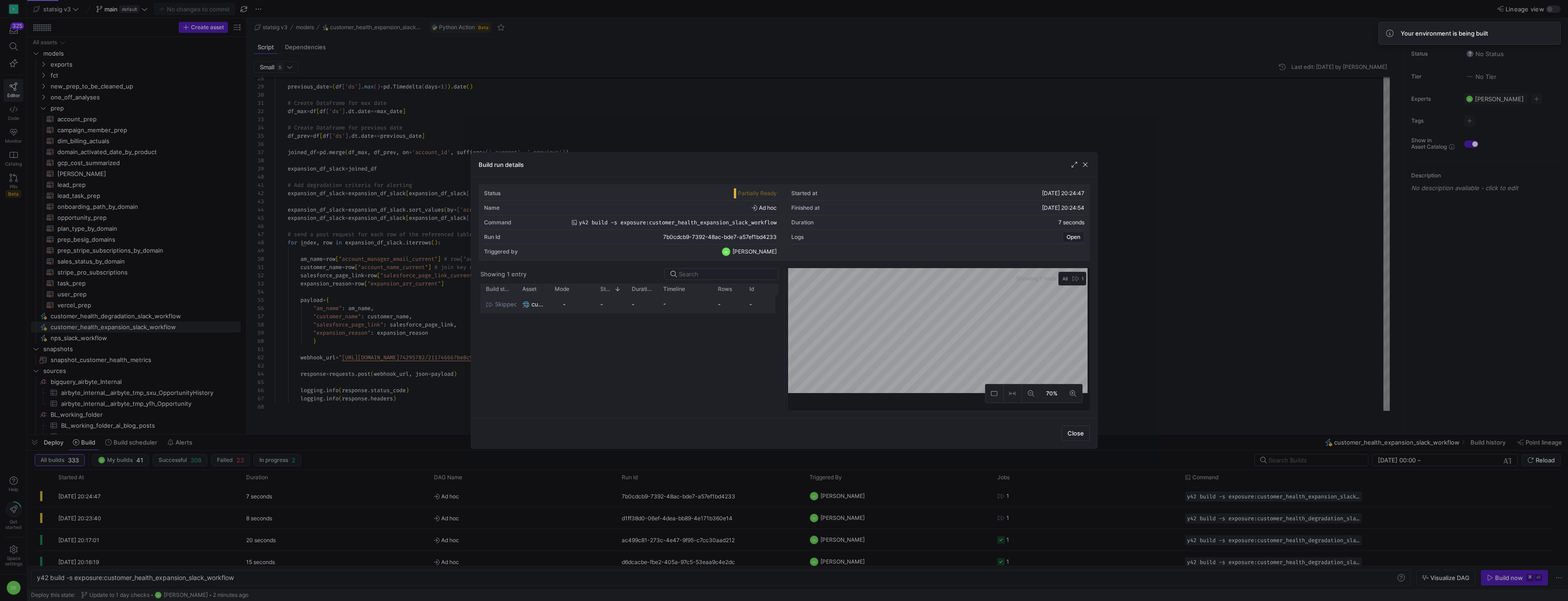
click at [497, 313] on y42-job-status-with-label "skipped" at bounding box center [499, 304] width 26 height 18
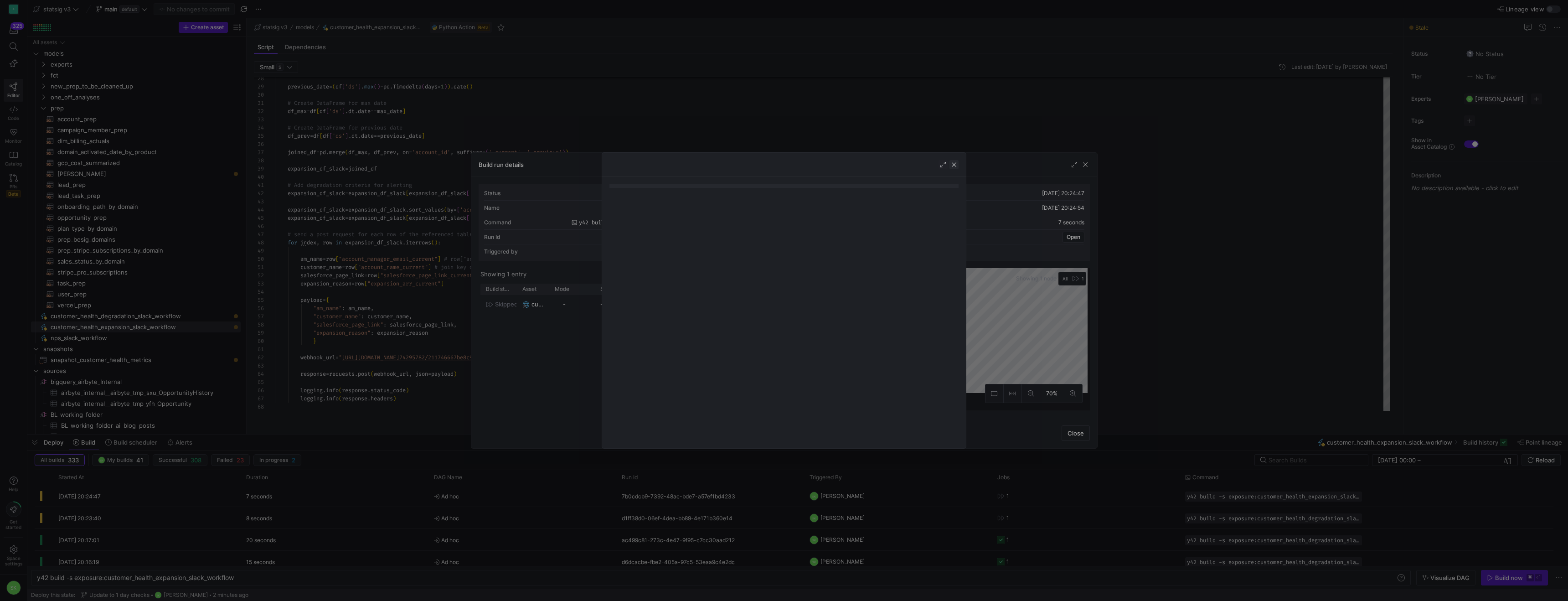
click at [950, 166] on span "button" at bounding box center [954, 164] width 9 height 9
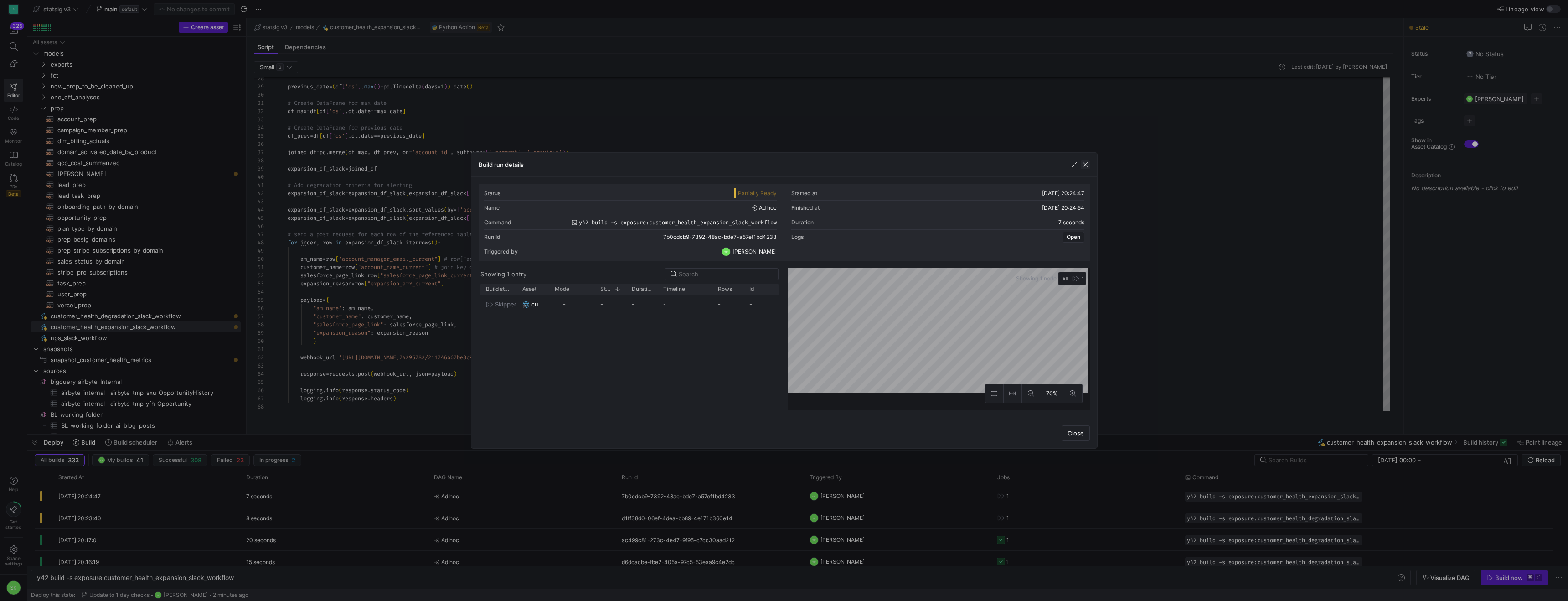
click at [1083, 166] on span "button" at bounding box center [1085, 164] width 9 height 9
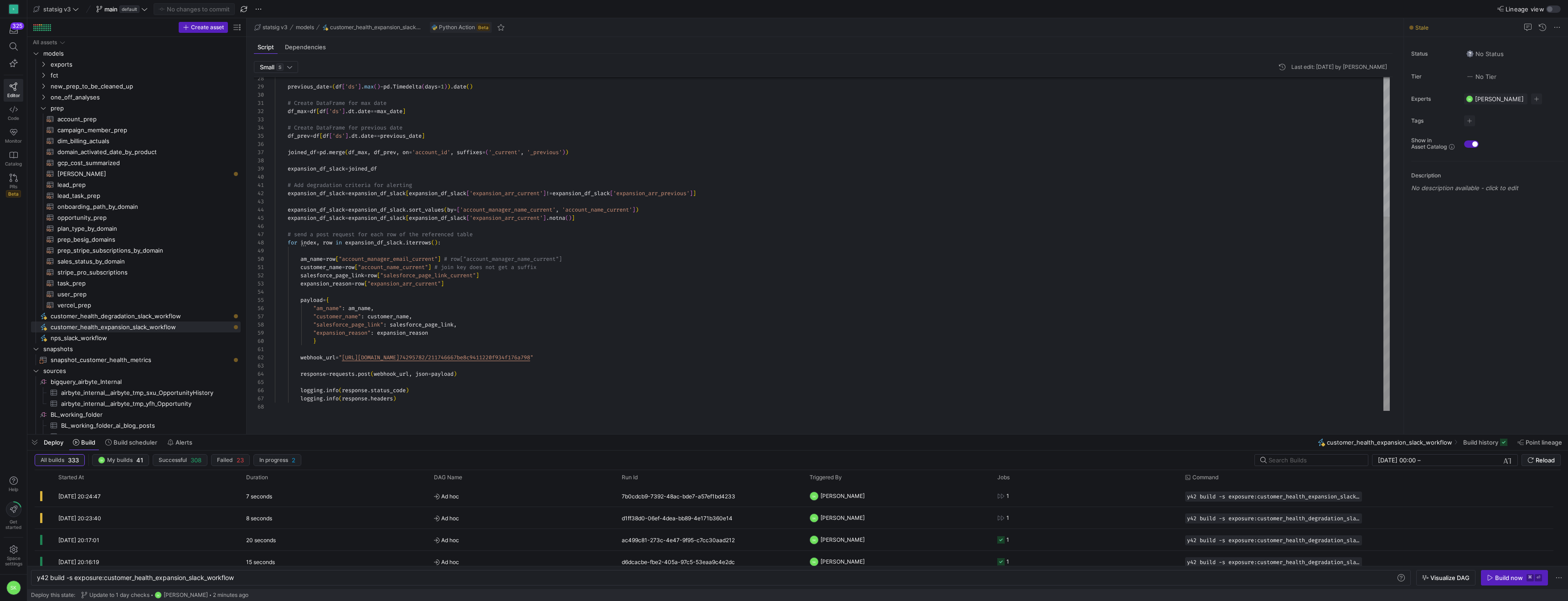
click at [721, 318] on div "previous_date = ( df [ 'ds' ] . [PERSON_NAME] ( ) - pd . Timedelta ( days = 1 )…" at bounding box center [833, 125] width 1115 height 572
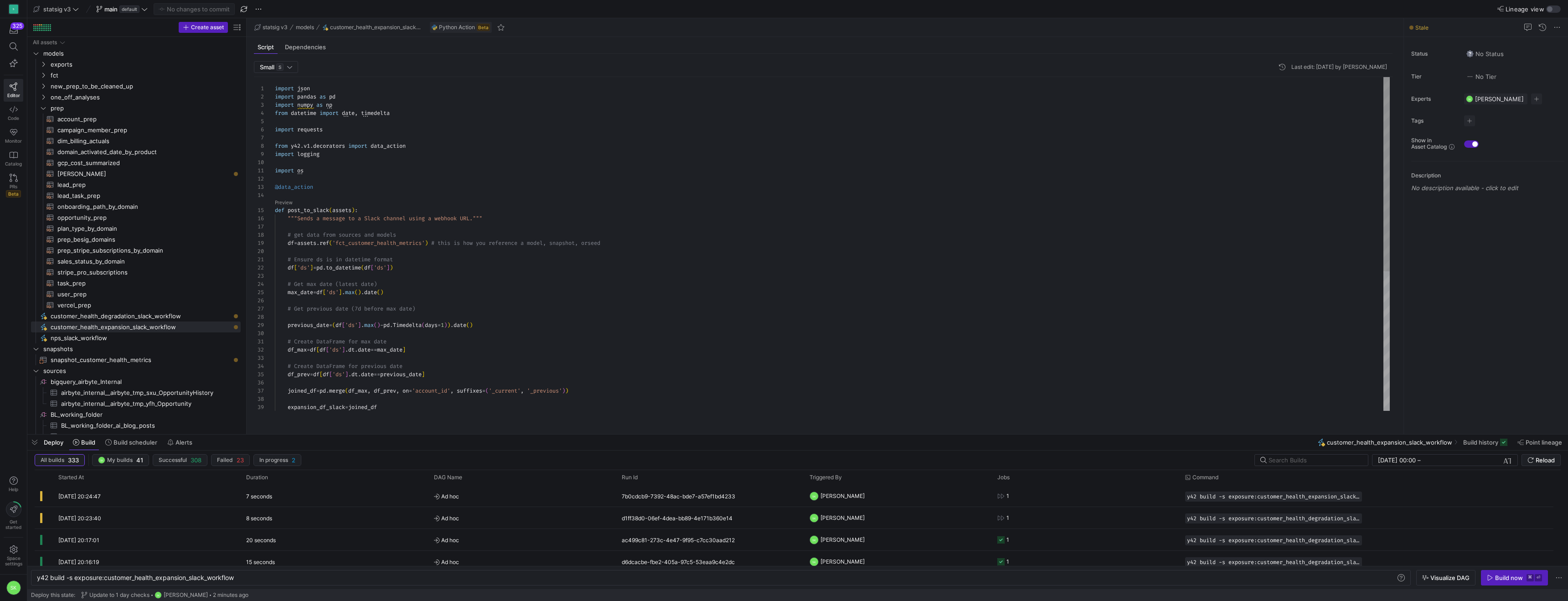
click at [533, 283] on div "previous_date = ( df [ 'ds' ] . [PERSON_NAME] ( ) - pd . Timedelta ( days = 1 )…" at bounding box center [833, 364] width 1115 height 572
click at [201, 318] on span "customer_health_degradation_slack_workflow​​​​​" at bounding box center [140, 316] width 180 height 10
type textarea "import json import pandas as pd import numpy as np from datetime import date, t…"
type textarea "y42 build -s exposure:customer_health_degradation_slack_workflow"
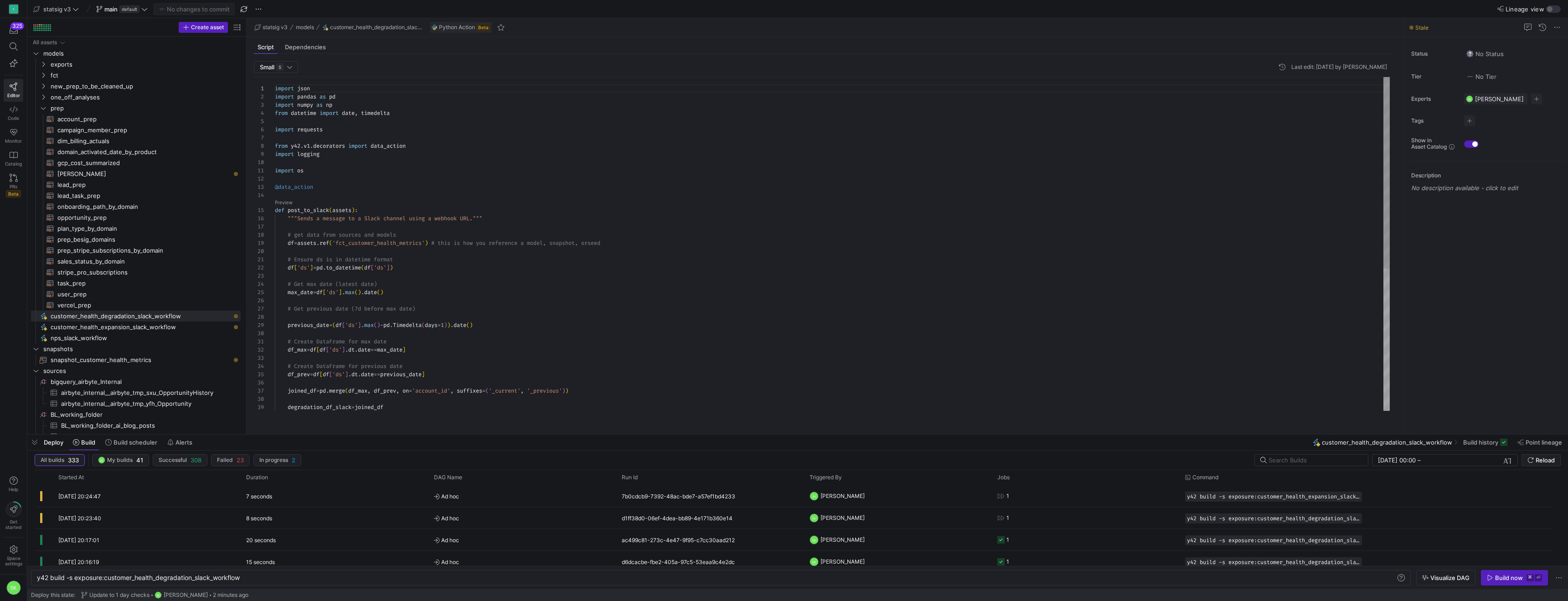
type textarea "# Ensure ds is in datetime format df['ds'] = [DOMAIN_NAME]_datetime(df['ds']) #…"
click at [580, 312] on div "import json import pandas as pd import numpy as np from datetime import date , …" at bounding box center [833, 367] width 1115 height 580
click at [1495, 574] on div "Build now" at bounding box center [1509, 578] width 28 height 7
click at [43, 110] on icon "Press SPACE to select this row." at bounding box center [43, 108] width 6 height 5
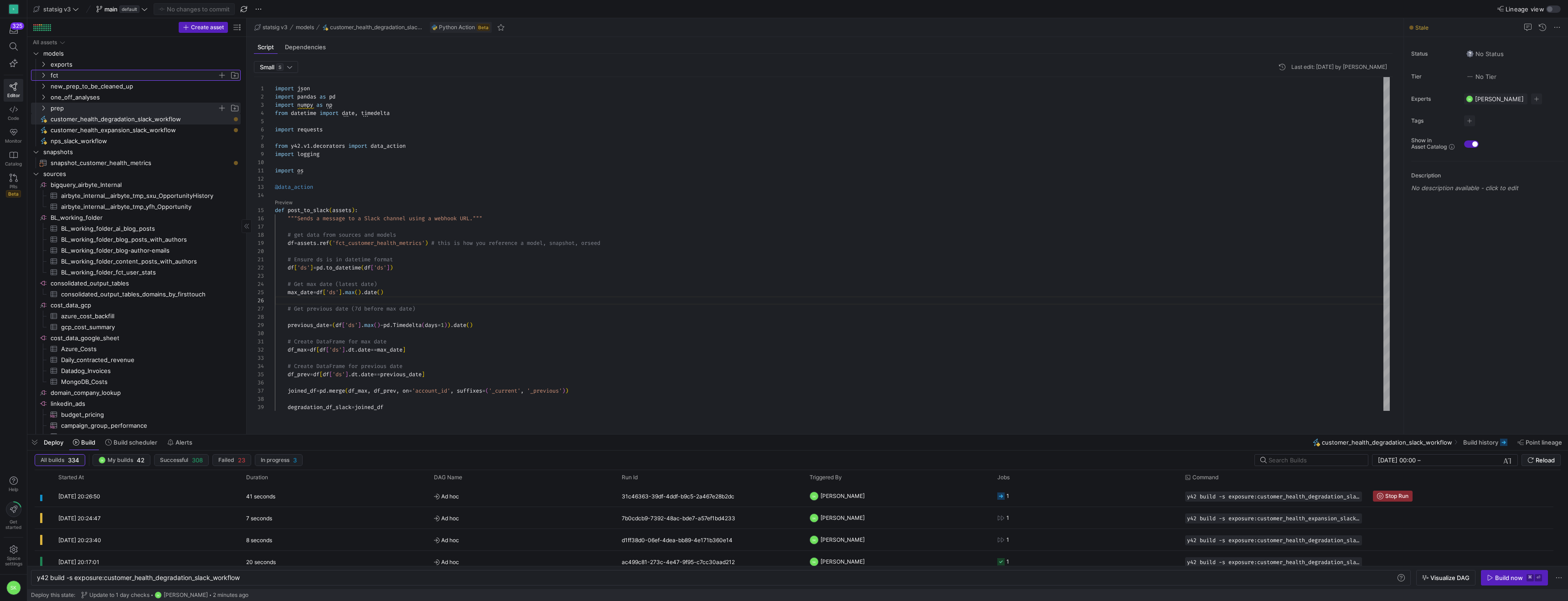
click at [44, 77] on icon "Press SPACE to select this row." at bounding box center [43, 75] width 6 height 5
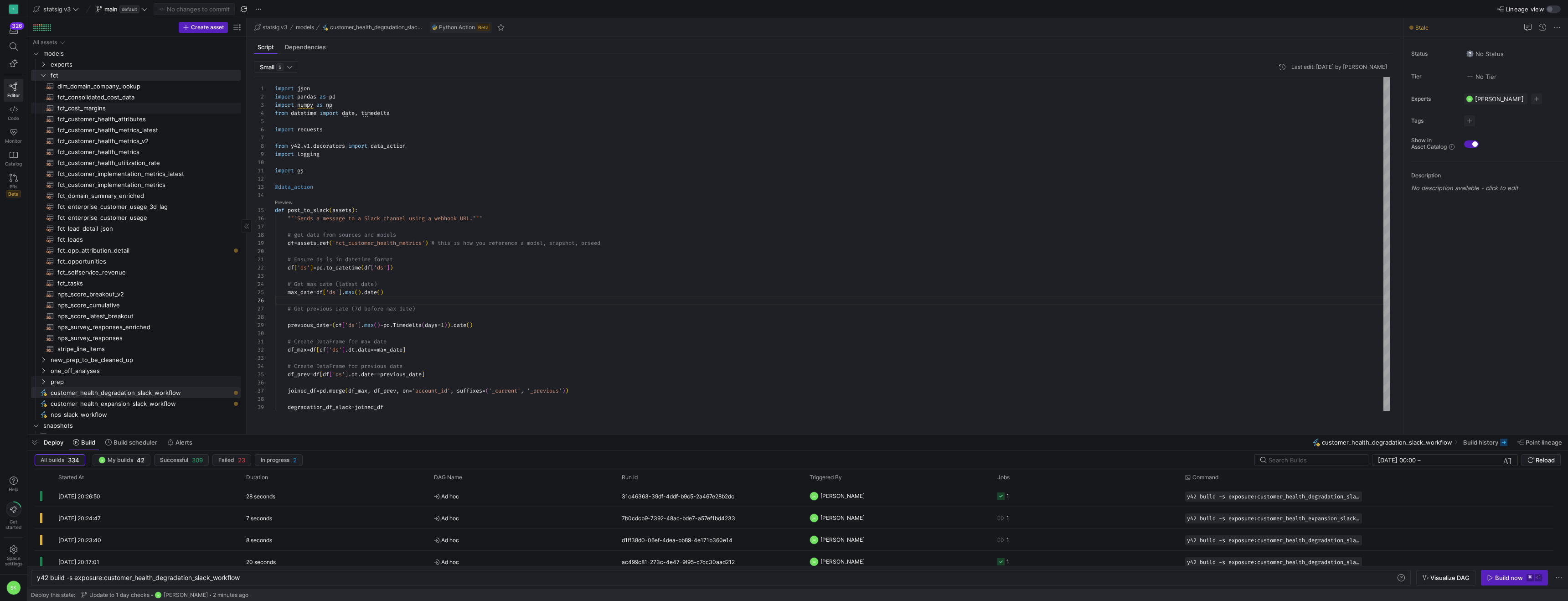
scroll to position [41, 0]
click at [151, 157] on span "fct_customer_health_metrics​​​​​​​​​​" at bounding box center [144, 152] width 173 height 10
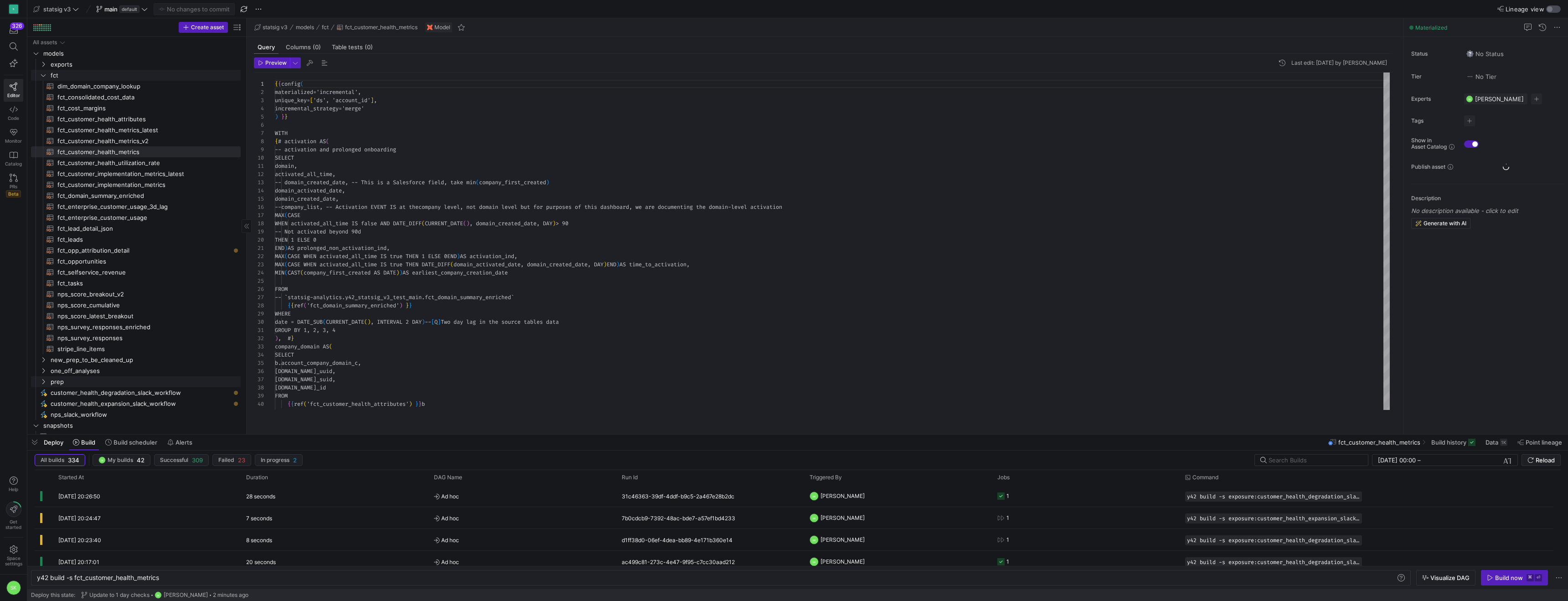
type textarea "y42 build -s fct_customer_health_metrics"
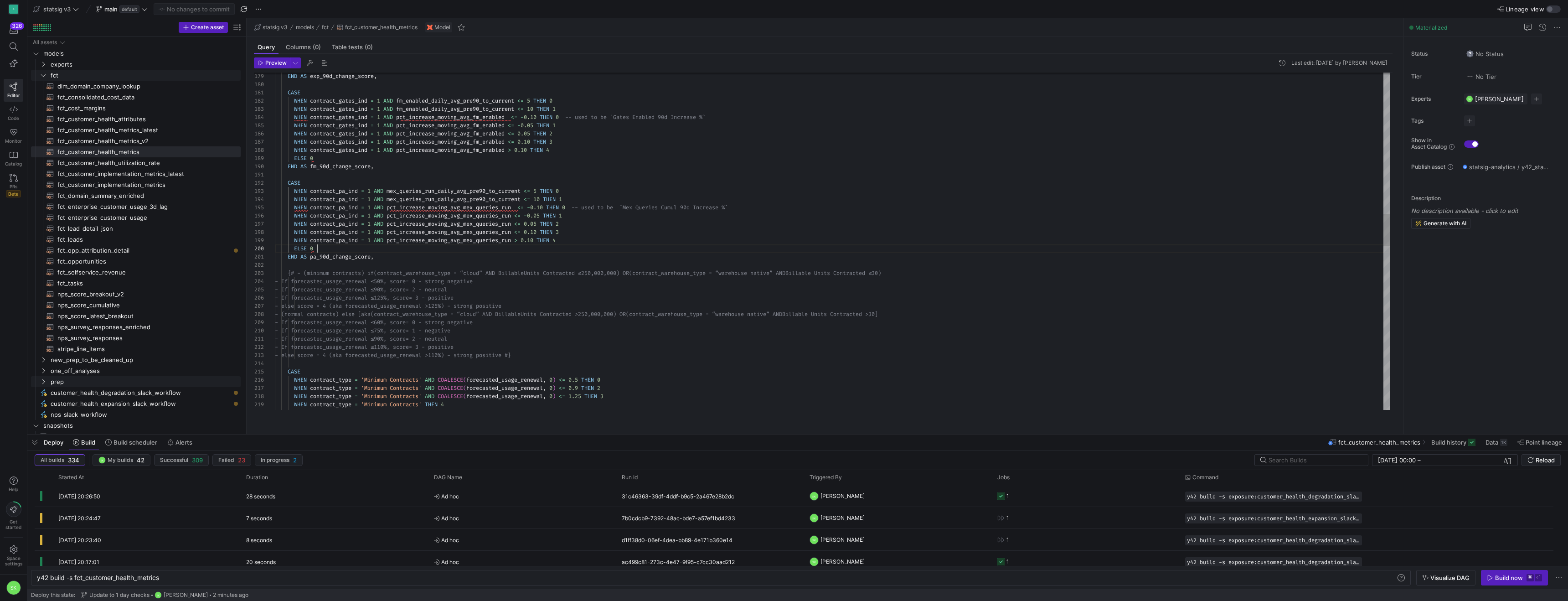
click at [418, 258] on div "END AS exp_90d_change_score , CASE WHEN contract_gates_ind = 1 AND fm_enabled_d…" at bounding box center [833, 356] width 1115 height 3504
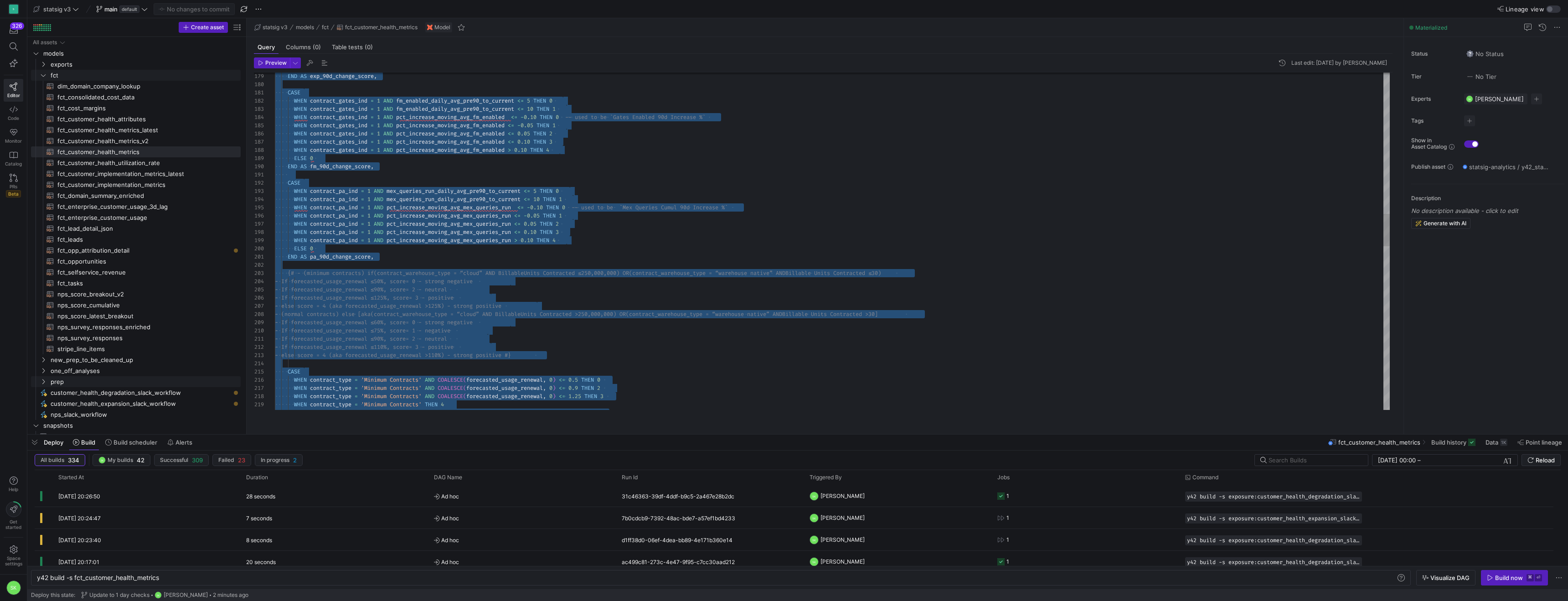
type textarea "act_pa_ind = 1 AND pct_increase_moving_avg_mex_queries_run <= -0.10 THEN 0 -- u…"
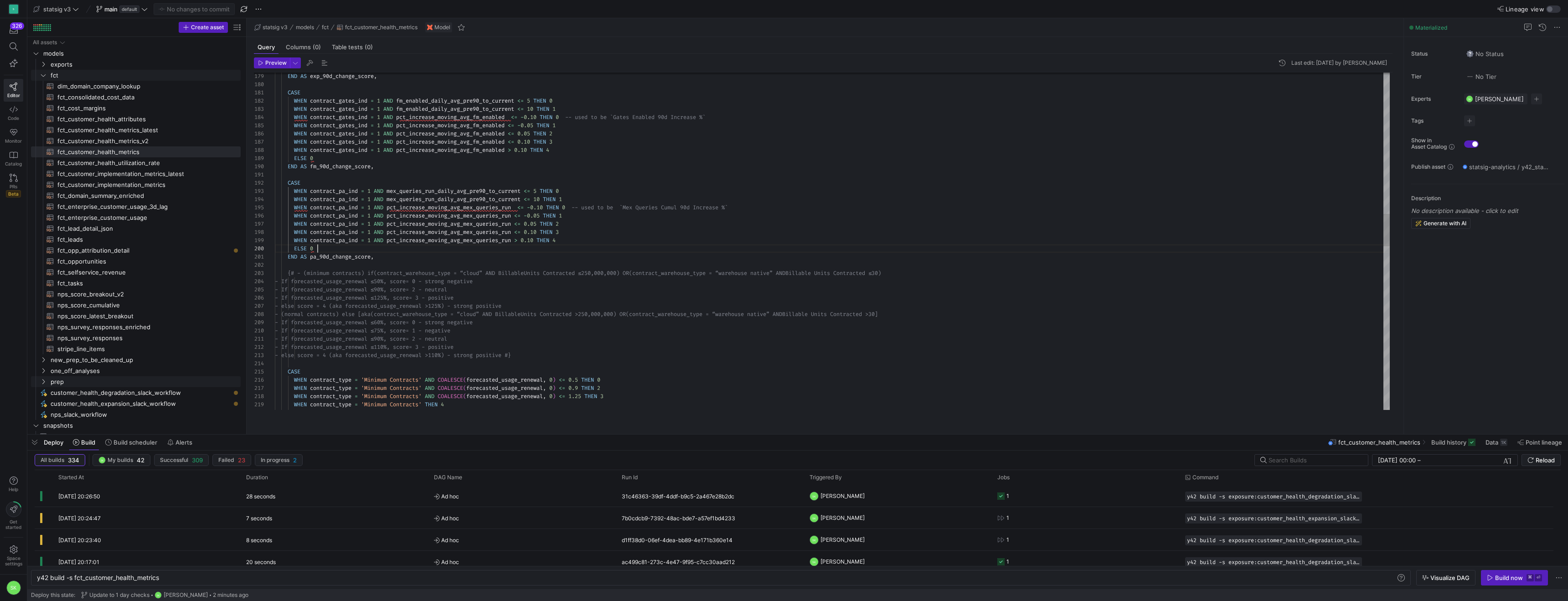
click at [442, 259] on div "END AS exp_90d_change_score , CASE WHEN contract_gates_ind = 1 AND fm_enabled_d…" at bounding box center [833, 356] width 1115 height 3504
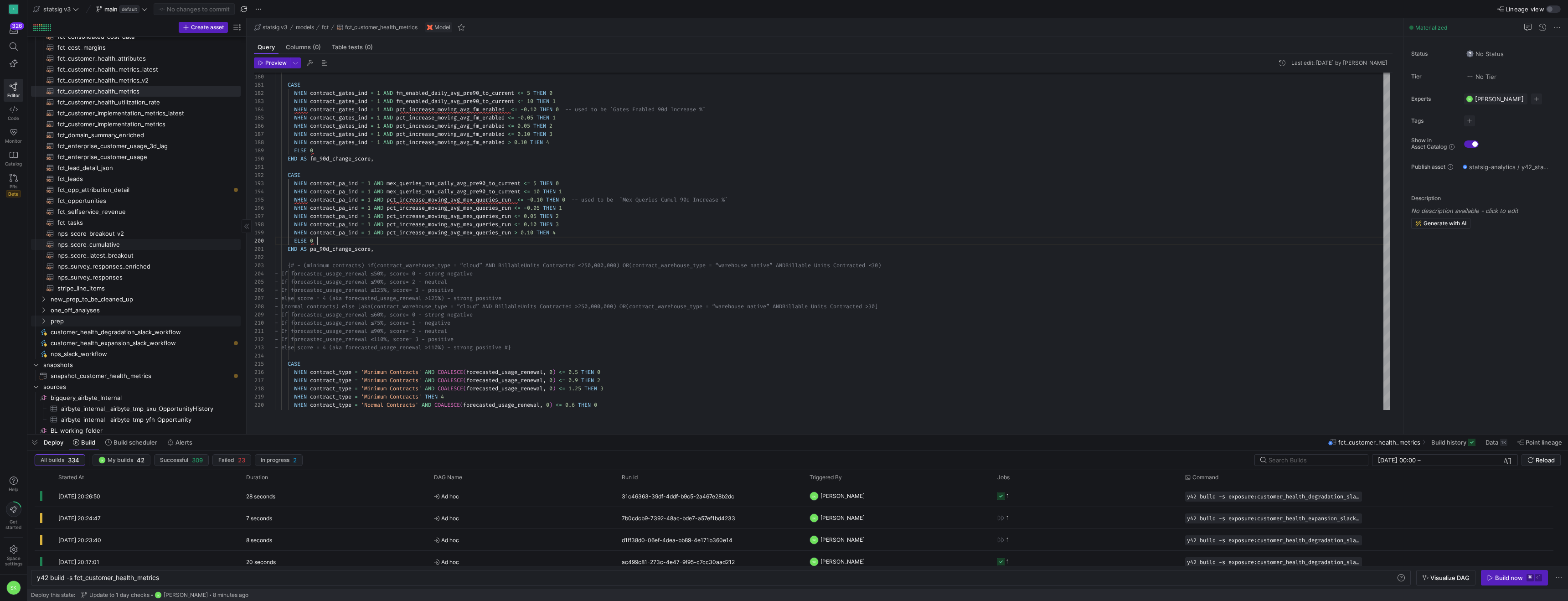
scroll to position [66, 0]
click at [166, 342] on span "customer_health_expansion_slack_workflow​​​​​" at bounding box center [140, 337] width 180 height 10
type textarea "y42 build -s exposure:customer_health_expansion_slack_workflow"
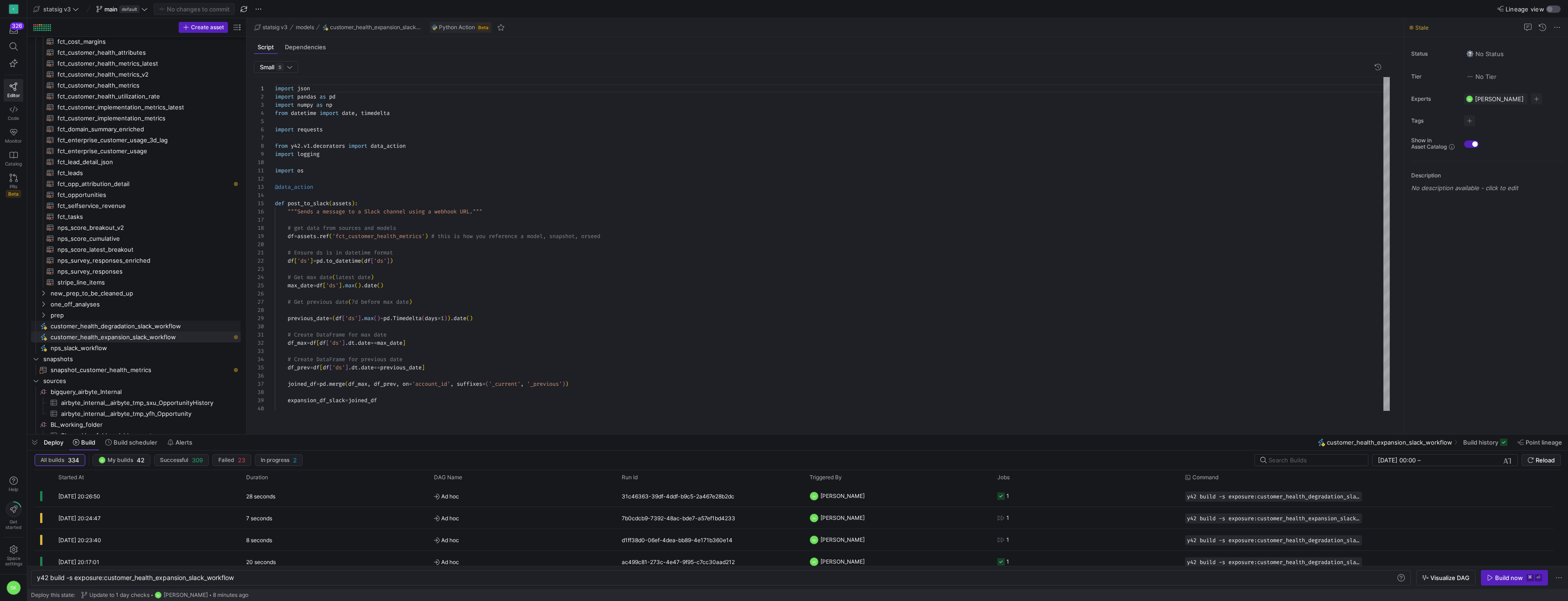
scroll to position [82, 0]
type textarea "# Ensure ds is in datetime format df['ds'] = [DOMAIN_NAME]_datetime(df['ds']) #…"
click at [1082, 311] on div "import json import pandas as pd import numpy as np from datetime import date , …" at bounding box center [833, 364] width 1115 height 572
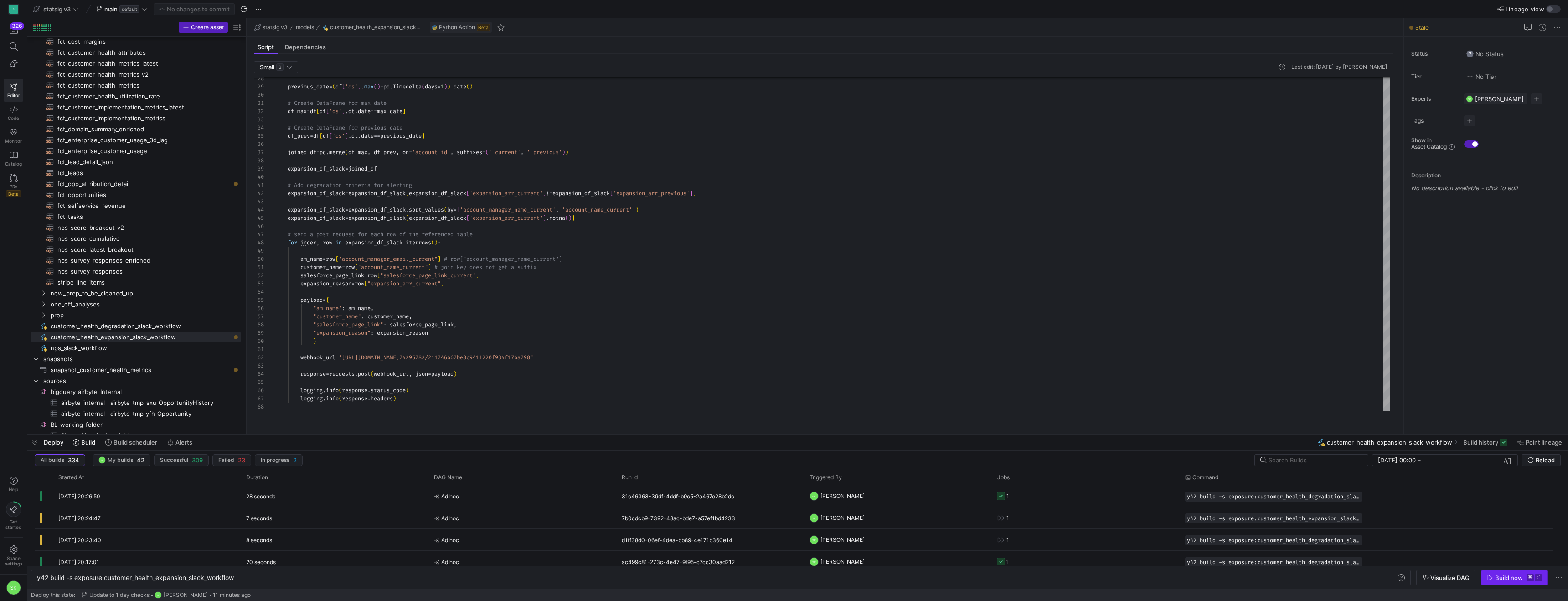
click at [1495, 576] on div "Build now" at bounding box center [1509, 578] width 28 height 7
